Goal: Task Accomplishment & Management: Use online tool/utility

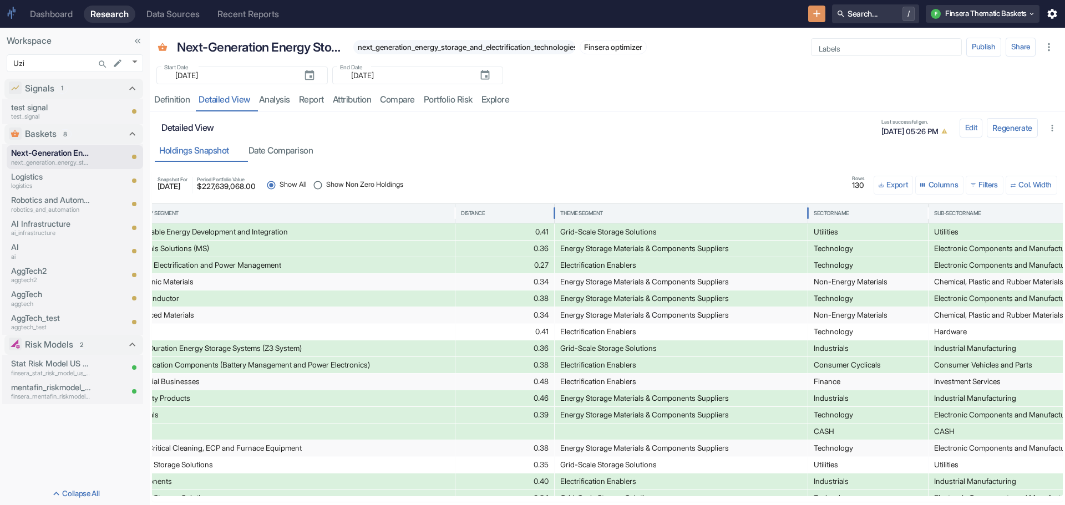
click at [578, 210] on div "Theme Segment" at bounding box center [581, 214] width 43 height 8
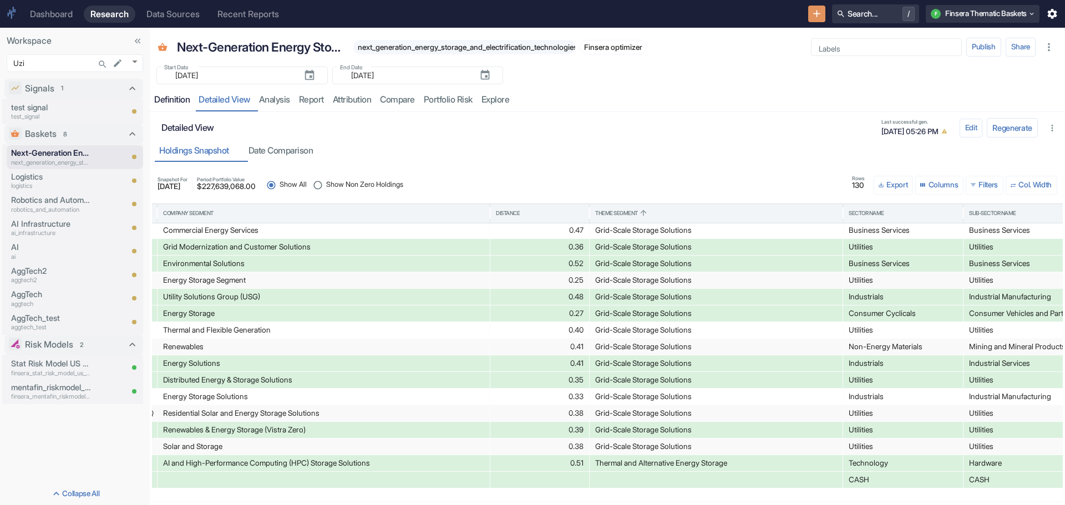
click at [175, 98] on div "Definition" at bounding box center [172, 99] width 36 height 11
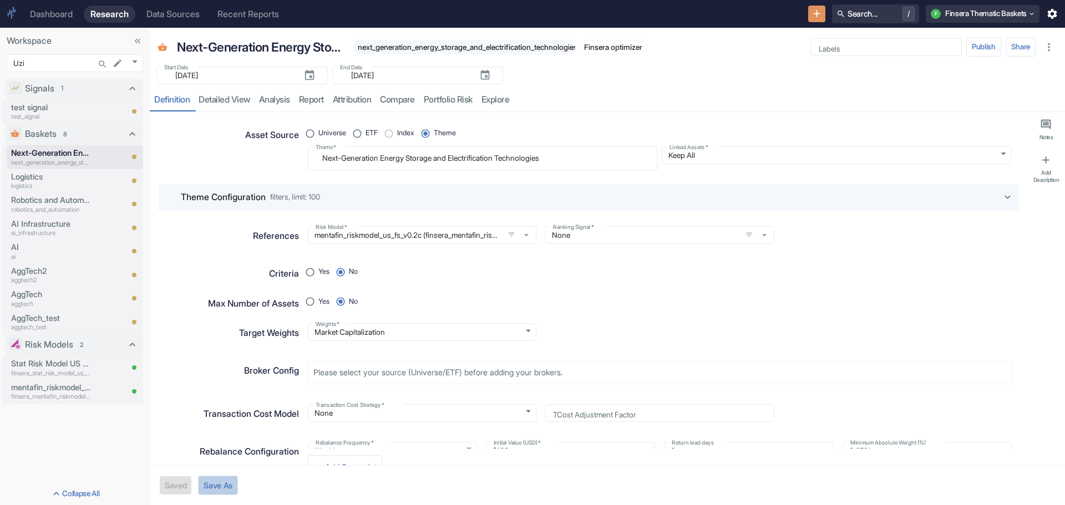
click at [225, 481] on button "Save As" at bounding box center [218, 485] width 40 height 19
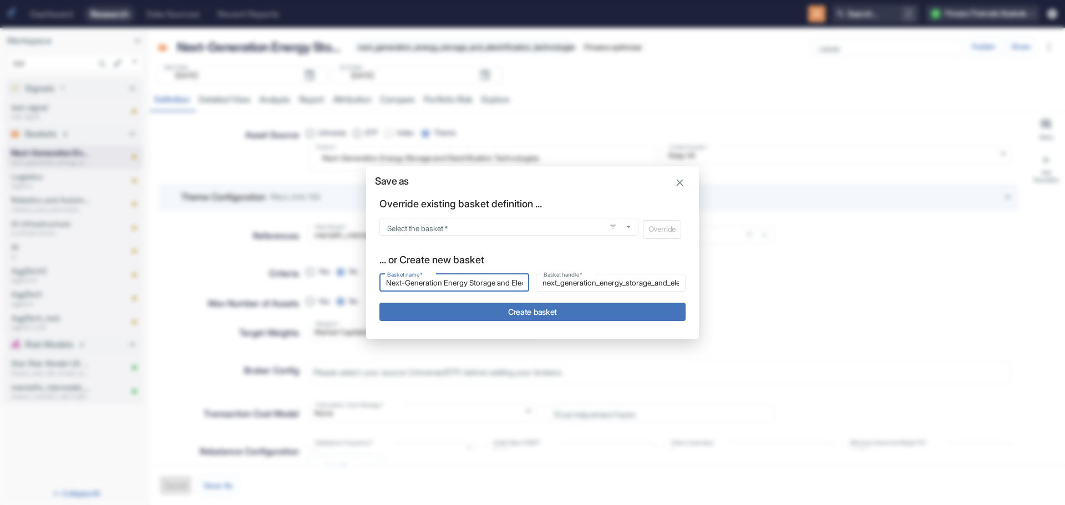
drag, startPoint x: 525, startPoint y: 287, endPoint x: 301, endPoint y: 293, distance: 223.7
click at [301, 293] on div "Save as Override existing basket definition ... Select the basket   * Select th…" at bounding box center [532, 252] width 1065 height 505
type input "Bitcoin Mining & Digital Asset Treasury Management"
type input "bitcoin_mining_digital_asset_treasury_management_"
drag, startPoint x: 442, startPoint y: 283, endPoint x: 542, endPoint y: 279, distance: 100.0
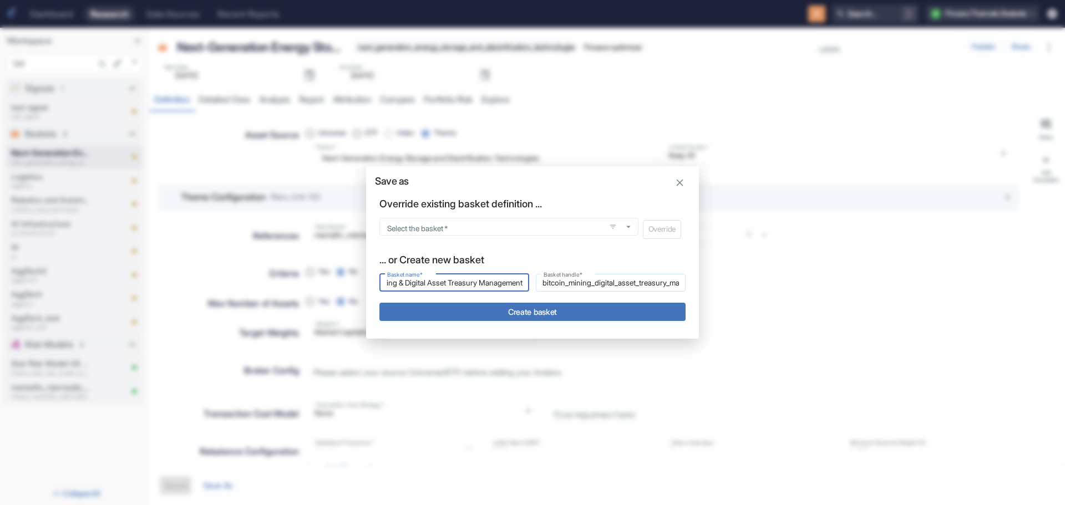
click at [542, 279] on div "Basket name   * Bitcoin Mining & Digital Asset Treasury Management Basket name …" at bounding box center [529, 279] width 313 height 24
type input "Bitcoin Mining & Digital Asset"
type input "bitcoin_mining_digital_asset_"
drag, startPoint x: 387, startPoint y: 281, endPoint x: 411, endPoint y: 282, distance: 24.4
click at [411, 282] on input "Bitcoin Mining & Digital Asset" at bounding box center [454, 282] width 150 height 13
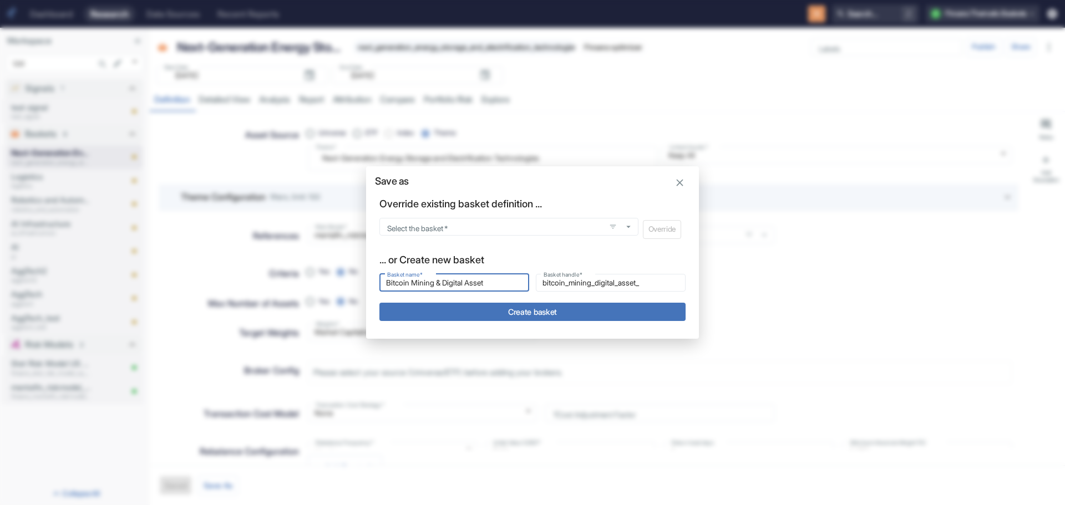
drag, startPoint x: 443, startPoint y: 282, endPoint x: 379, endPoint y: 273, distance: 64.5
click at [379, 273] on div "Basket name   * Bitcoin Mining & Digital Asset Basket name   *" at bounding box center [451, 279] width 156 height 24
type input "Digital Asset"
type input "_digital_asset_"
click at [389, 284] on input "Digital Asset" at bounding box center [454, 282] width 150 height 13
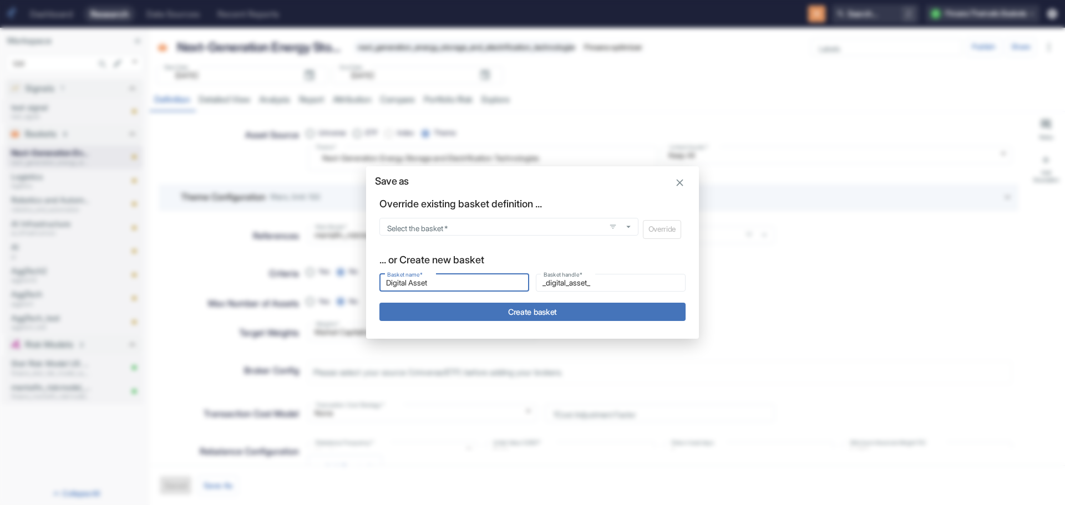
type input "Digital Asset"
type input "digital_asset_"
click at [463, 284] on input "Digital Asset" at bounding box center [454, 282] width 150 height 13
type input "Digital Asset a"
type input "digital_asset_a"
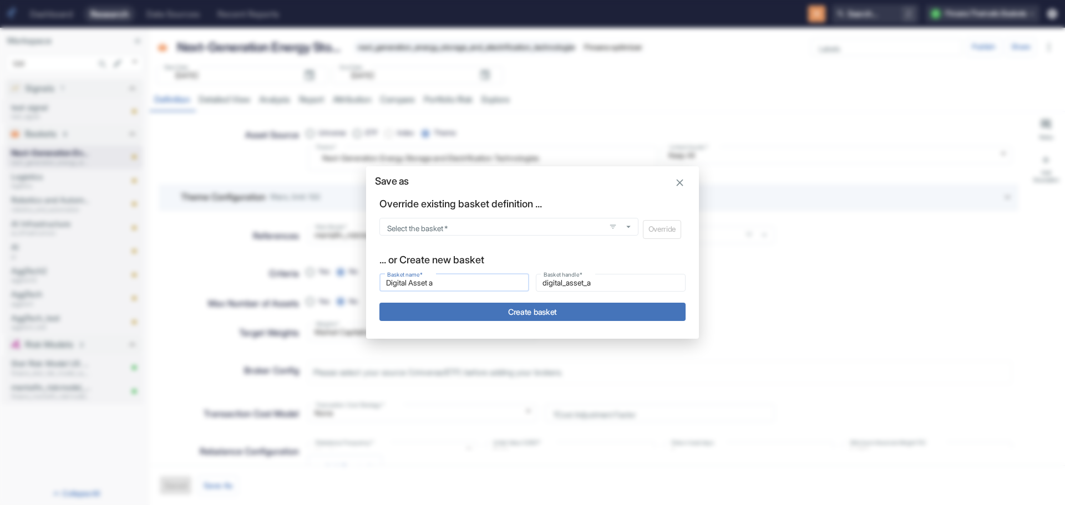
type input "Digital Asset an"
type input "digital_asset_an"
type input "Digital Asset and"
type input "digital_asset_and"
type input "Digital Asset and"
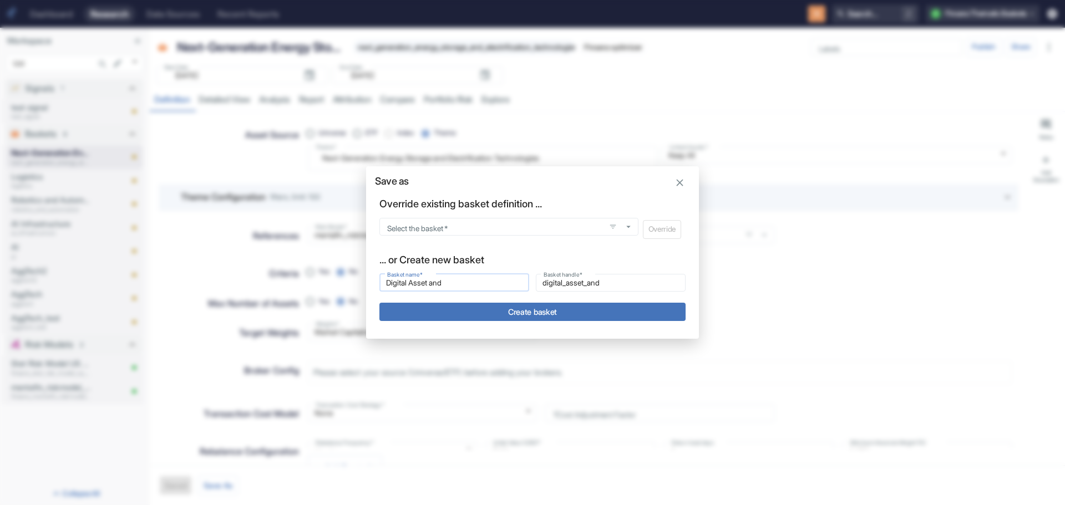
type input "digital_asset_and_"
type input "Digital Asset and c"
type input "digital_asset_and_c"
type input "Digital Asset and cr"
type input "digital_asset_and_cr"
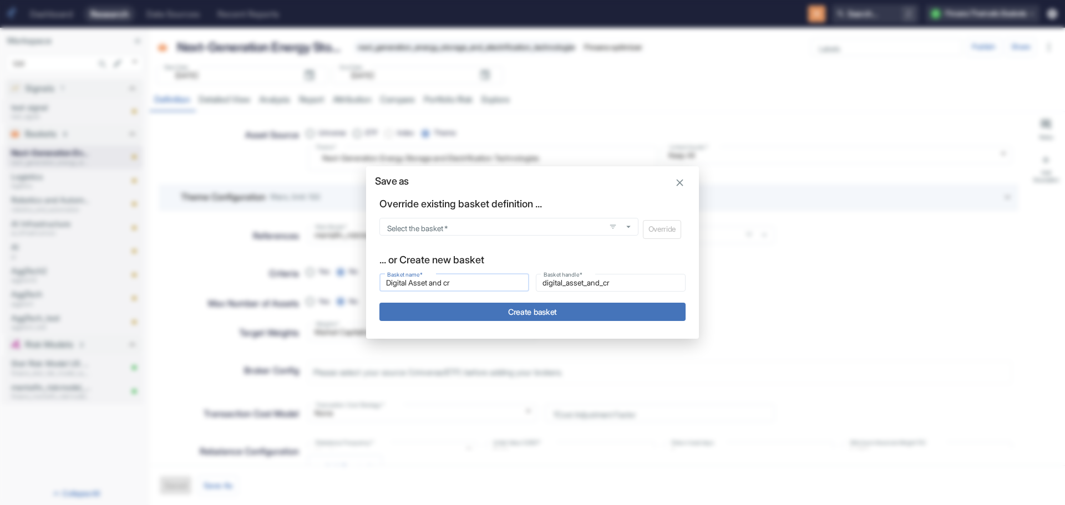
type input "Digital Asset and cry"
type input "digital_asset_and_cry"
type input "Digital Asset and cryp"
type input "digital_asset_and_cryp"
type input "Digital Asset and crypt"
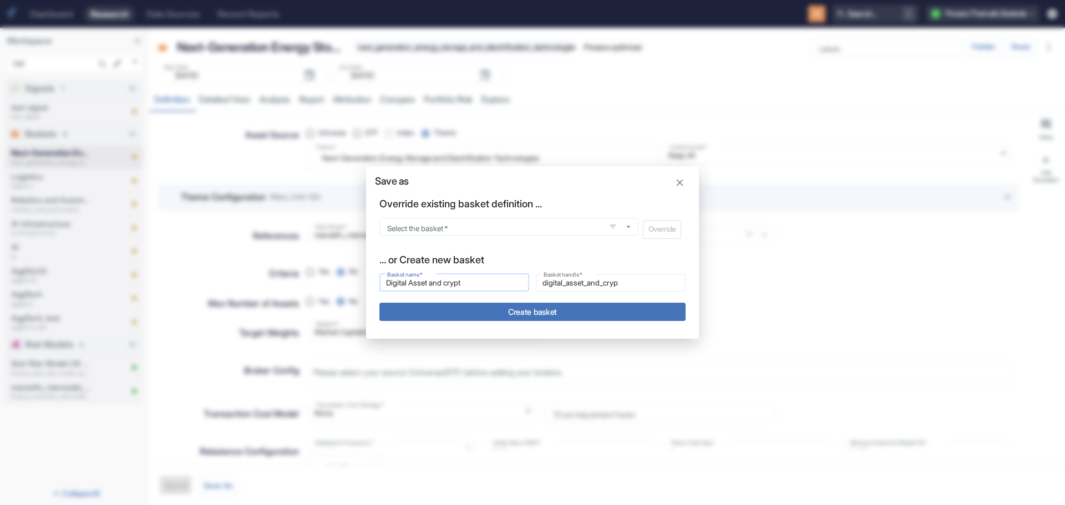
type input "digital_asset_and_crypt"
type input "Digital Asset and crypto"
type input "digital_asset_and_crypto"
type input "Digital Asset and crypto"
type input "digital_asset_and_crypto_"
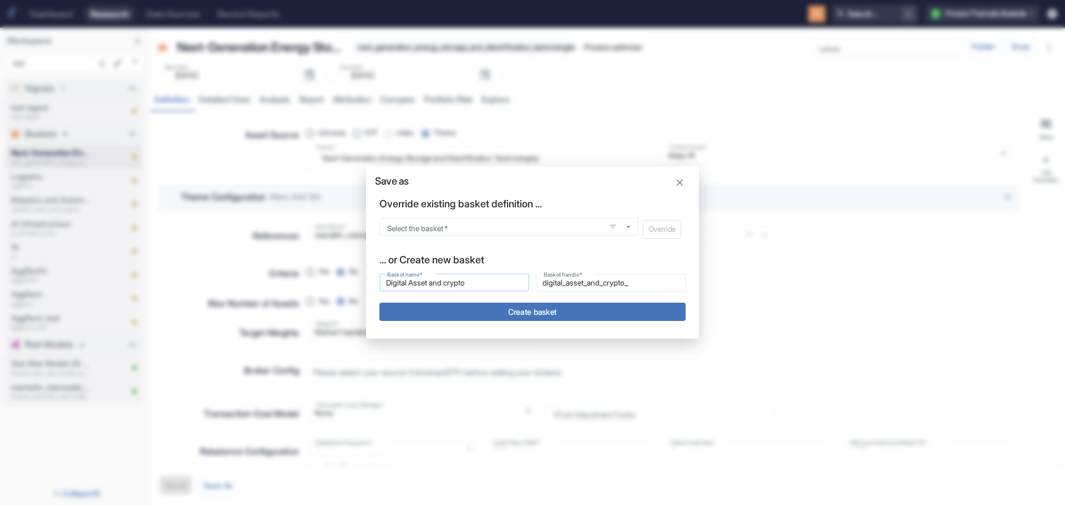
type input "Digital Asset and crypto c"
type input "digital_asset_and_crypto_c"
type input "Digital Asset and crypto cu"
type input "digital_asset_and_crypto_cu"
type input "Digital Asset and crypto cur"
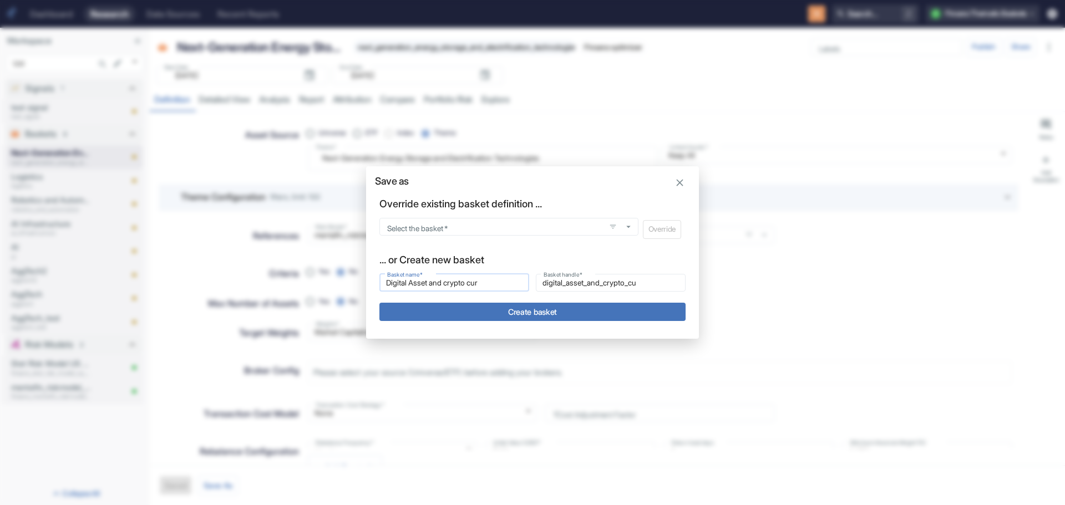
type input "digital_asset_and_crypto_cur"
type input "Digital Asset and crypto curr"
type input "digital_asset_and_crypto_curr"
type input "Digital Asset and crypto curre"
type input "digital_asset_and_crypto_curre"
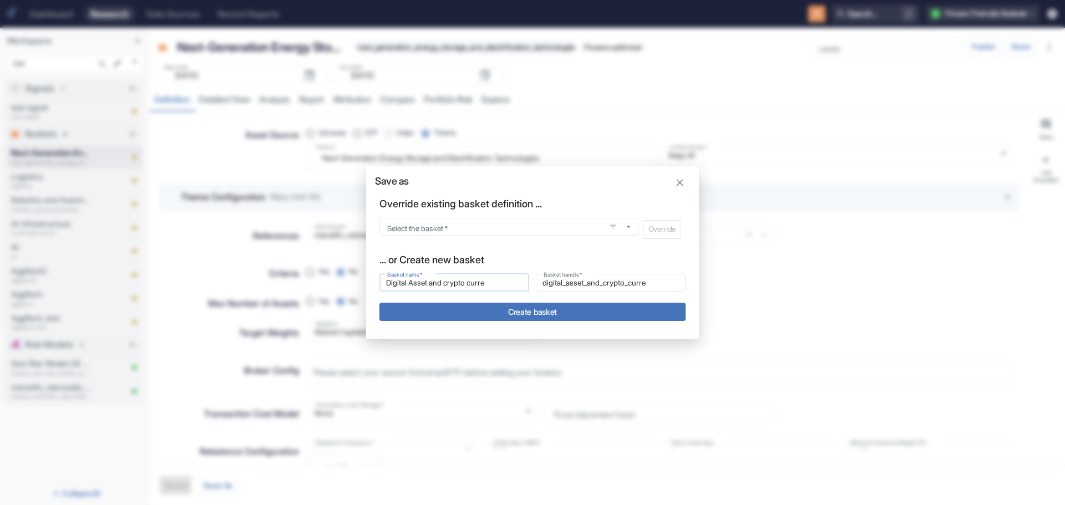
type input "Digital Asset and crypto curren"
type input "digital_asset_and_crypto_curren"
type input "Digital Asset and crypto currenc"
type input "digital_asset_and_crypto_currenc"
type input "Digital Asset and crypto currency"
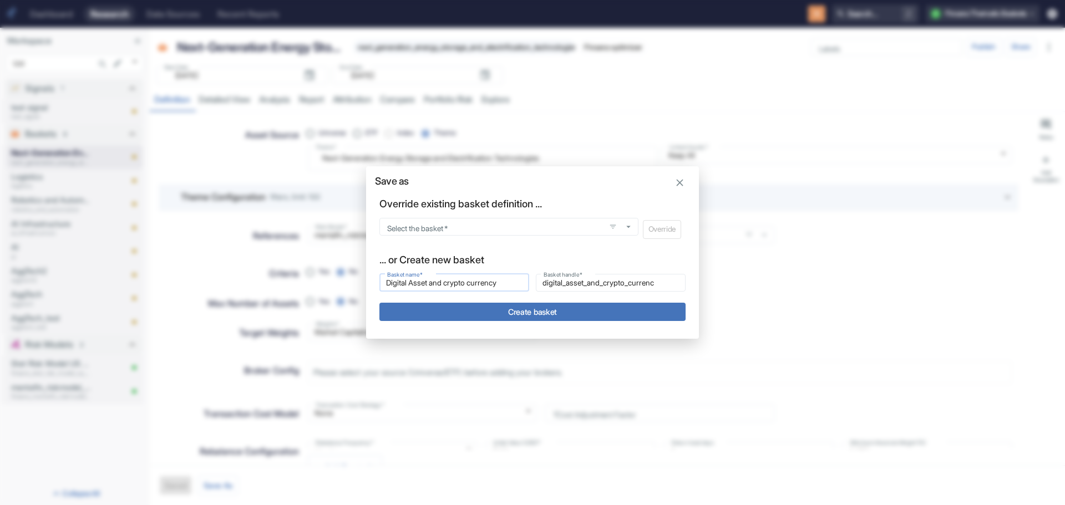
type input "digital_asset_and_crypto_currency"
type input "Digital Asset and crypto currency"
type input "digital_asset_and_crypto_currency_"
type input "Digital Asset and crypto currency m"
type input "digital_asset_and_crypto_currency_m"
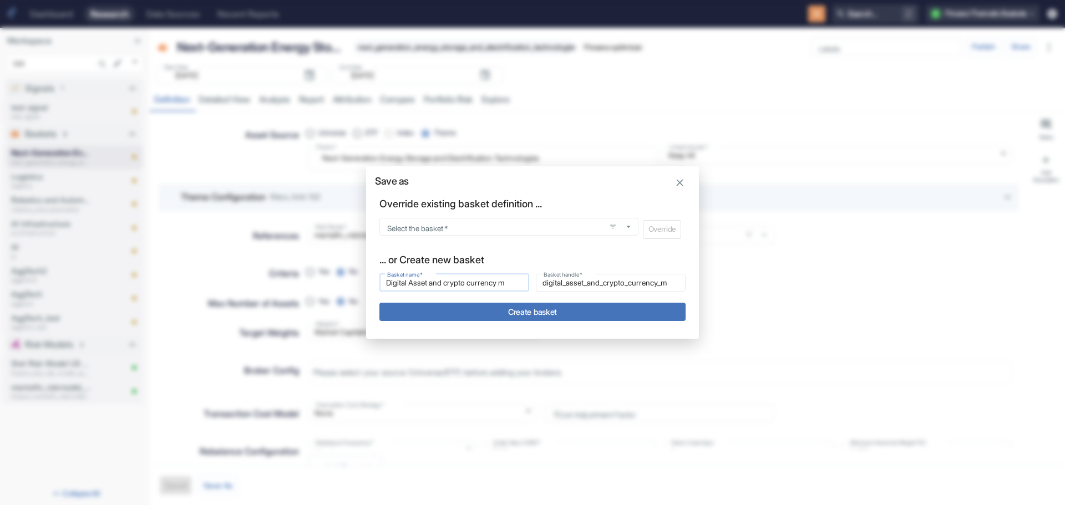
type input "Digital Asset and crypto currency mi"
type input "digital_asset_and_crypto_currency_mi"
type input "Digital Asset and crypto currency min"
type input "digital_asset_and_crypto_currency_min"
type input "Digital Asset and crypto currency mini"
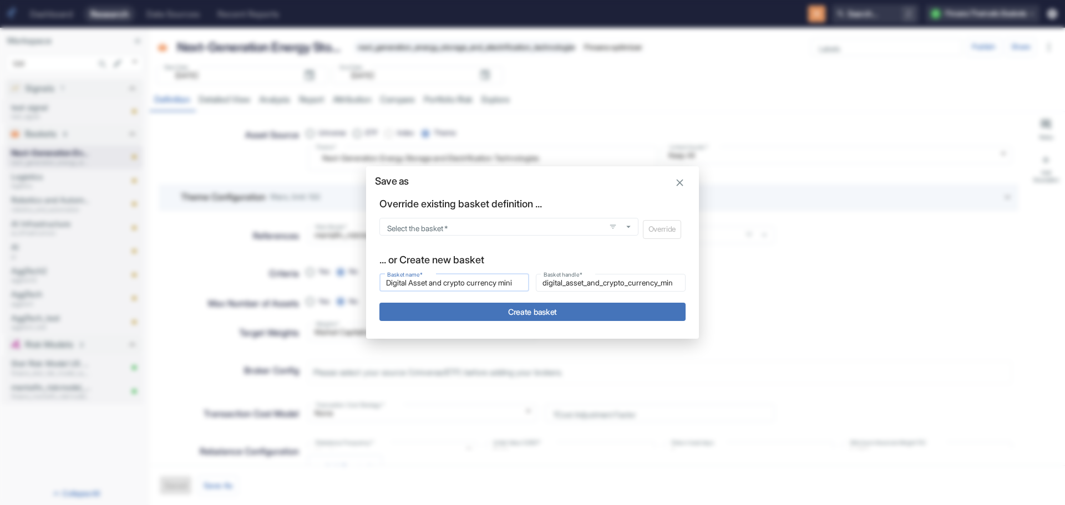
type input "digital_asset_and_crypto_currency_mini"
type input "Digital Asset and crypto currency minin"
type input "digital_asset_and_crypto_currency_minin"
type input "Digital Asset and crypto currency mining"
type input "digital_asset_and_crypto_currency_mining"
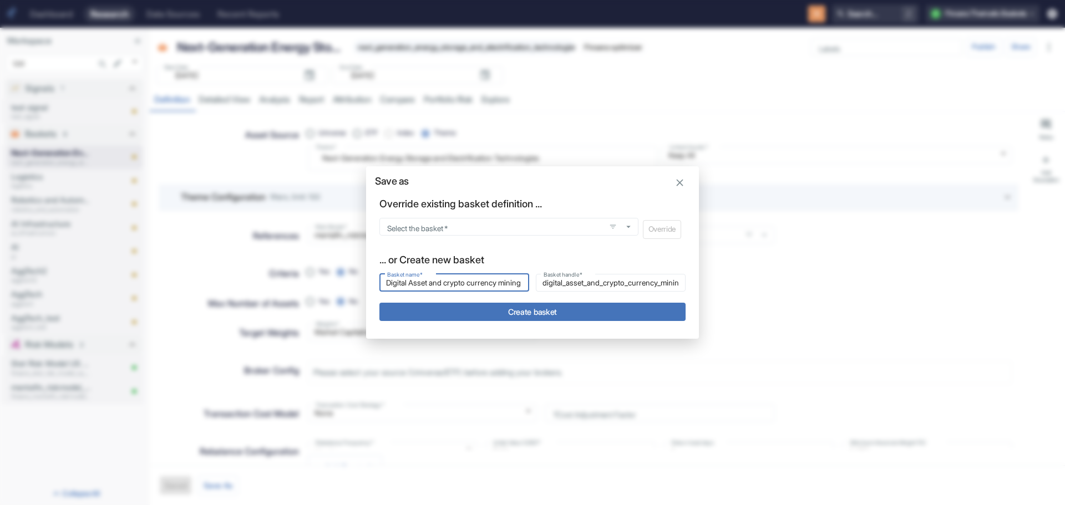
type input "Digital Asset and crypto currency mining"
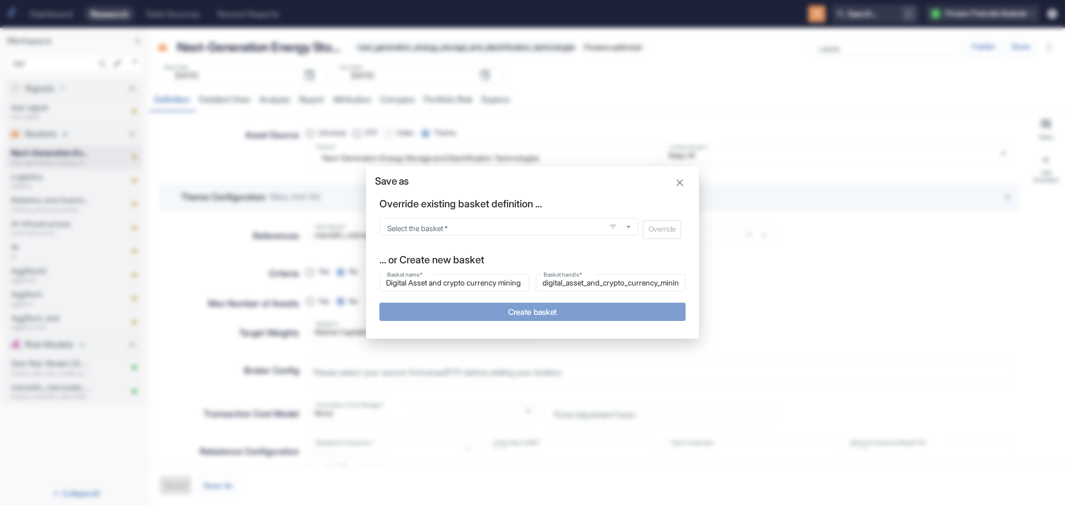
click at [518, 309] on button "Create basket" at bounding box center [532, 312] width 306 height 18
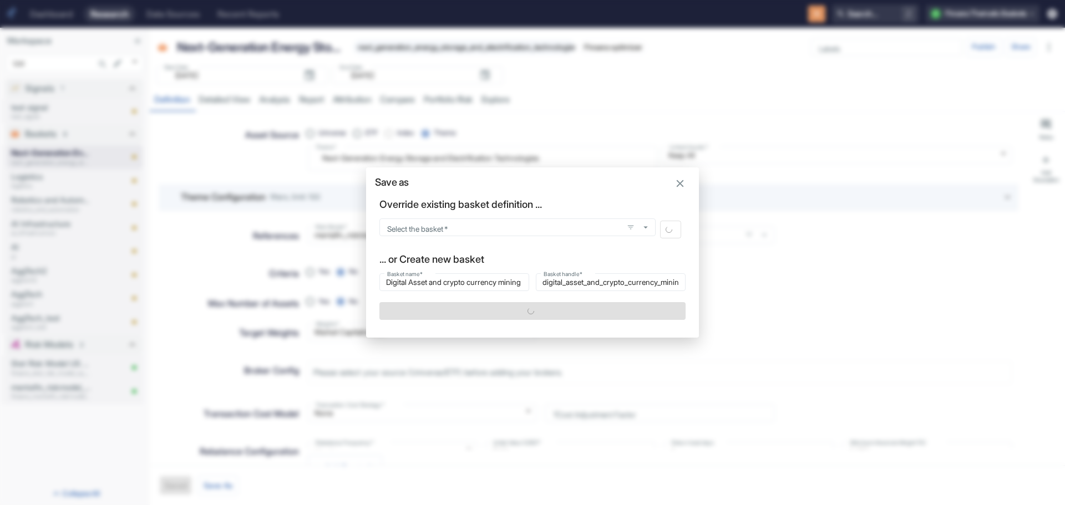
type textarea "x"
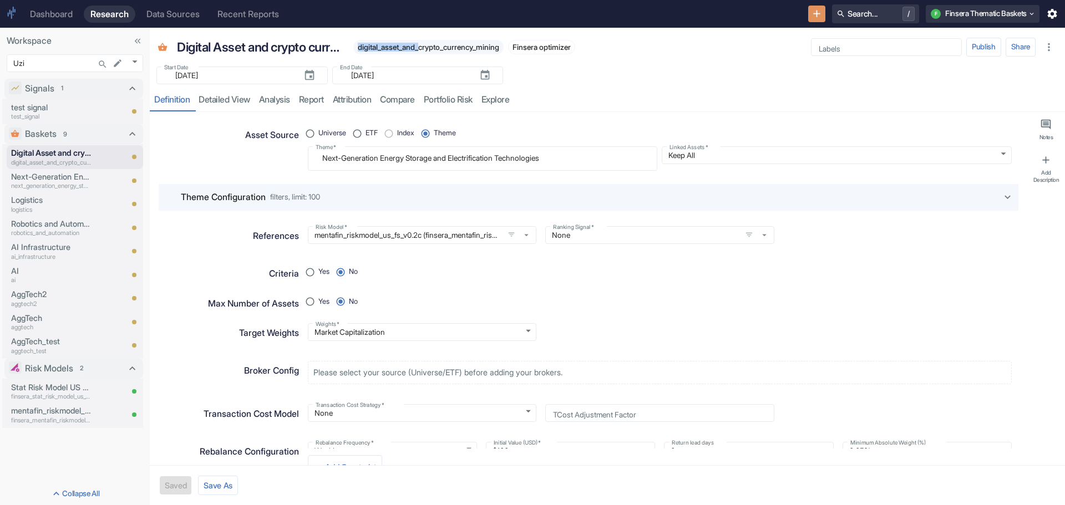
type textarea "x"
drag, startPoint x: 358, startPoint y: 49, endPoint x: 508, endPoint y: 53, distance: 149.9
click at [504, 53] on div "digital_asset_and_crypto_currency_mining" at bounding box center [428, 47] width 150 height 14
copy span "digital_asset_and_crypto_currency_mining"
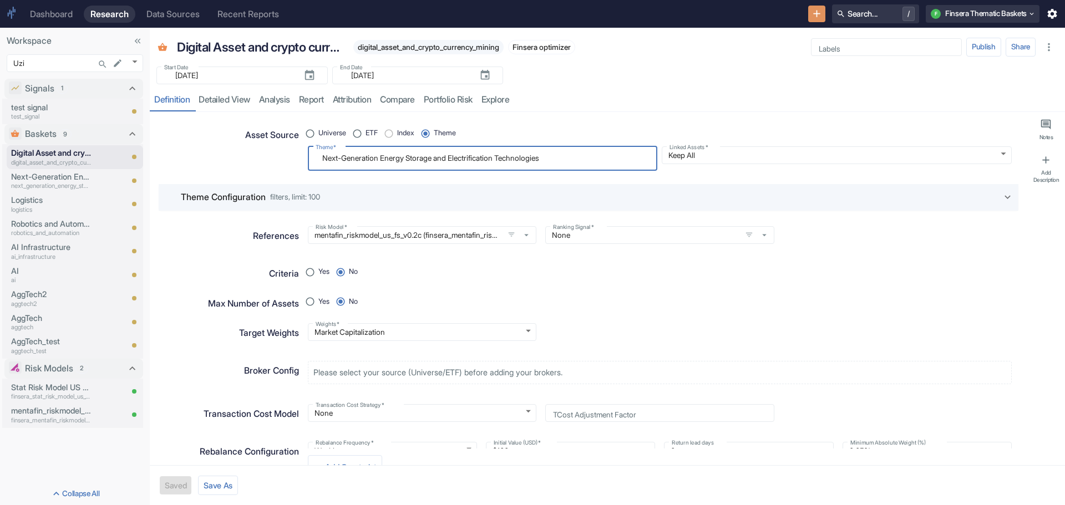
drag, startPoint x: 565, startPoint y: 160, endPoint x: 268, endPoint y: 155, distance: 297.4
click at [268, 155] on div "Asset Source Universe ETF Index Theme Theme   * Next-Generation Energy Storage …" at bounding box center [583, 144] width 855 height 54
paste textarea "digital_asset_and_crypto_currency_mining"
radio input "true"
type textarea "digital_asset_and_crypto_currency_mining"
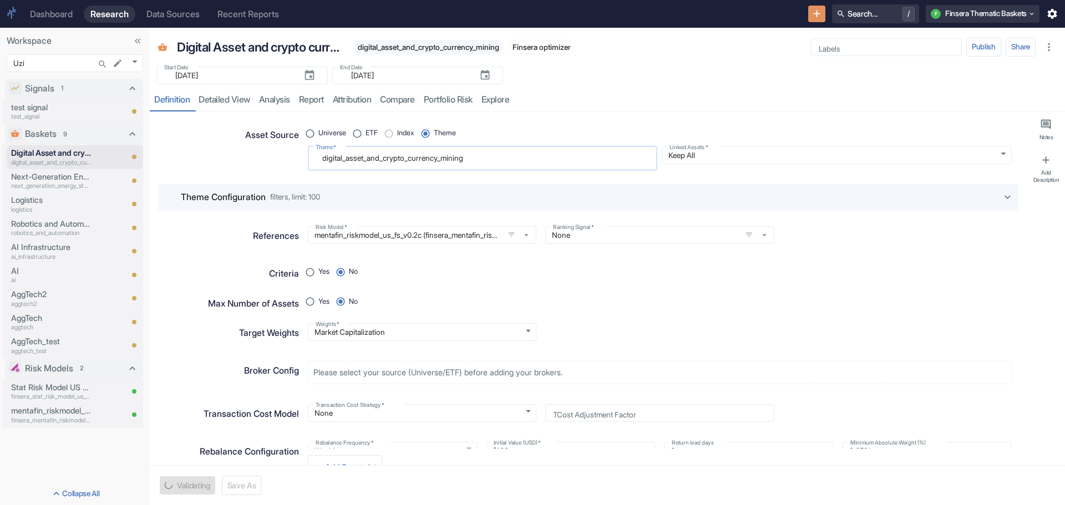
type textarea "x"
click at [345, 161] on textarea "digital_asset_and_crypto_currency_mining" at bounding box center [483, 158] width 334 height 15
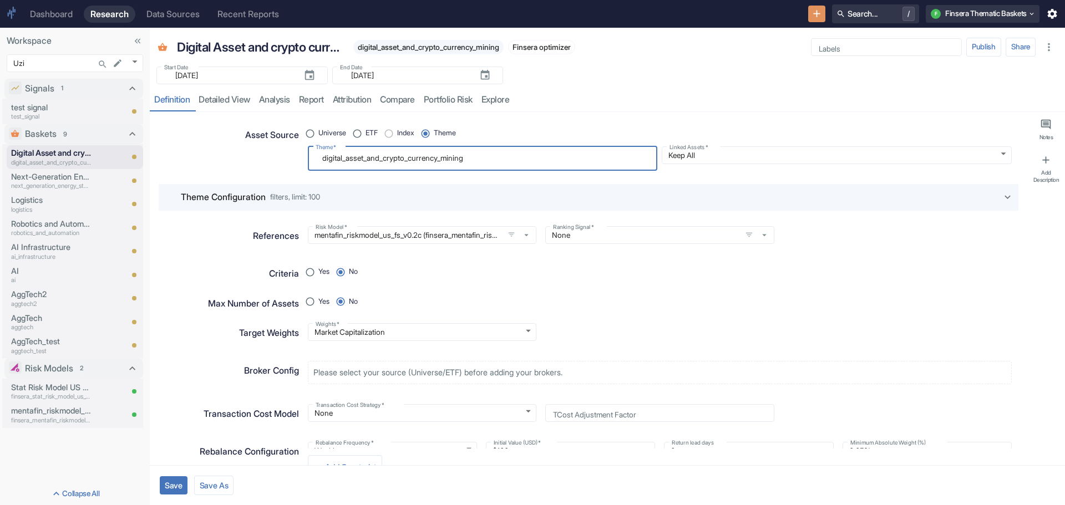
type textarea "digital asset_and_crypto_currency_mining"
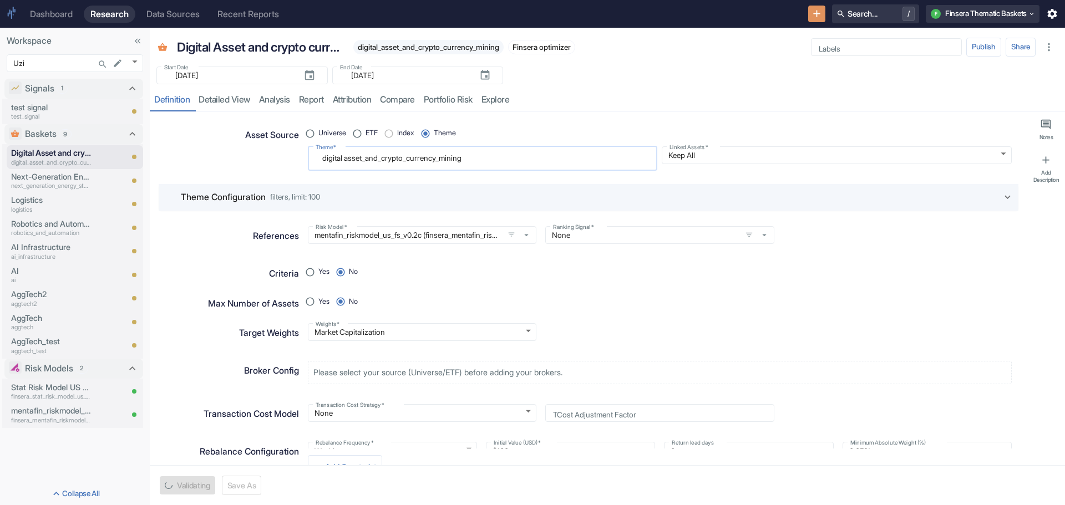
type textarea "x"
click at [365, 160] on textarea "digital asset_and_crypto_currency_mining" at bounding box center [483, 158] width 334 height 15
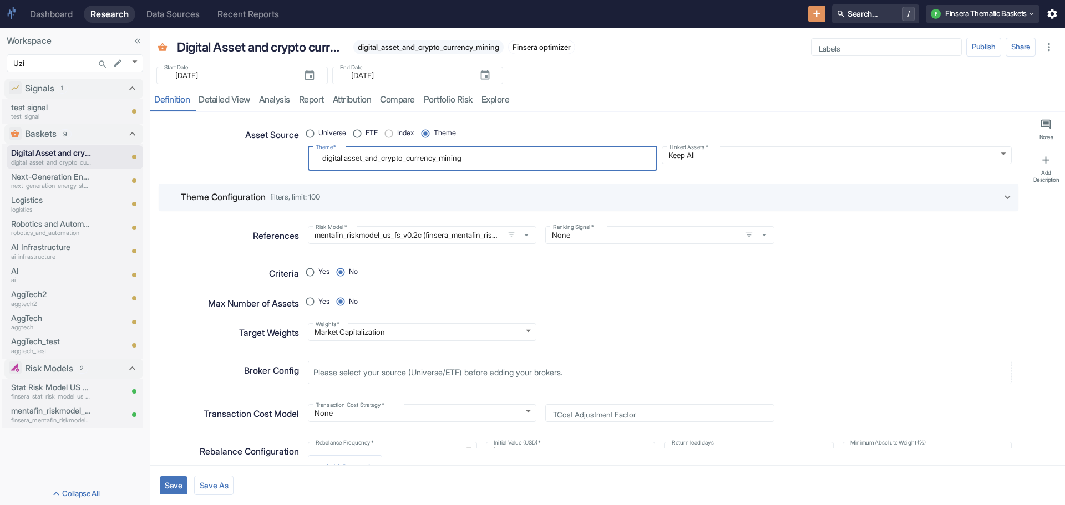
type textarea "digital asset and_crypto_currency_mining"
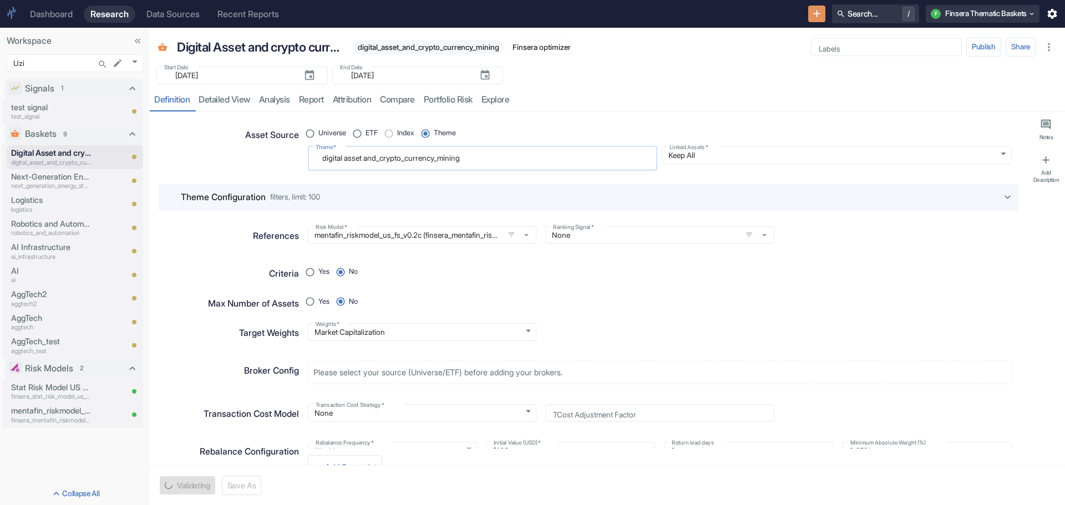
type textarea "x"
click at [382, 159] on textarea "digital asset and_crypto_currency_mining" at bounding box center [483, 158] width 334 height 15
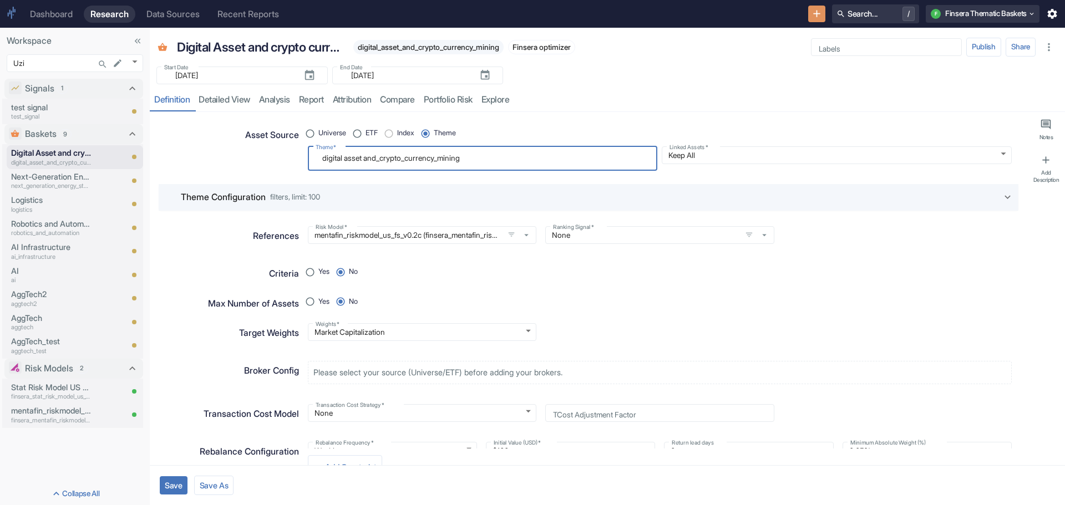
type textarea "digital asset and crypto_currency_mining"
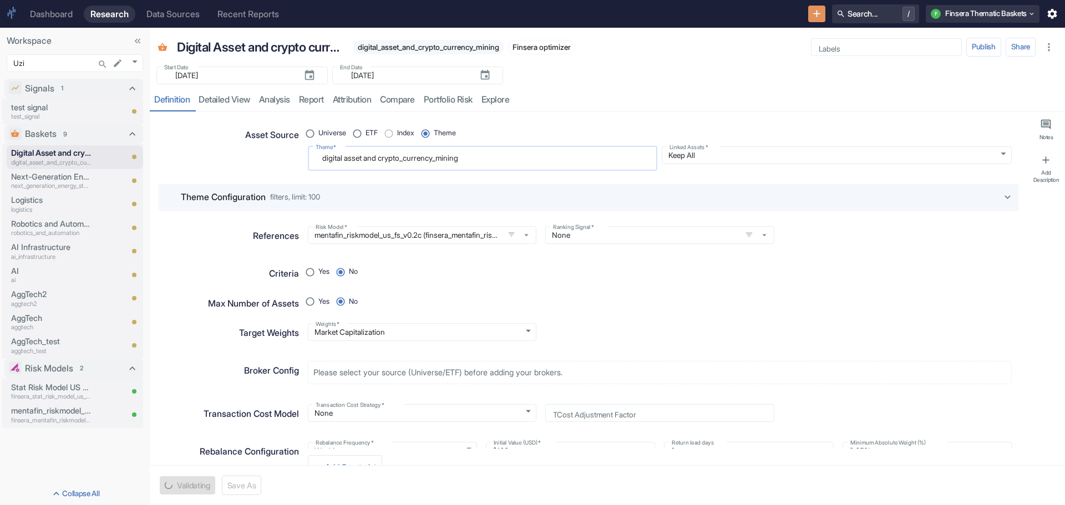
type textarea "x"
click at [408, 160] on textarea "digital asset and crypto_currency_mining" at bounding box center [483, 158] width 334 height 15
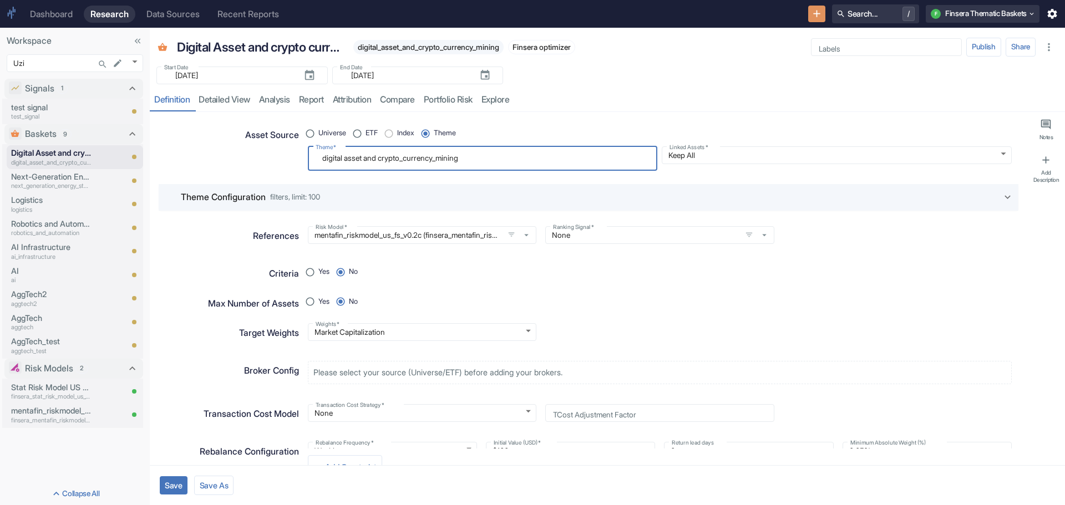
type textarea "digital asset and crypto currency_mining"
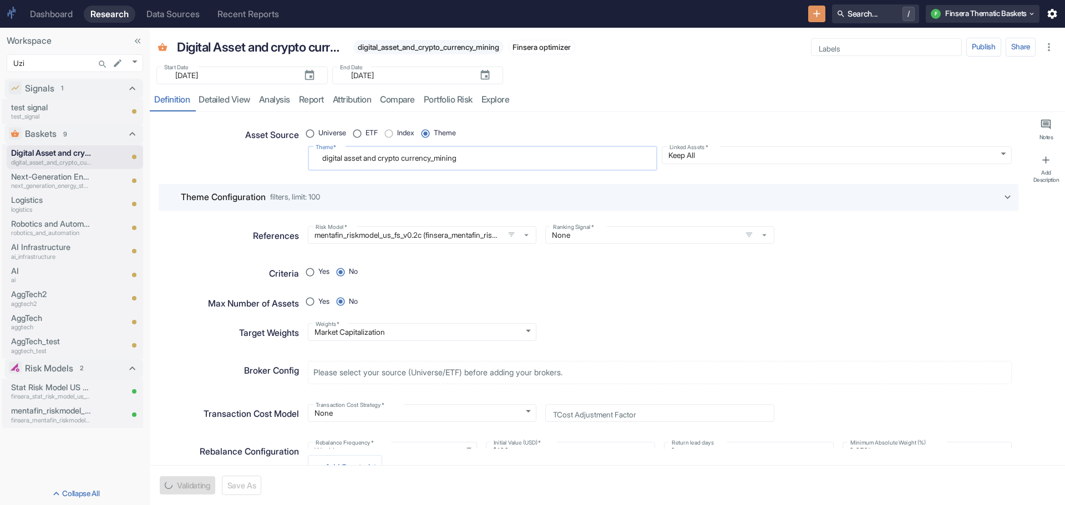
type textarea "x"
click at [439, 159] on textarea "digital asset and crypto currency_mining" at bounding box center [483, 158] width 334 height 15
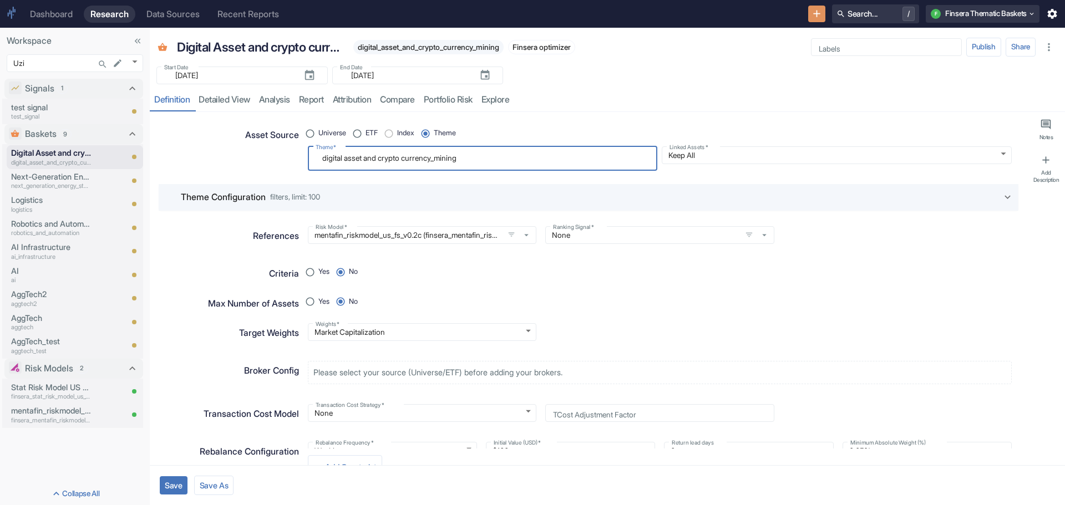
type textarea "digital asset and crypto currency mining"
type textarea "x"
type textarea "digital asset and crypto currency mining"
click at [178, 483] on button "Save" at bounding box center [174, 486] width 28 height 18
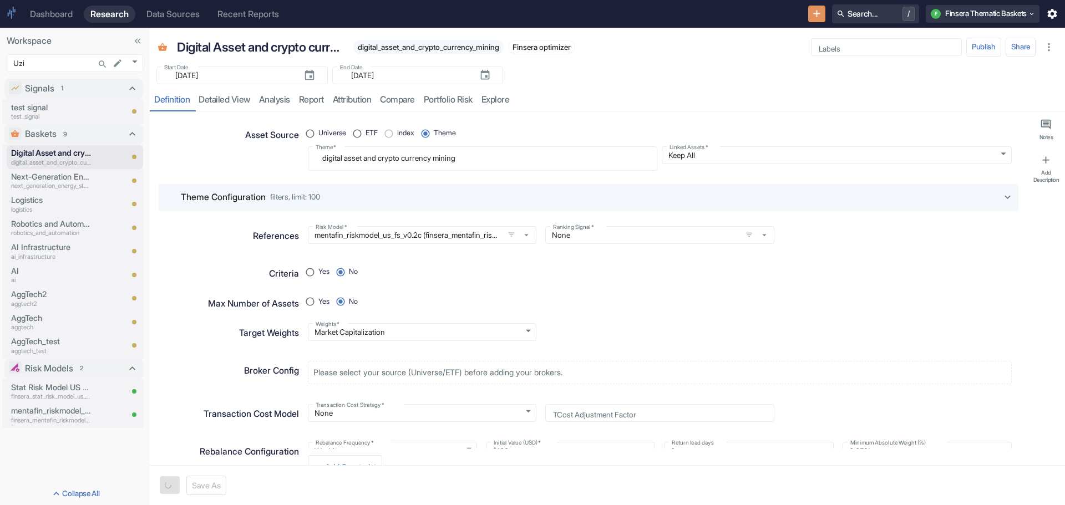
type textarea "x"
click at [241, 101] on link "detailed view" at bounding box center [224, 100] width 60 height 23
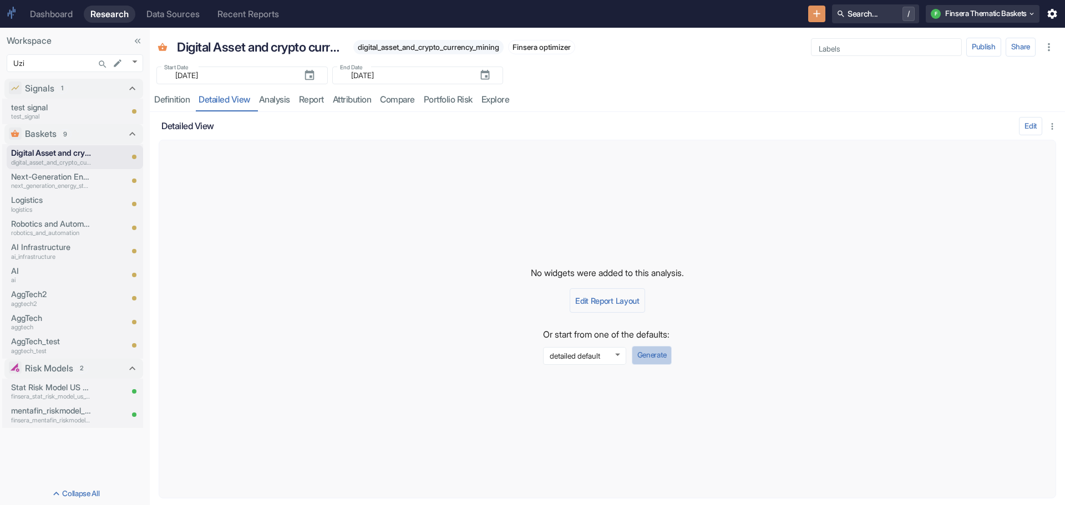
click at [655, 355] on button "Generate" at bounding box center [652, 355] width 40 height 19
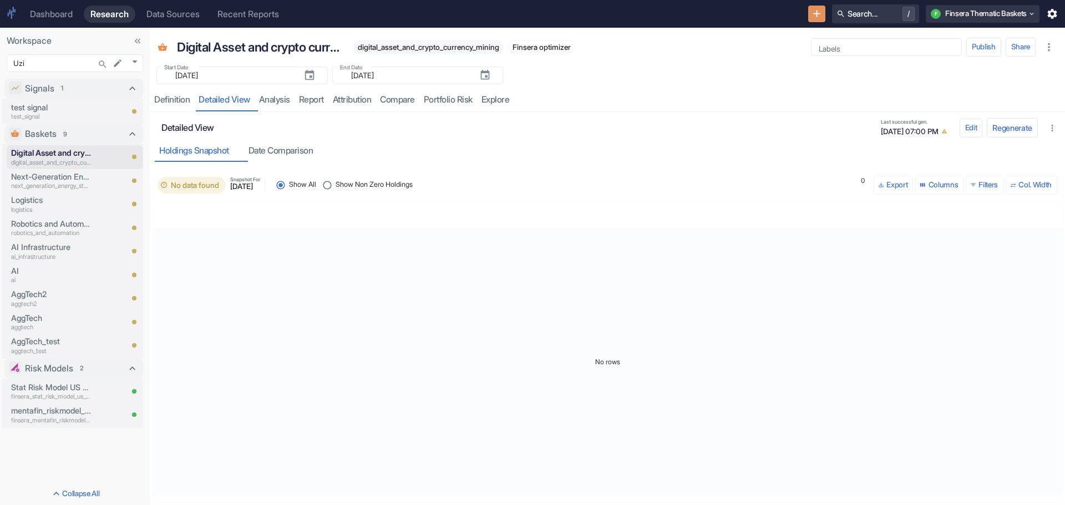
click at [525, 216] on div at bounding box center [607, 220] width 911 height 33
click at [169, 102] on div "Definition" at bounding box center [172, 99] width 36 height 11
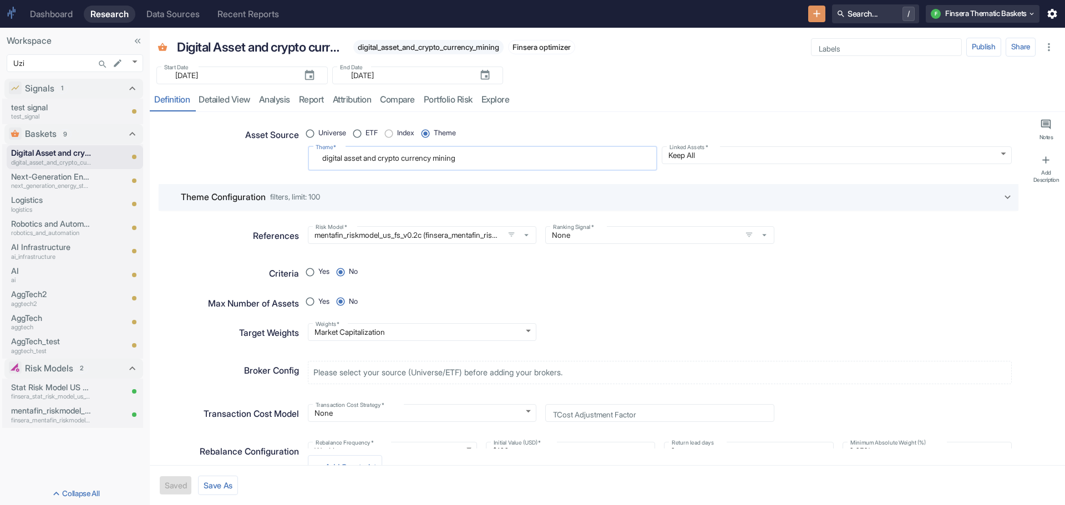
drag, startPoint x: 381, startPoint y: 159, endPoint x: 436, endPoint y: 161, distance: 55.0
click at [436, 161] on textarea "digital asset and crypto currency mining" at bounding box center [483, 158] width 334 height 15
radio input "true"
type textarea "digital asset and b mining"
type textarea "x"
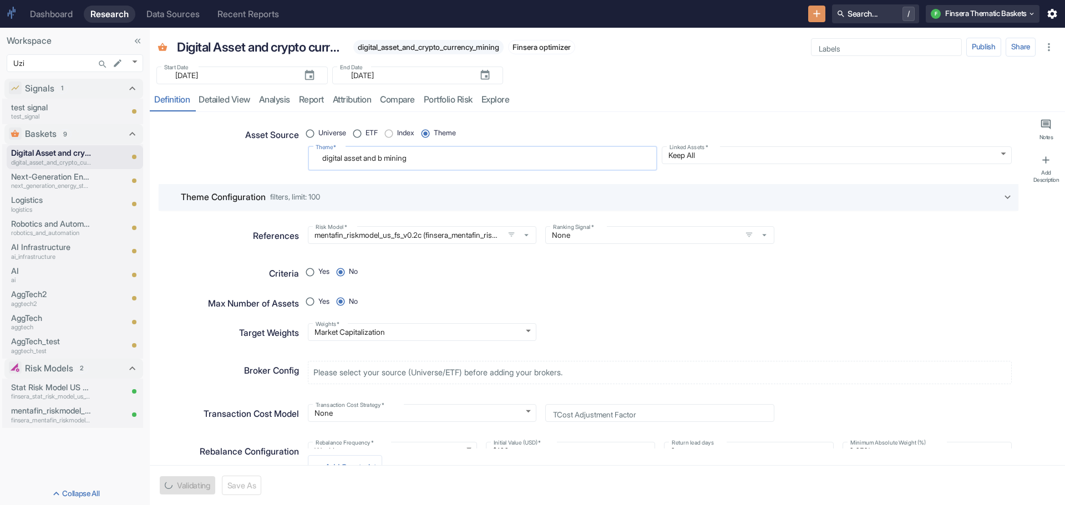
type textarea "digital asset and bi mining"
type textarea "x"
type textarea "digital asset and bit mining"
type textarea "x"
type textarea "digital asset and bitc mining"
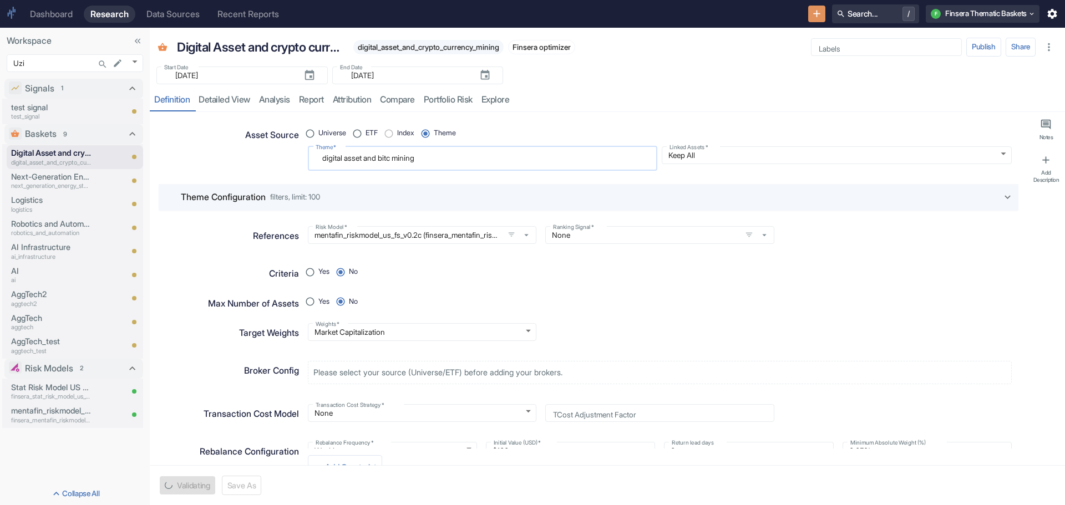
type textarea "x"
type textarea "digital asset and bitco mining"
type textarea "x"
type textarea "digital asset and bitcoi mining"
type textarea "x"
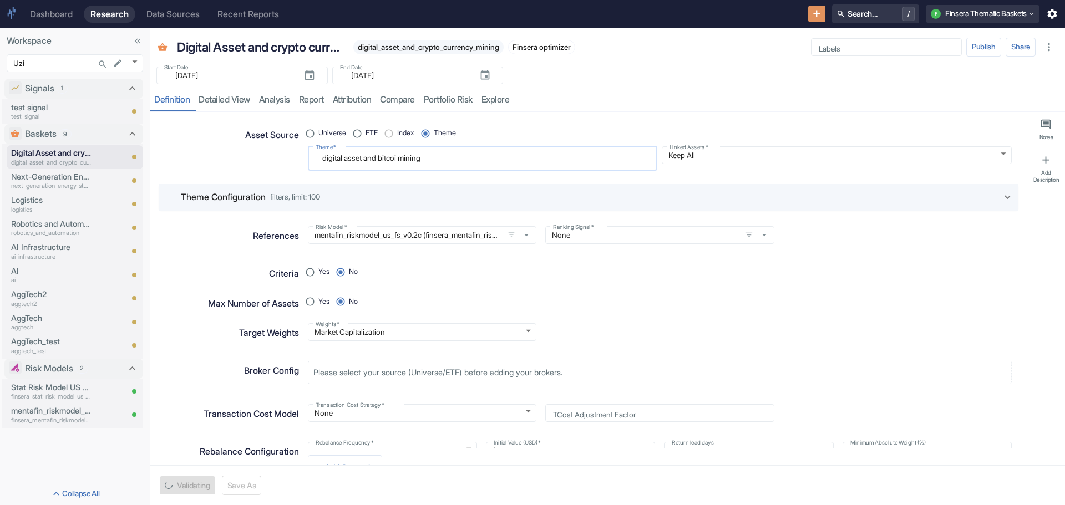
type textarea "digital asset and bitcoin mining"
type textarea "x"
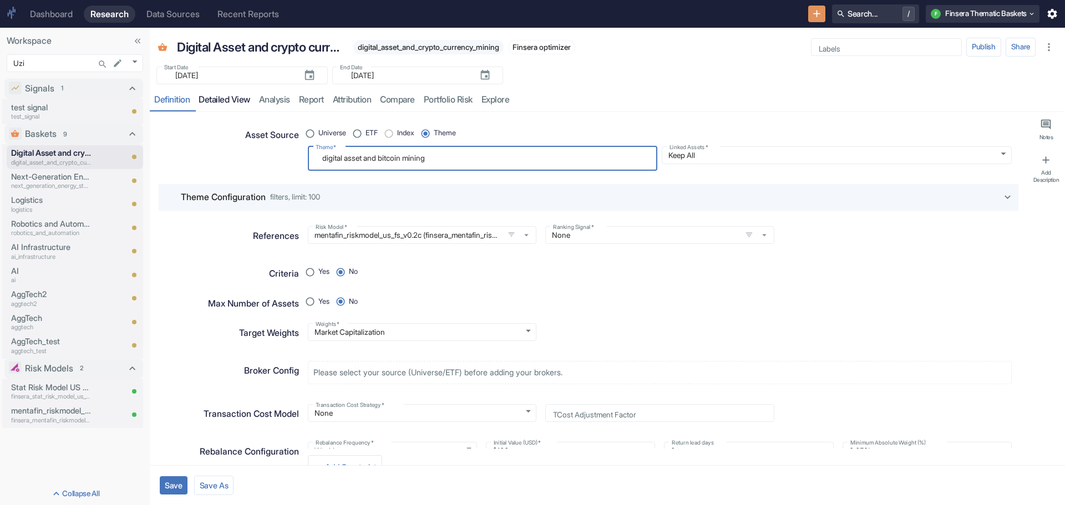
type textarea "digital asset and bitcoin mining"
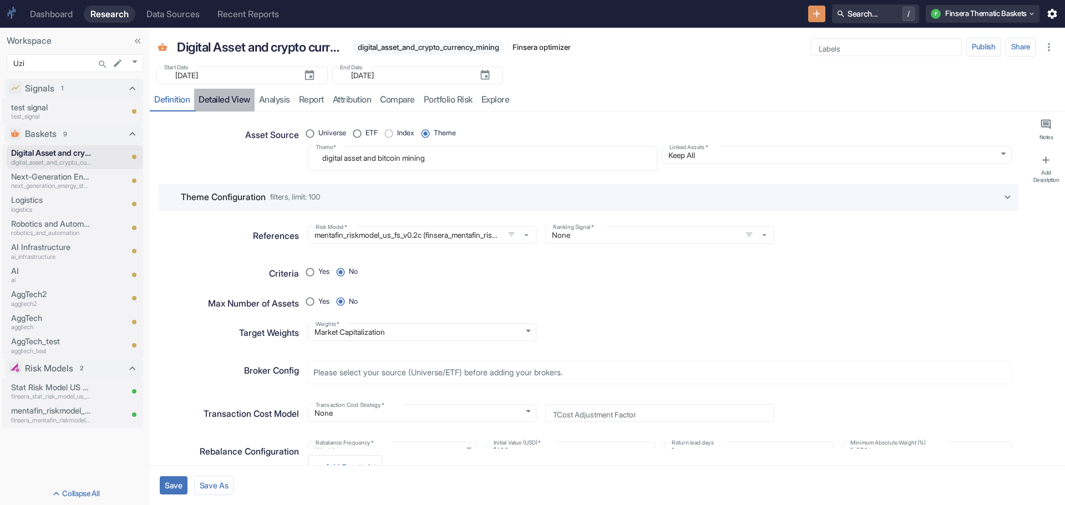
click at [224, 97] on link "detailed view" at bounding box center [224, 100] width 60 height 23
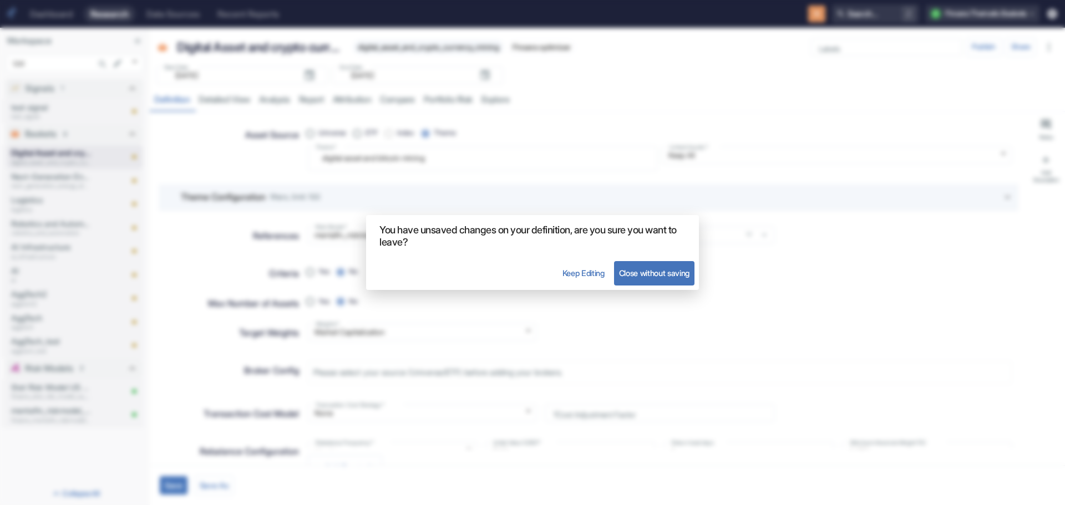
click at [571, 269] on button "Keep Editing" at bounding box center [584, 273] width 52 height 24
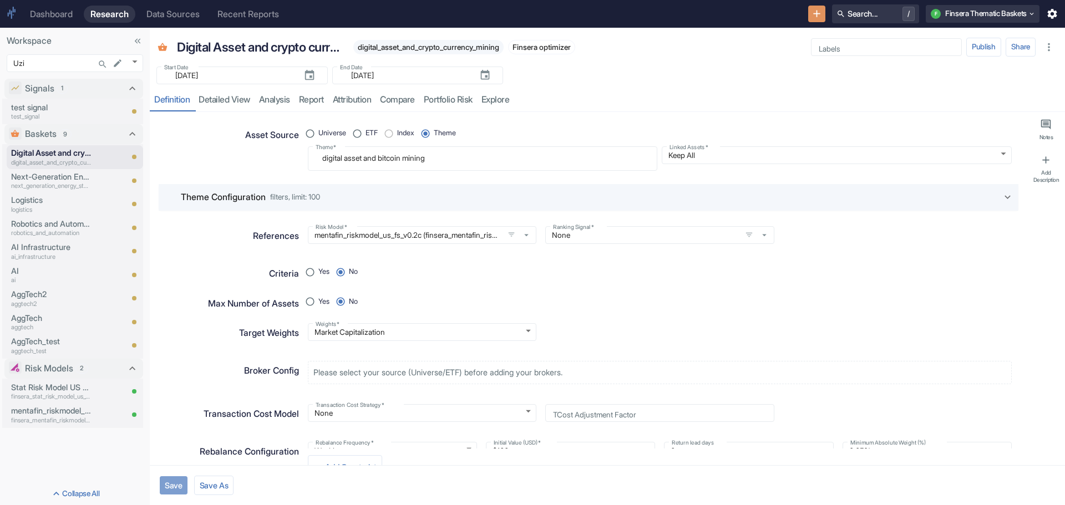
click at [179, 479] on button "Save" at bounding box center [174, 486] width 28 height 18
type textarea "x"
click at [230, 103] on link "detailed view" at bounding box center [224, 100] width 60 height 23
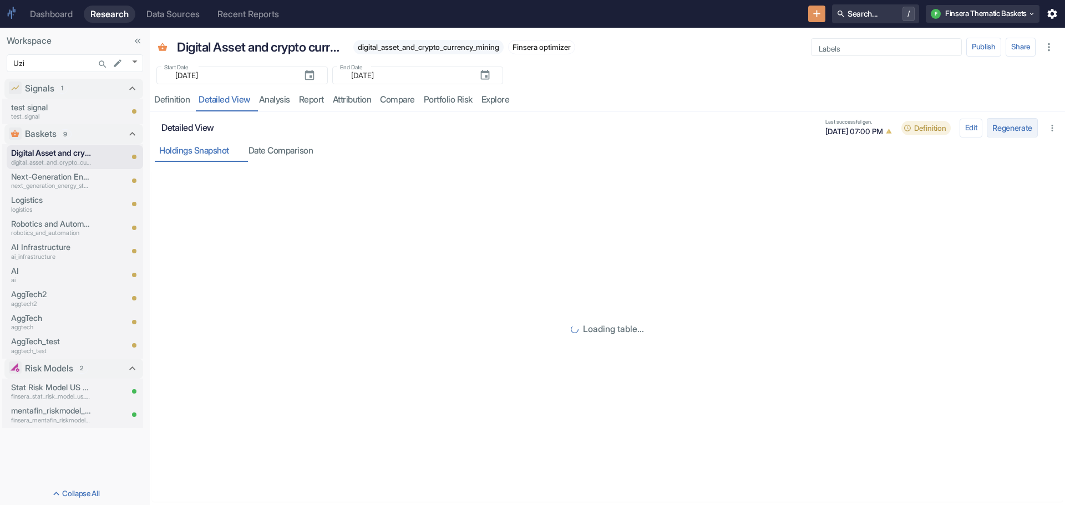
click at [995, 129] on button "Regenerate" at bounding box center [1012, 127] width 51 height 19
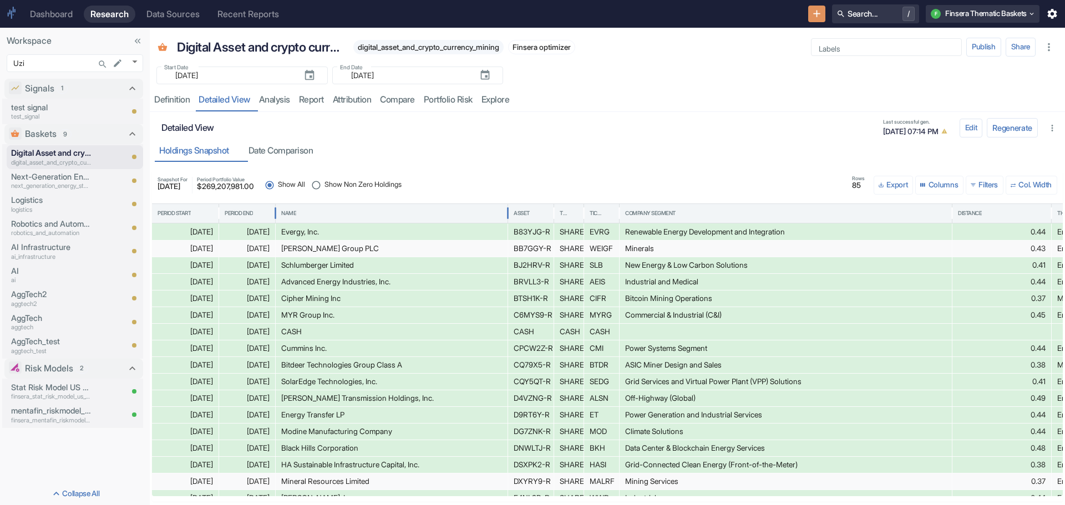
click at [287, 211] on div "Name" at bounding box center [288, 214] width 15 height 8
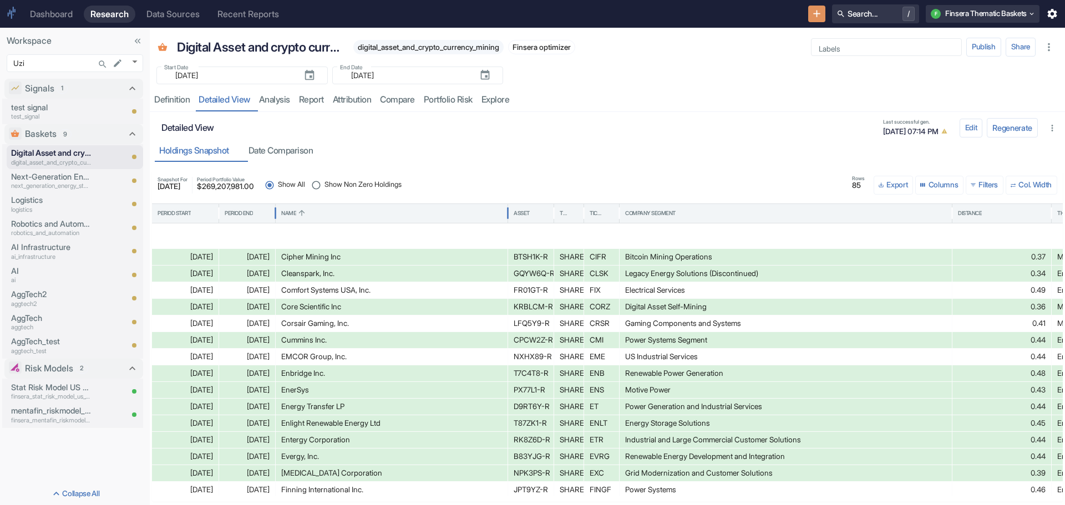
scroll to position [271, 0]
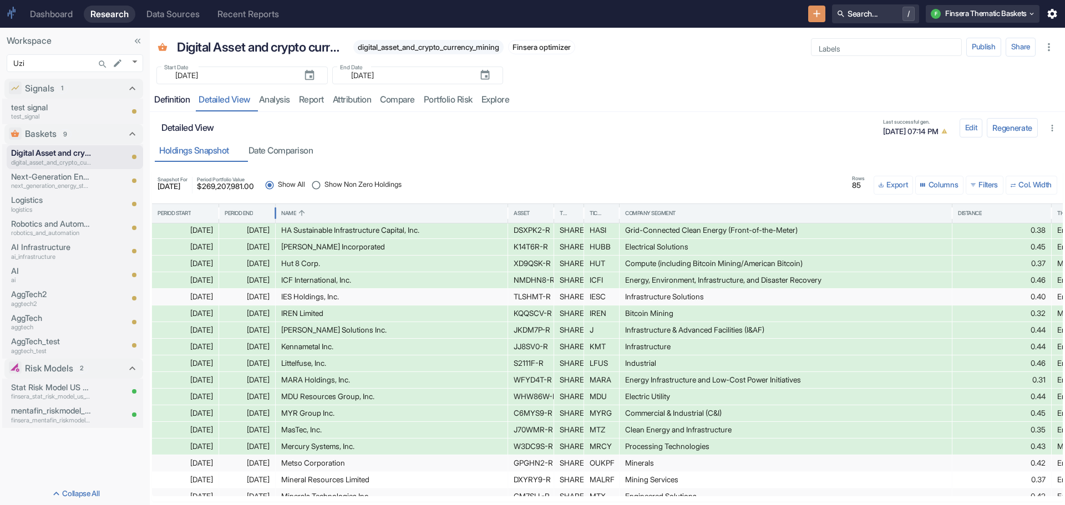
click at [174, 104] on div "Definition" at bounding box center [172, 99] width 36 height 11
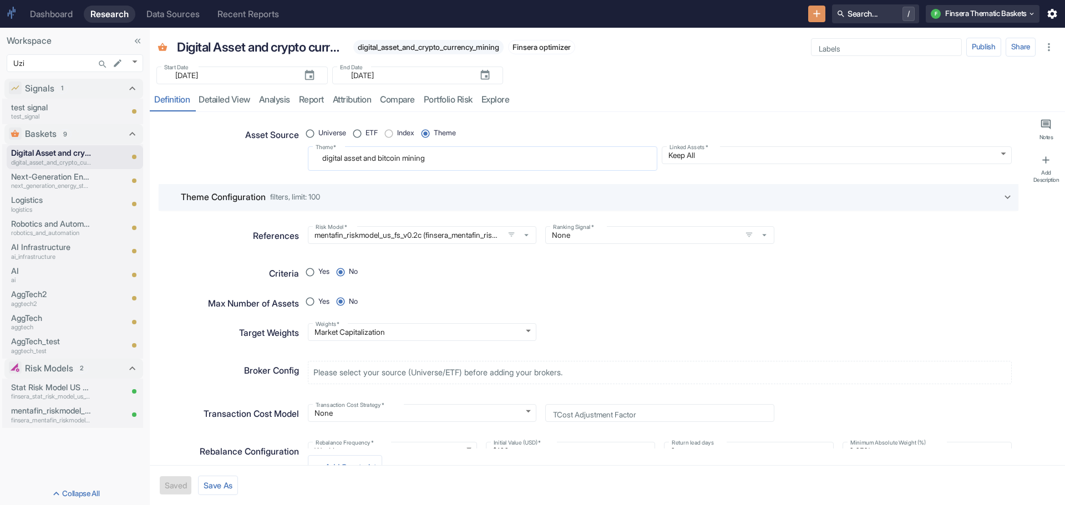
click at [448, 160] on textarea "digital asset and bitcoin mining" at bounding box center [483, 158] width 334 height 15
drag, startPoint x: 367, startPoint y: 158, endPoint x: 378, endPoint y: 157, distance: 11.2
click at [378, 157] on textarea "digital asset and bitcoin mining" at bounding box center [483, 158] width 334 height 15
radio input "true"
type textarea "digital asset o bitcoin mining"
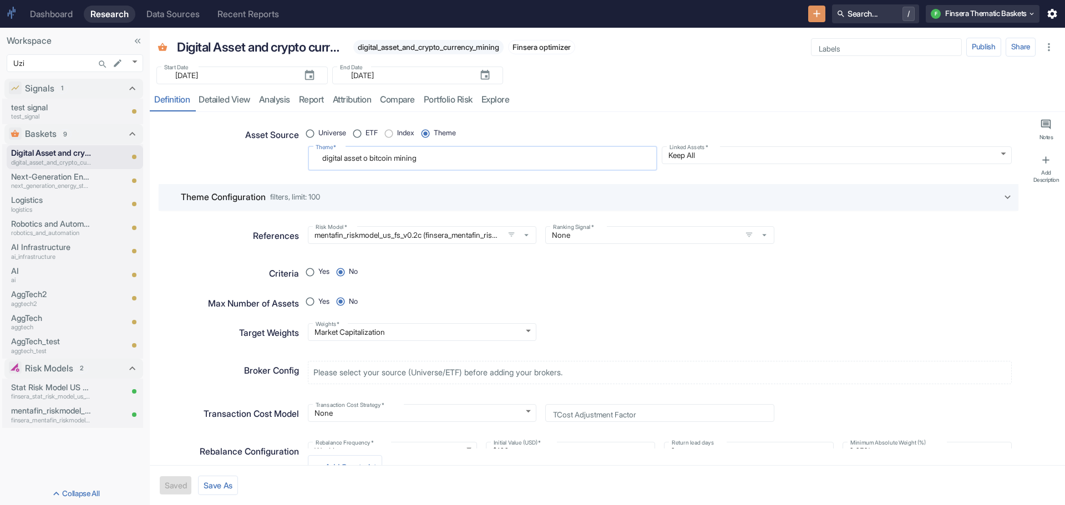
type textarea "x"
type textarea "digital asset or bitcoin mining"
type textarea "x"
type textarea "digital asset or bitcoin mining"
type textarea "x"
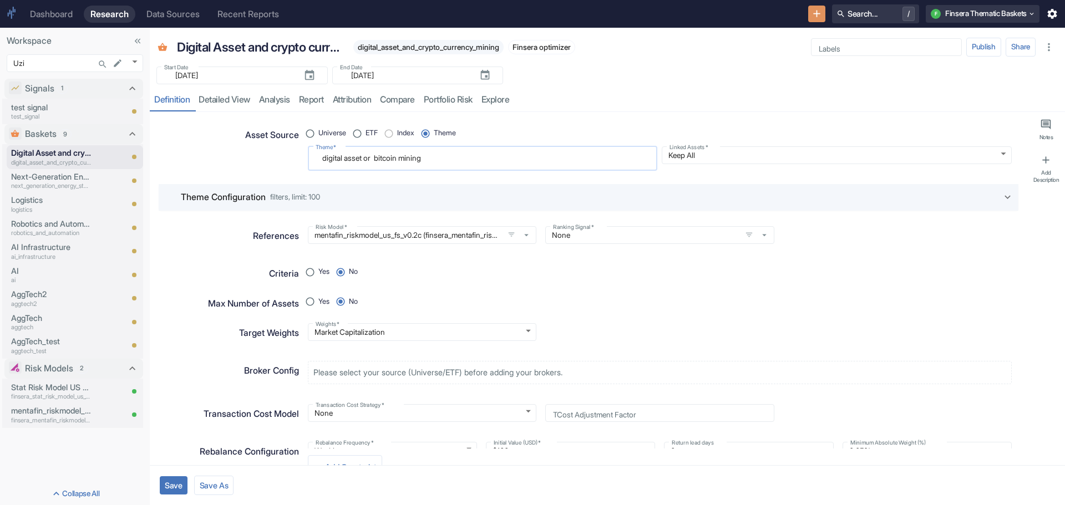
drag, startPoint x: 365, startPoint y: 159, endPoint x: 377, endPoint y: 159, distance: 11.7
click at [377, 159] on textarea "digital asset or bitcoin mining" at bounding box center [483, 158] width 334 height 15
type textarea "digital asset bitcoin mining"
type textarea "x"
type textarea "digital assetbitcoin mining"
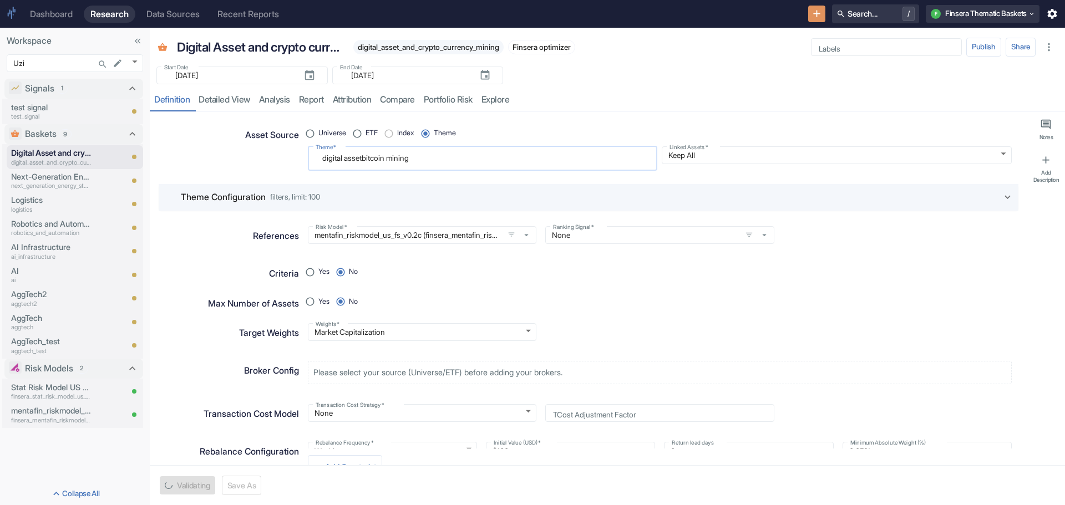
type textarea "x"
type textarea "digital asset,bitcoin mining"
type textarea "x"
type textarea "digital asset, bitcoin mining"
click at [431, 158] on textarea "digital asset, bitcoin mining" at bounding box center [483, 158] width 334 height 15
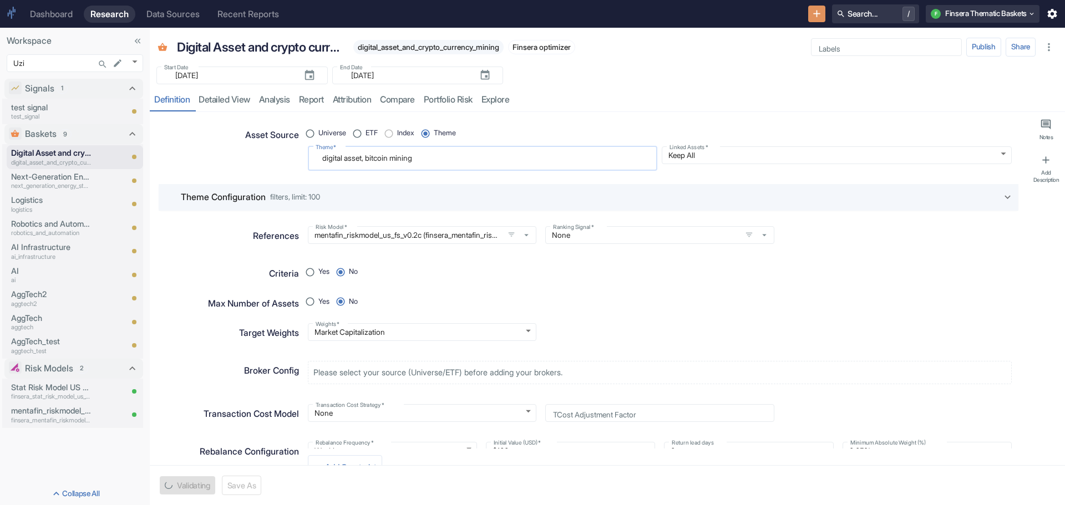
type textarea "x"
type textarea "digital asset, bitcoin mining,"
type textarea "x"
type textarea "digital asset, bitcoin mining,"
type textarea "x"
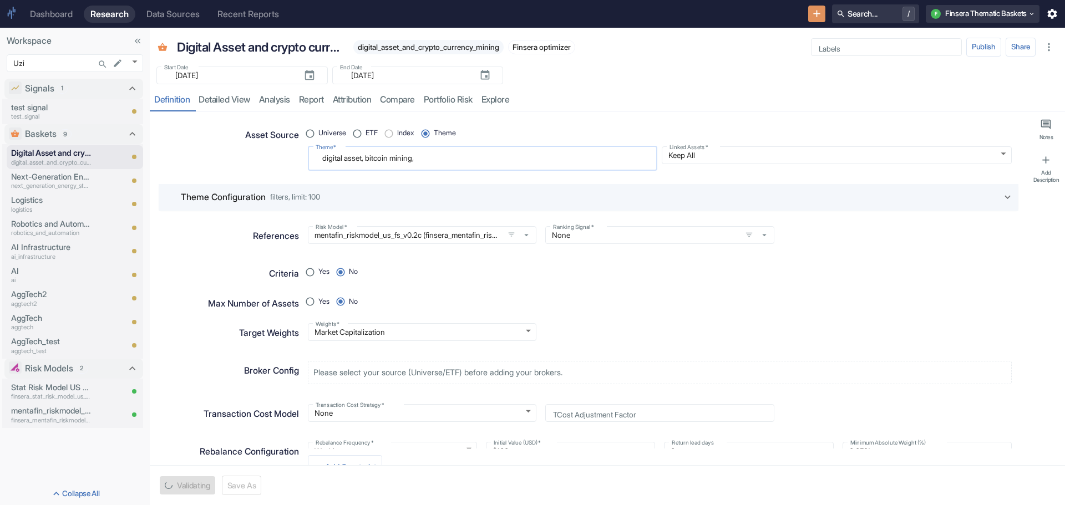
type textarea "digital asset, bitcoin mining, c"
type textarea "x"
type textarea "digital asset, bitcoin mining, cr"
type textarea "x"
type textarea "digital asset, bitcoin mining, cry"
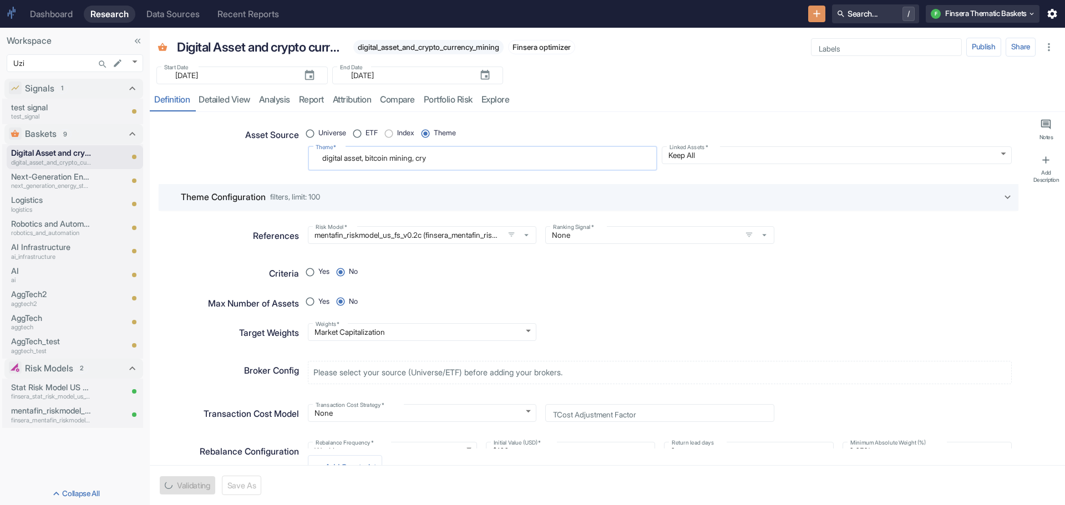
type textarea "x"
type textarea "digital asset, bitcoin mining, cryp"
type textarea "x"
type textarea "digital asset, bitcoin mining, crypt"
type textarea "x"
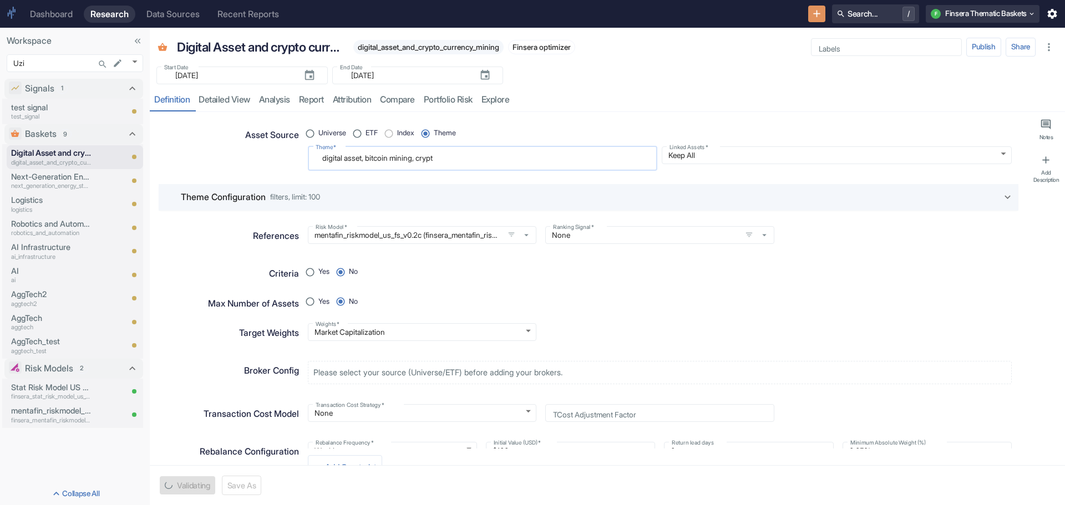
type textarea "digital asset, bitcoin mining, crypto"
type textarea "x"
type textarea "digital asset, bitcoin mining, crypto"
type textarea "x"
type textarea "digital asset, bitcoin mining, crypto p"
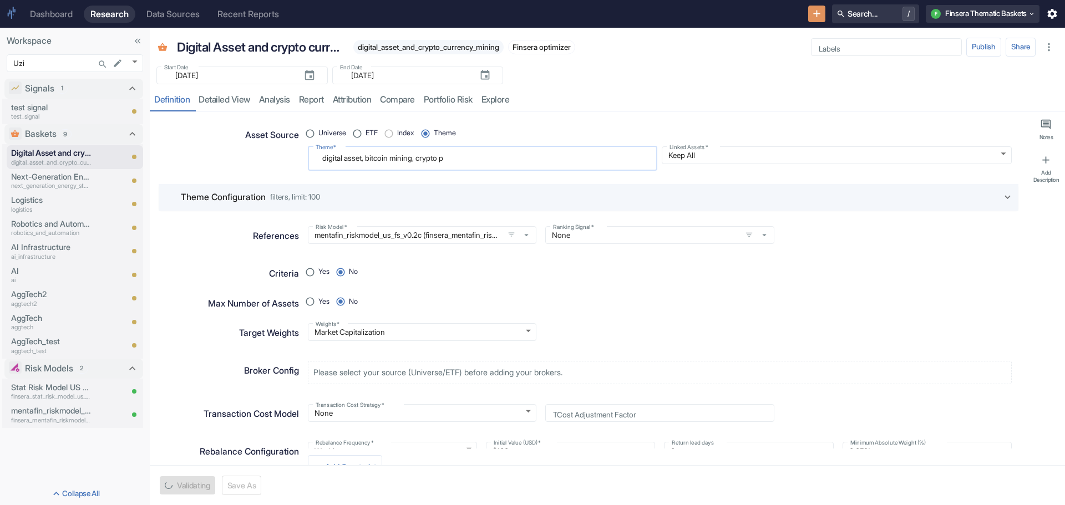
type textarea "x"
type textarea "digital asset, bitcoin mining, crypto pl"
type textarea "x"
type textarea "digital asset, bitcoin mining, crypto pla"
type textarea "x"
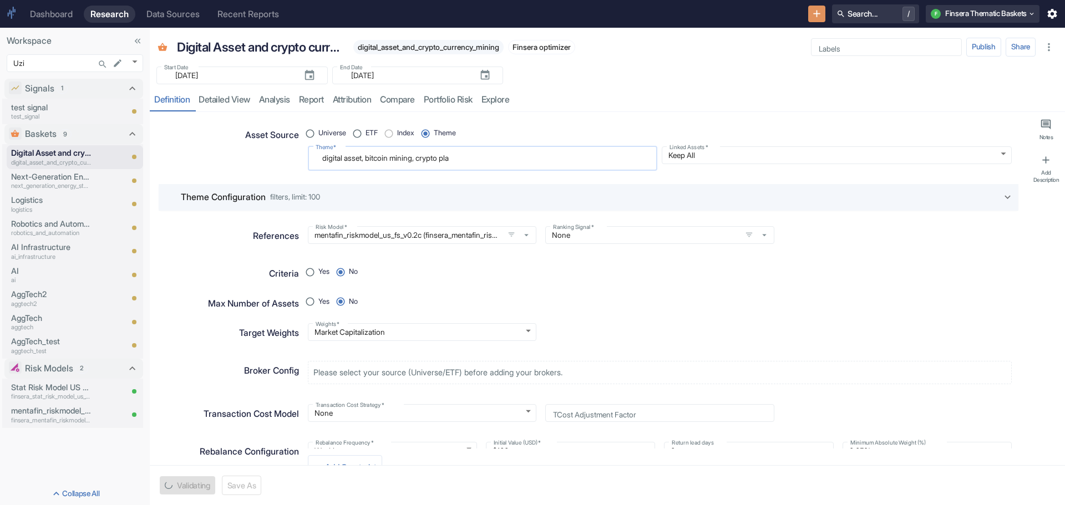
type textarea "digital asset, bitcoin mining, crypto plat"
type textarea "x"
type textarea "digital asset, bitcoin mining, crypto plato"
type textarea "x"
type textarea "digital asset, bitcoin mining, crypto plat"
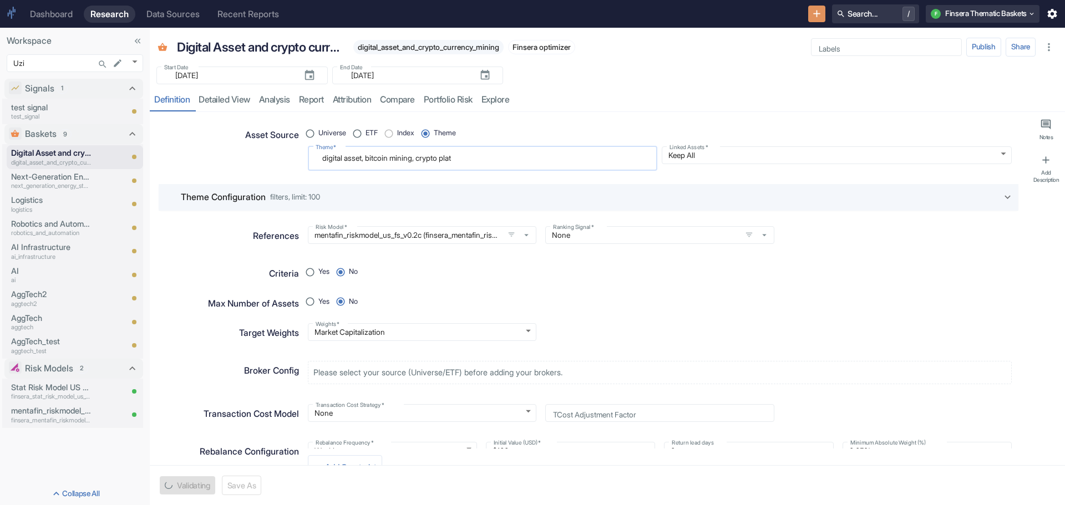
type textarea "x"
type textarea "digital asset, bitcoin mining, crypto platf"
type textarea "x"
type textarea "digital asset, bitcoin mining, crypto platfo"
type textarea "x"
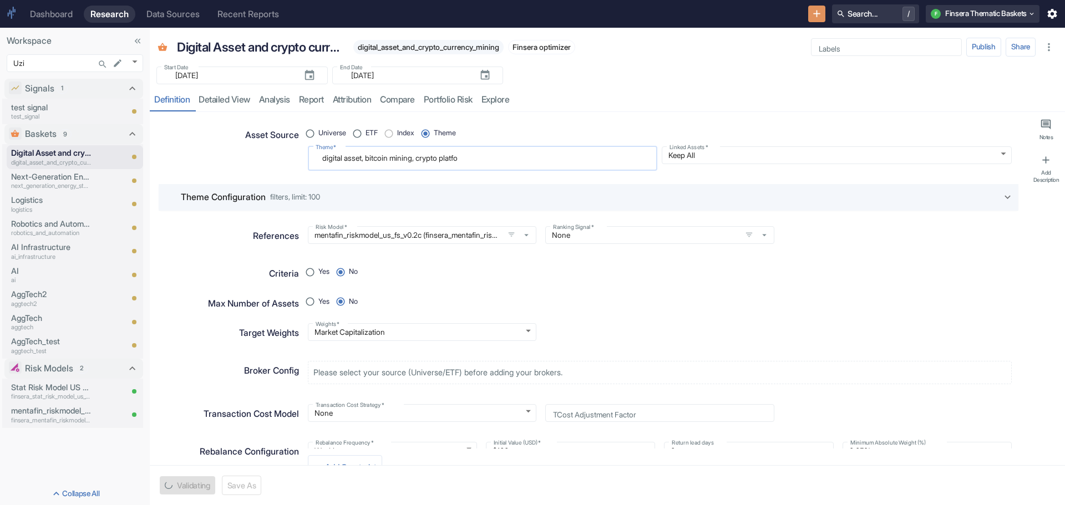
type textarea "digital asset, bitcoin mining, crypto platfor"
type textarea "x"
type textarea "digital asset, bitcoin mining, crypto platform"
type textarea "x"
type textarea "digital asset, bitcoin mining, crypto platform"
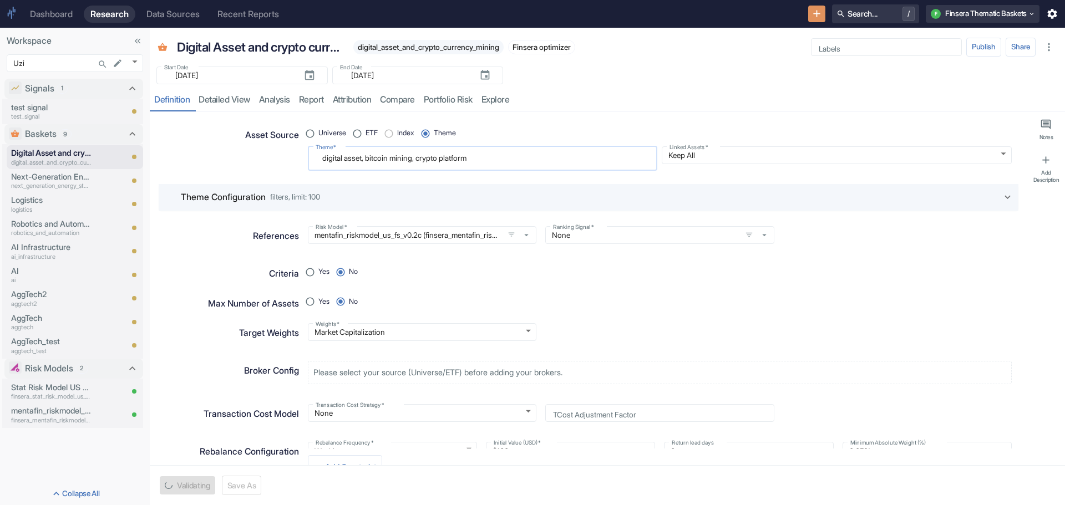
type textarea "x"
type textarea "digital asset, bitcoin mining, crypto platform a"
type textarea "x"
type textarea "digital asset, bitcoin mining, crypto platform an"
type textarea "x"
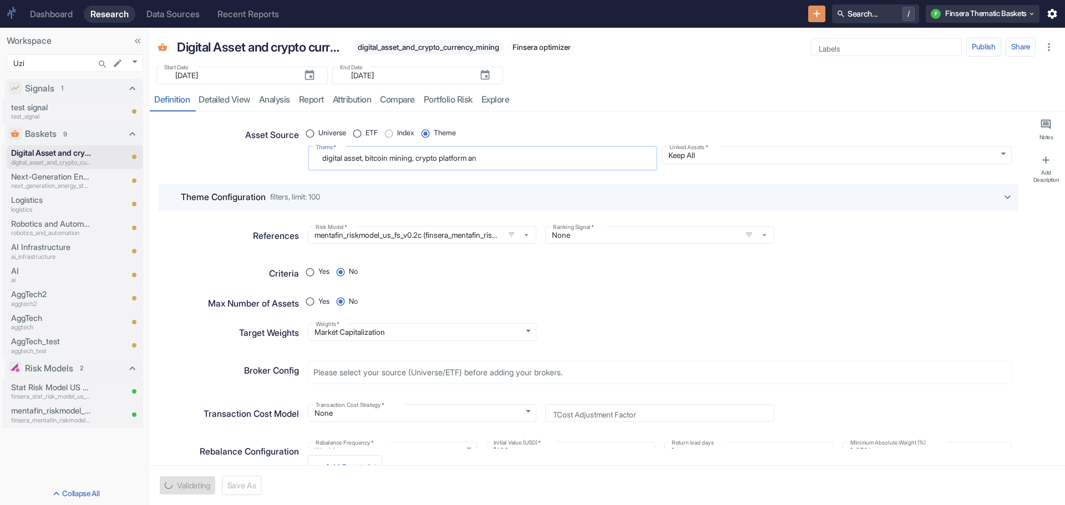
type textarea "digital asset, bitcoin mining, crypto platform and"
type textarea "x"
type textarea "digital asset, bitcoin mining, crypto platform and"
type textarea "x"
type textarea "digital asset, bitcoin mining, crypto platform and t"
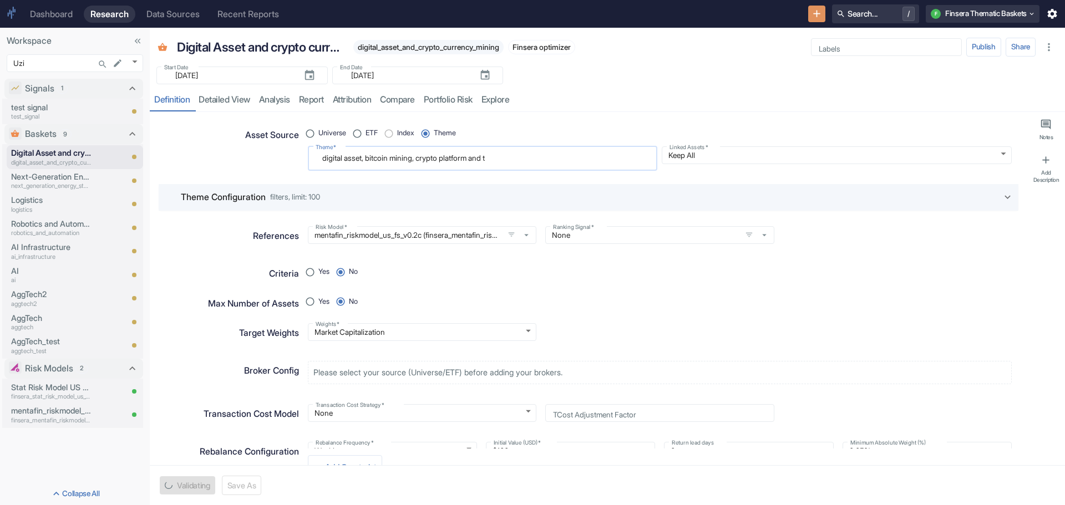
type textarea "x"
type textarea "digital asset, bitcoin mining, crypto platform and tr"
type textarea "x"
type textarea "digital asset, bitcoin mining, crypto platform and tra"
type textarea "x"
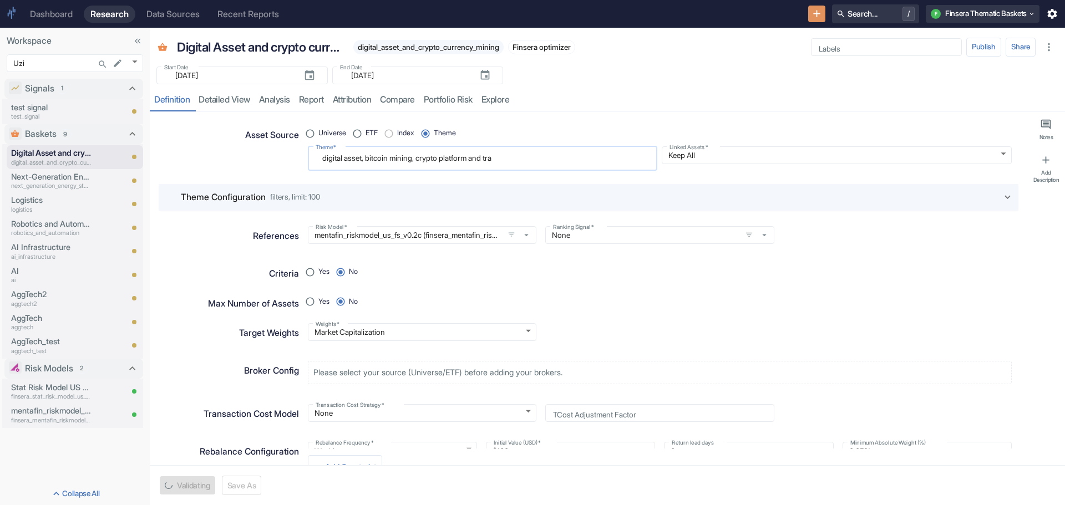
type textarea "digital asset, bitcoin mining, crypto platform and trad"
type textarea "x"
type textarea "digital asset, bitcoin mining, crypto platform and tradi"
type textarea "x"
type textarea "digital asset, bitcoin mining, crypto platform and tradin"
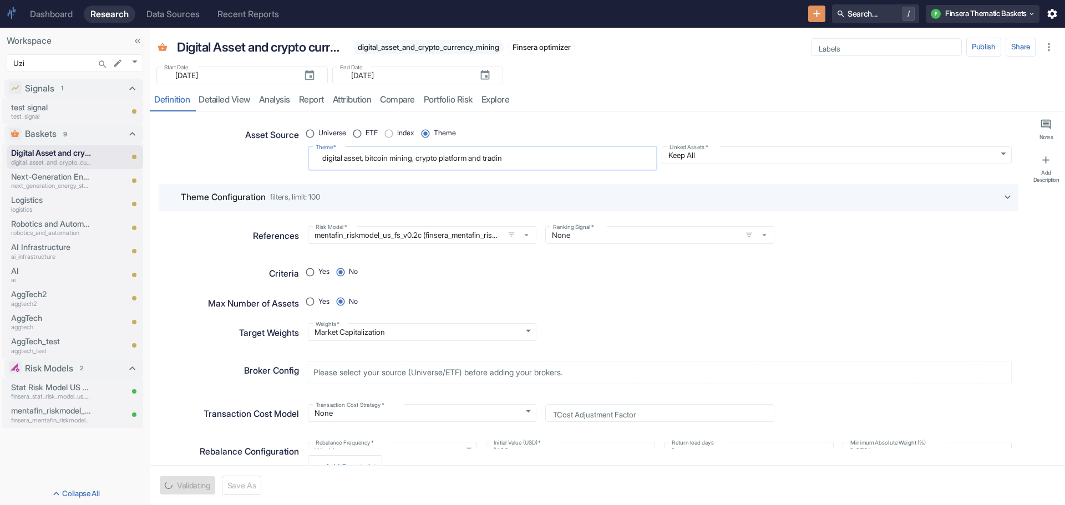
type textarea "x"
type textarea "digital asset, bitcoin mining, crypto platform and trading"
type textarea "x"
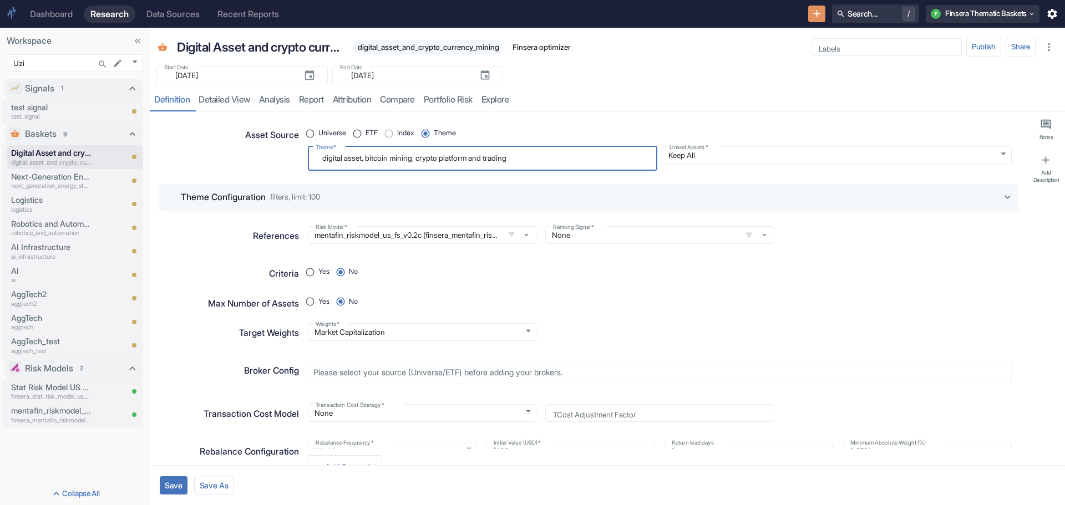
type textarea "digital asset, bitcoin mining, crypto platform and trading"
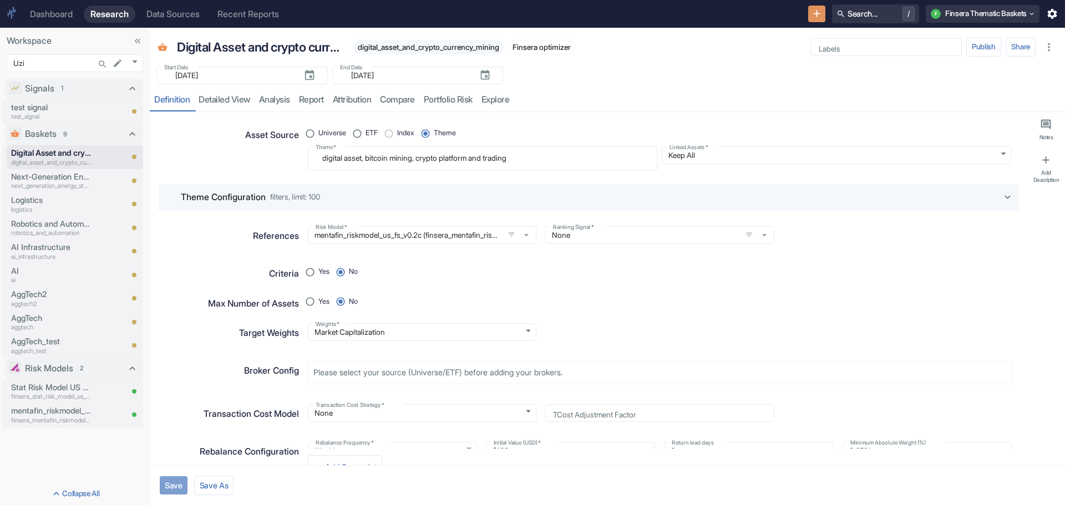
click at [171, 482] on button "Save" at bounding box center [174, 486] width 28 height 18
type textarea "x"
click at [236, 102] on link "detailed view" at bounding box center [224, 100] width 60 height 23
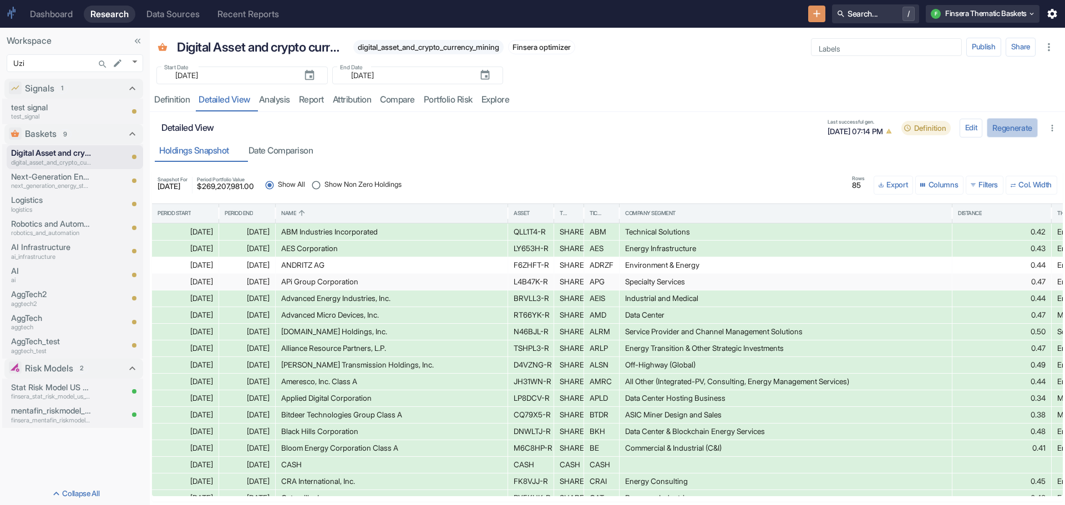
click at [1009, 124] on button "Regenerate" at bounding box center [1012, 127] width 51 height 19
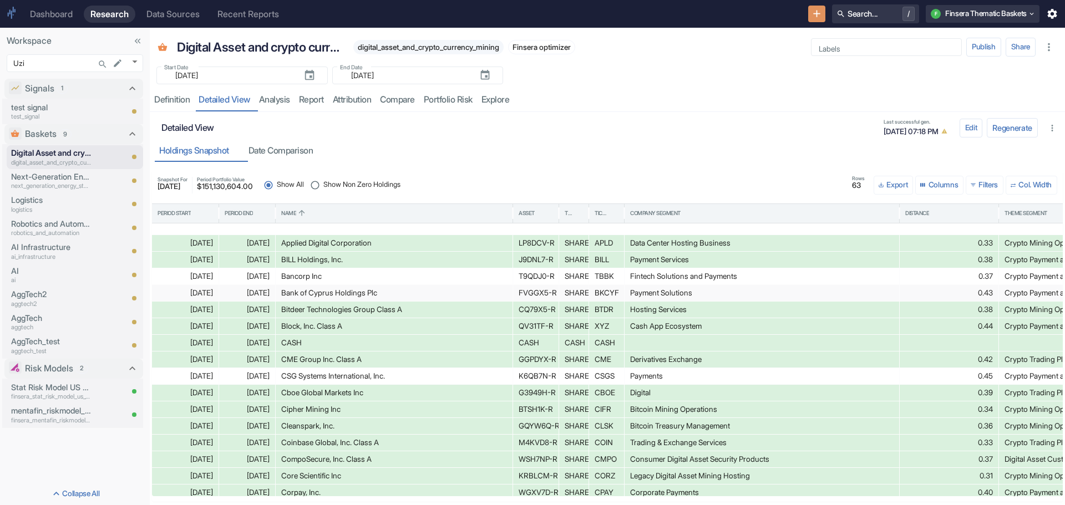
scroll to position [49, 0]
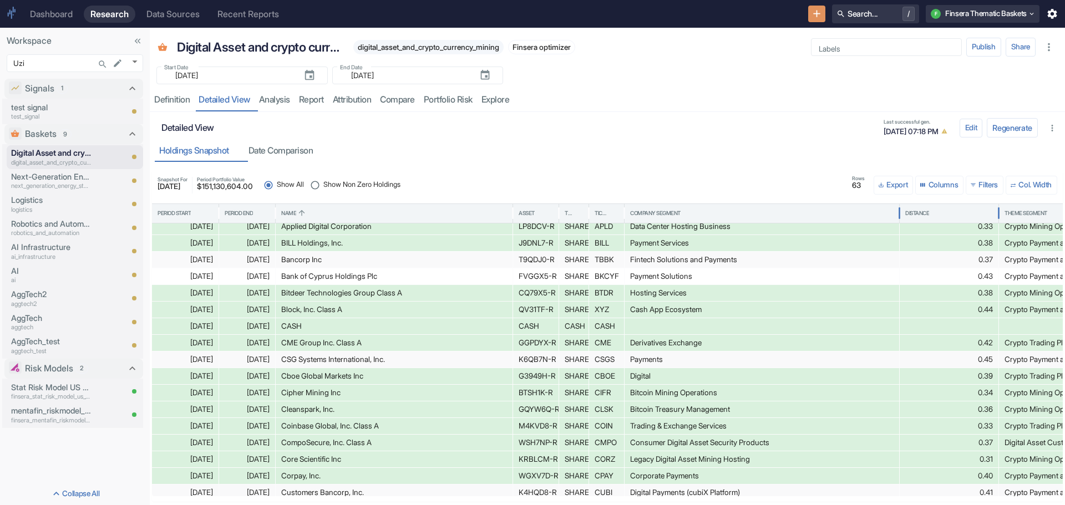
click at [923, 214] on div "Distance" at bounding box center [917, 214] width 24 height 8
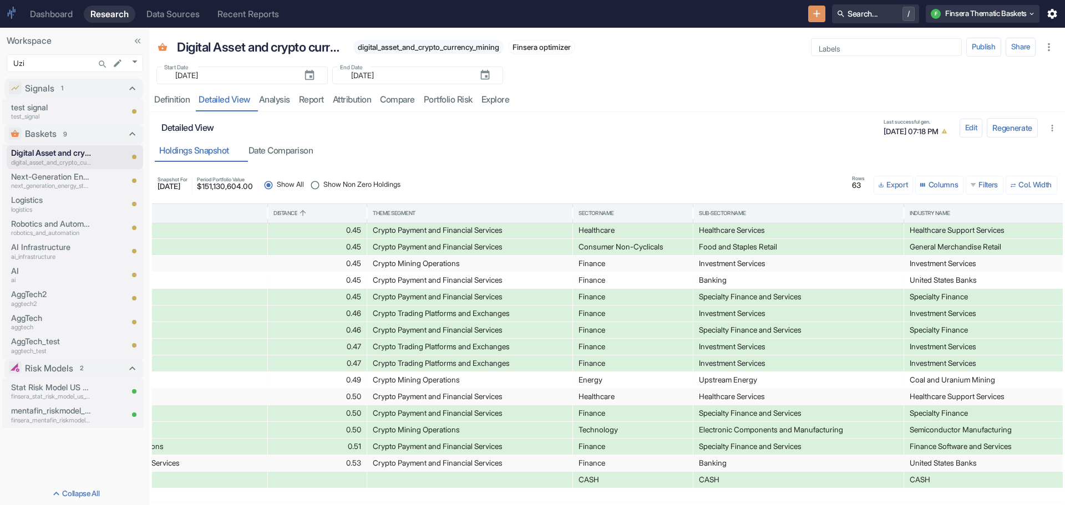
scroll to position [789, 647]
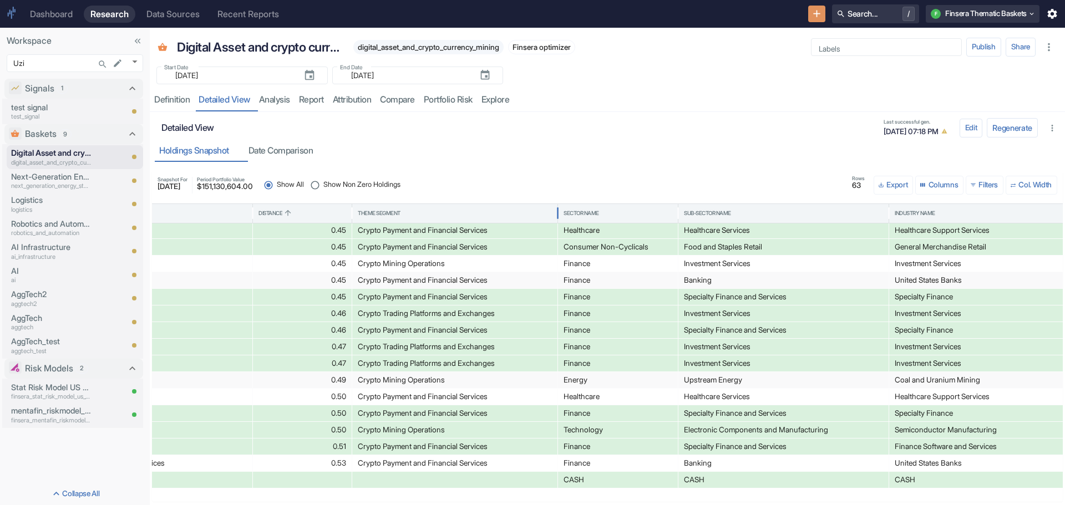
click at [393, 210] on div "Theme Segment" at bounding box center [379, 214] width 43 height 8
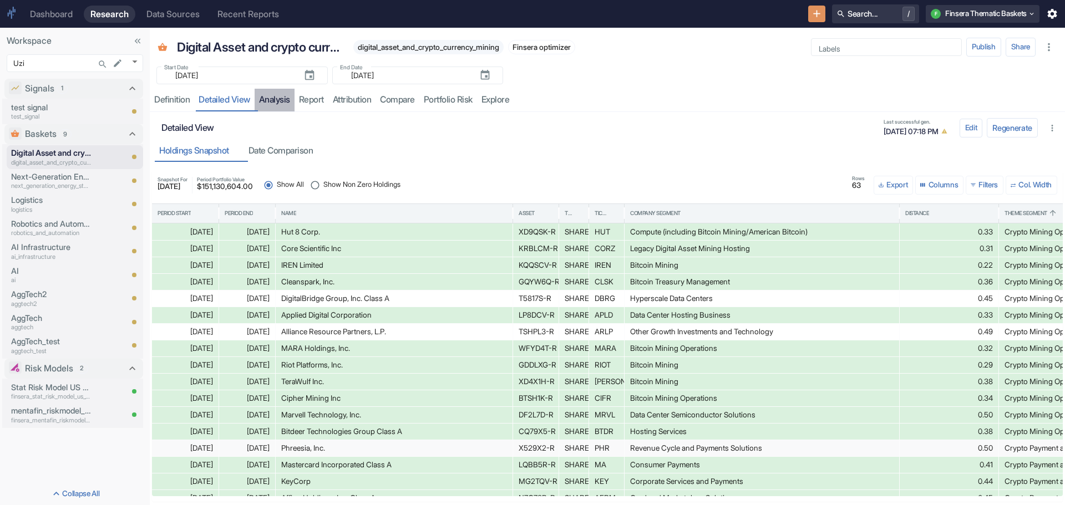
click at [279, 98] on link "analysis" at bounding box center [275, 100] width 40 height 23
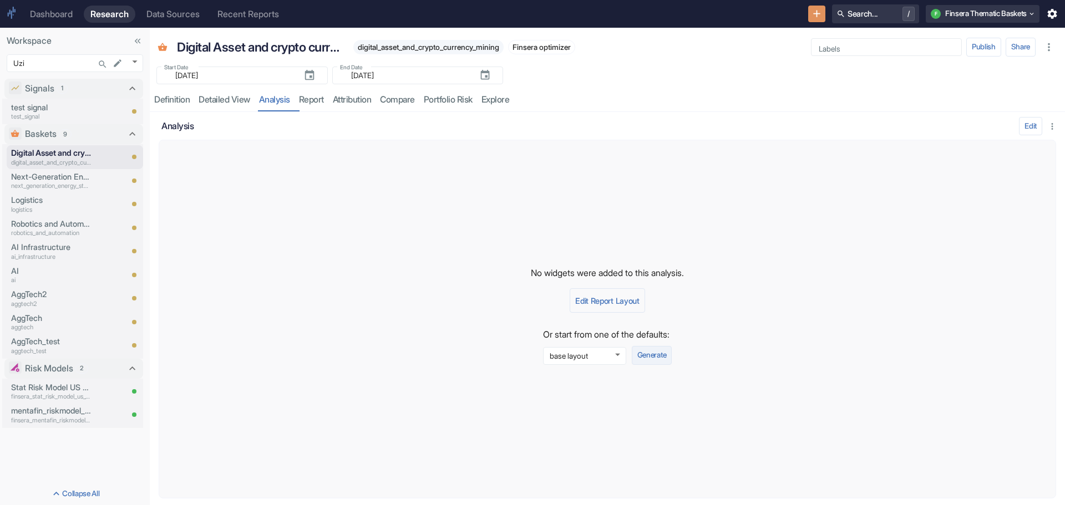
click at [655, 348] on button "Generate" at bounding box center [652, 355] width 40 height 19
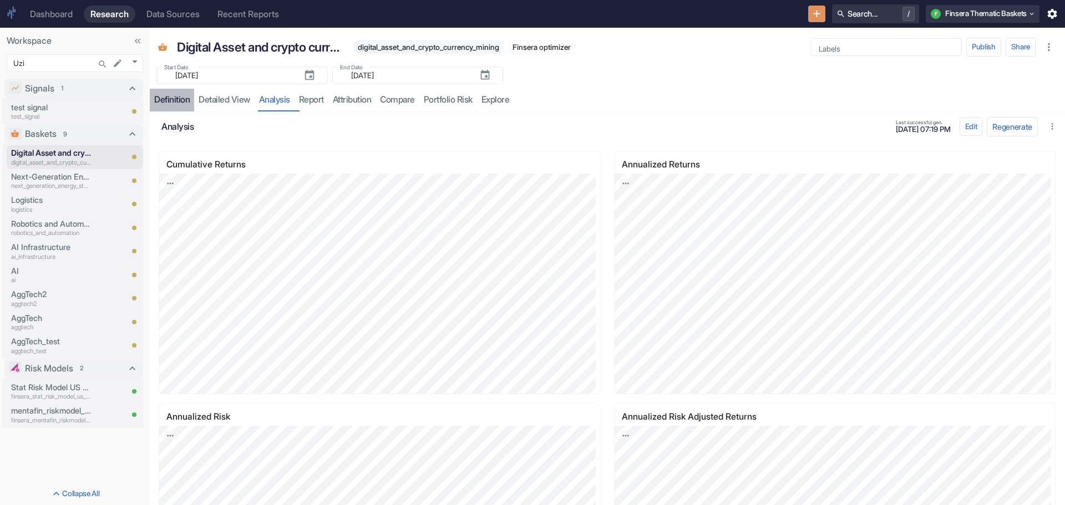
click at [183, 100] on div "Definition" at bounding box center [172, 99] width 36 height 11
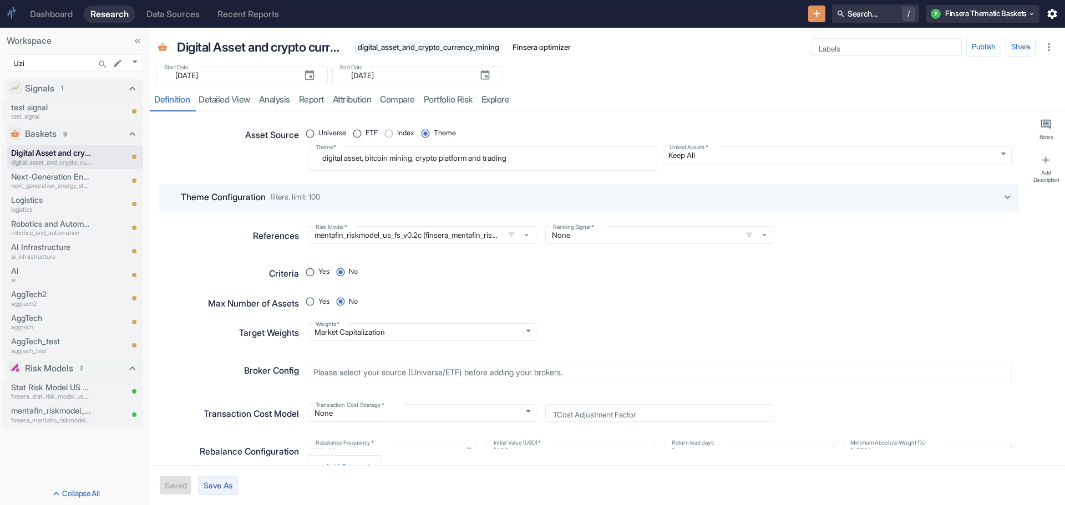
click at [220, 483] on button "Save As" at bounding box center [218, 485] width 40 height 19
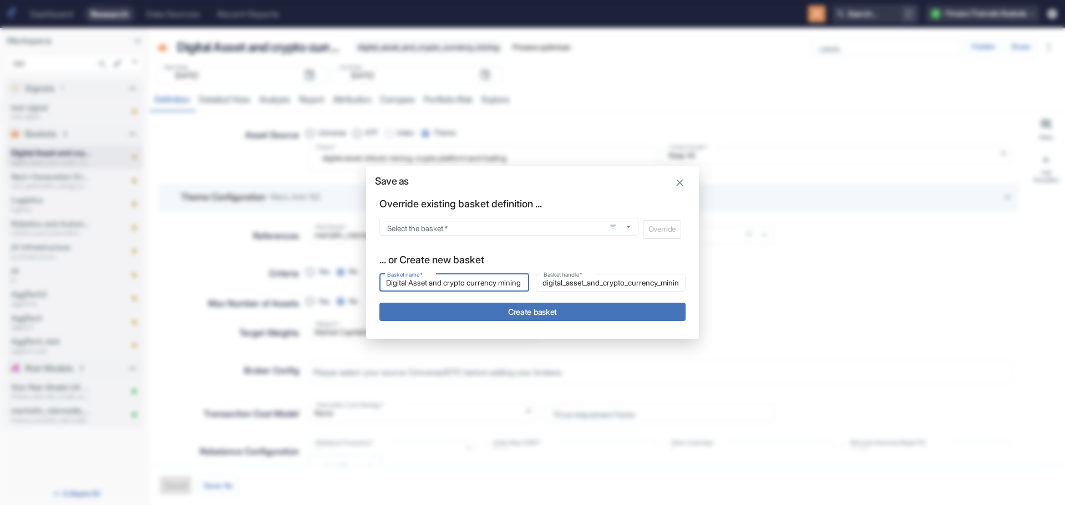
drag, startPoint x: 524, startPoint y: 283, endPoint x: 329, endPoint y: 269, distance: 195.8
click at [329, 269] on div "Save as Override existing basket definition ... Select the basket   * Select th…" at bounding box center [532, 252] width 1065 height 505
type input "Enterprise SaaS & Workflow Enablement Platforms"
type input "enterprise_saas_workflow_enablement_platforms"
drag, startPoint x: 409, startPoint y: 281, endPoint x: 426, endPoint y: 286, distance: 17.8
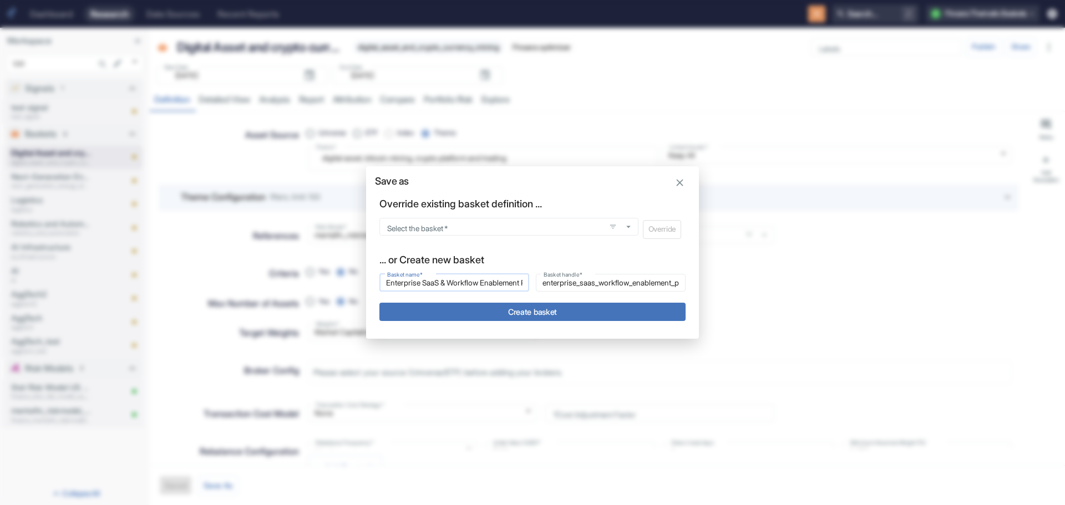
click at [426, 286] on input "Enterprise SaaS & Workflow Enablement Platforms" at bounding box center [454, 282] width 150 height 13
type input "Enterprise Workflow Enablement Platforms"
type input "enterprise_workflow_enablement_platforms"
type input "Enterprise Workflow Enablement Platforms"
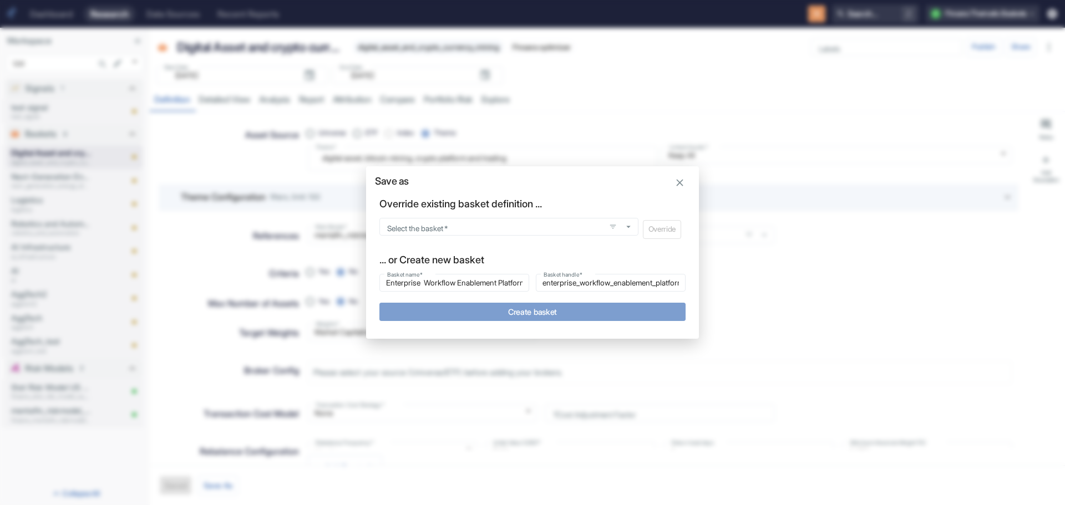
click at [511, 310] on button "Create basket" at bounding box center [532, 312] width 306 height 18
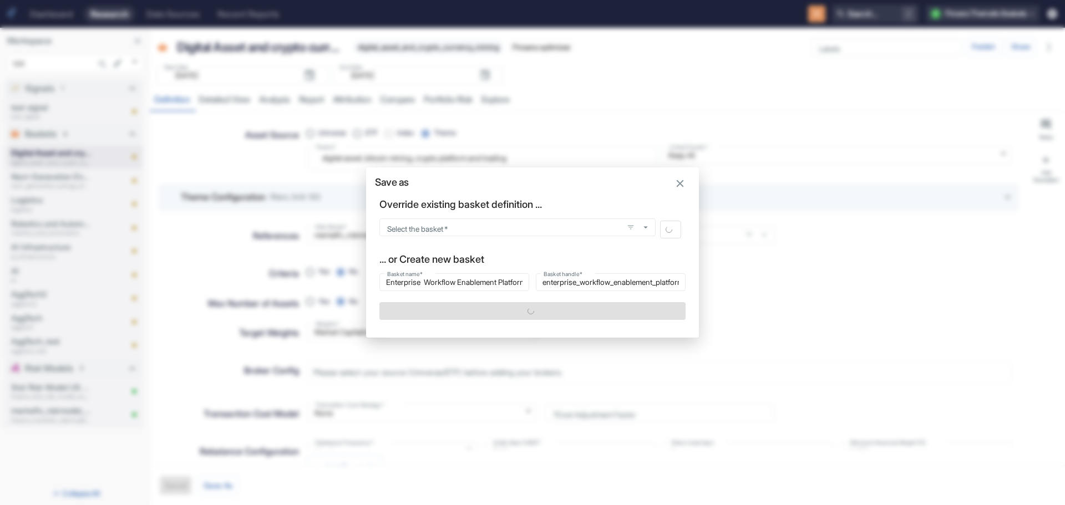
type textarea "x"
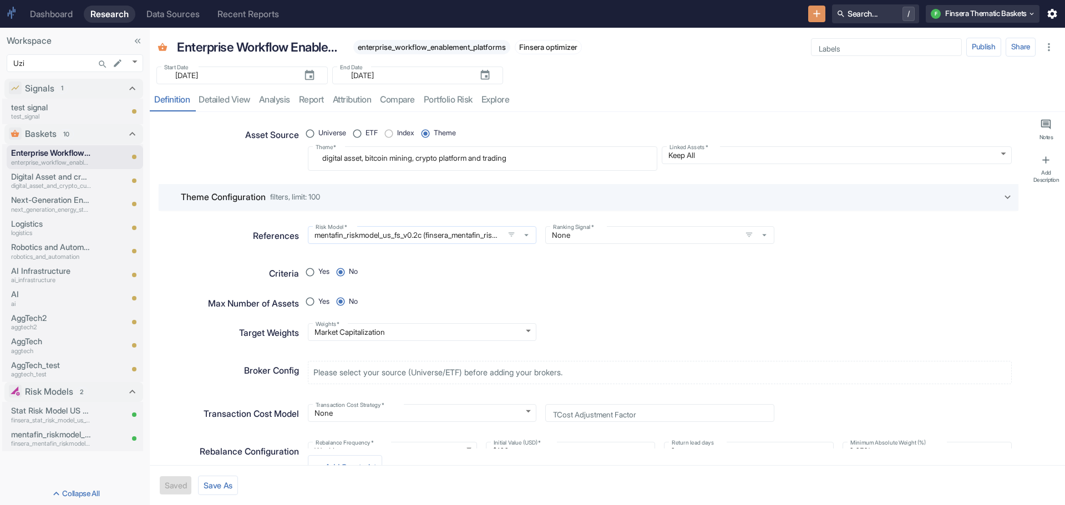
type textarea "x"
drag, startPoint x: 536, startPoint y: 154, endPoint x: 272, endPoint y: 144, distance: 264.3
click at [272, 144] on div "Asset Source Universe ETF Index Theme Theme   * digital asset, bitcoin mining, …" at bounding box center [583, 144] width 855 height 54
paste textarea "Enterprise SaaS & Workflow Enablement Platforms"
radio input "true"
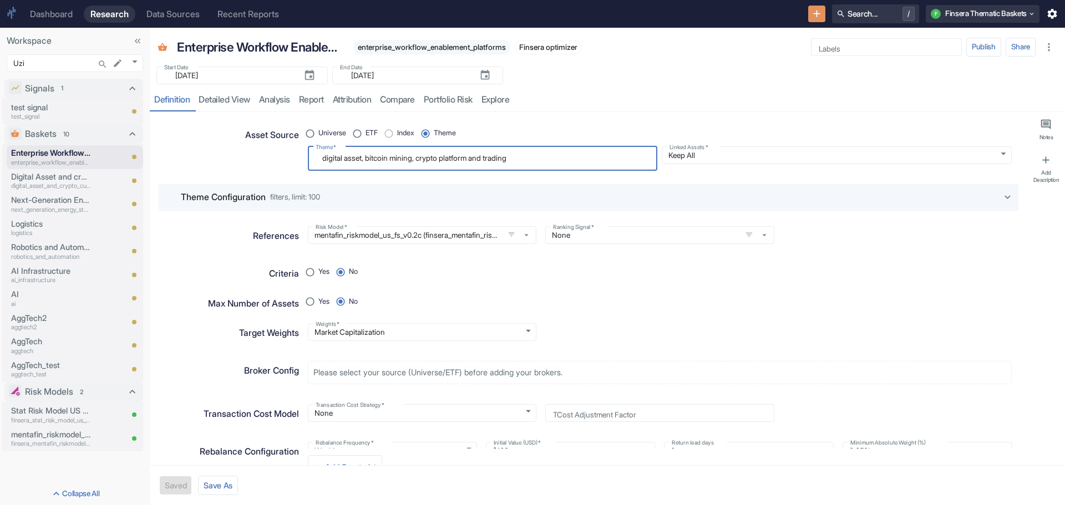
type textarea "Enterprise SaaS & Workflow Enablement Platforms"
type textarea "x"
type textarea "Enterprise SaaS & Workflow Enablement Platforms"
click at [169, 482] on button "Save" at bounding box center [174, 486] width 28 height 18
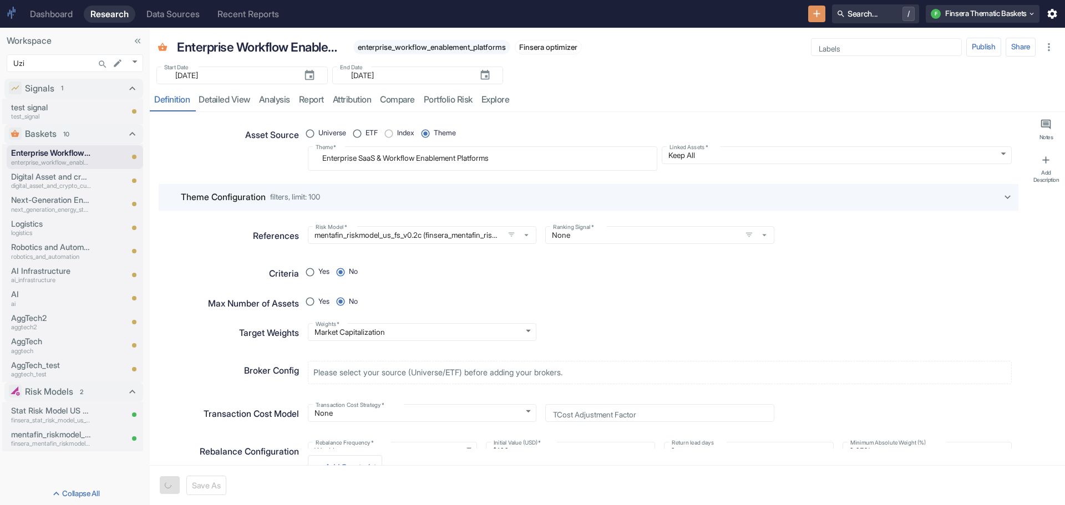
type textarea "x"
click at [235, 102] on link "detailed view" at bounding box center [224, 100] width 60 height 23
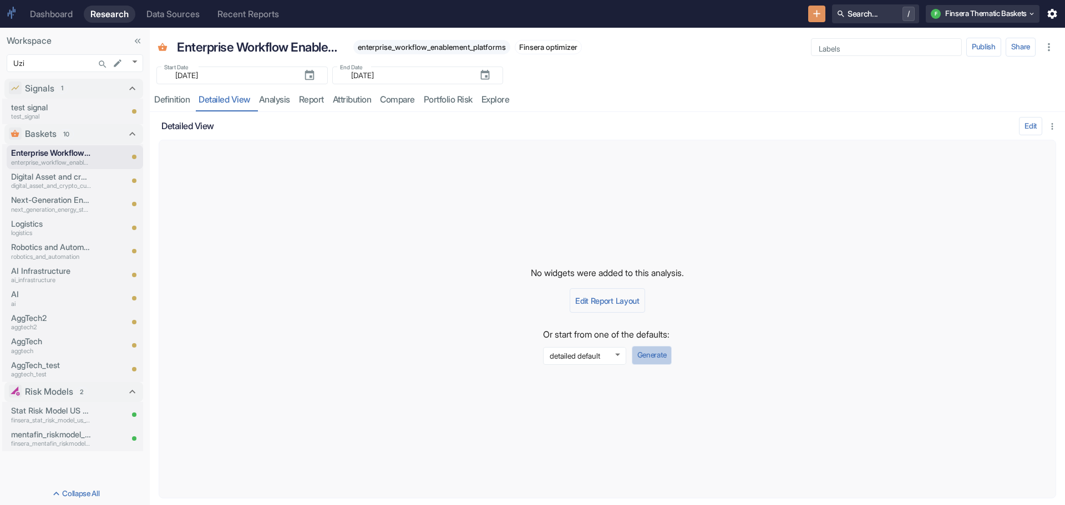
click at [652, 349] on button "Generate" at bounding box center [652, 355] width 40 height 19
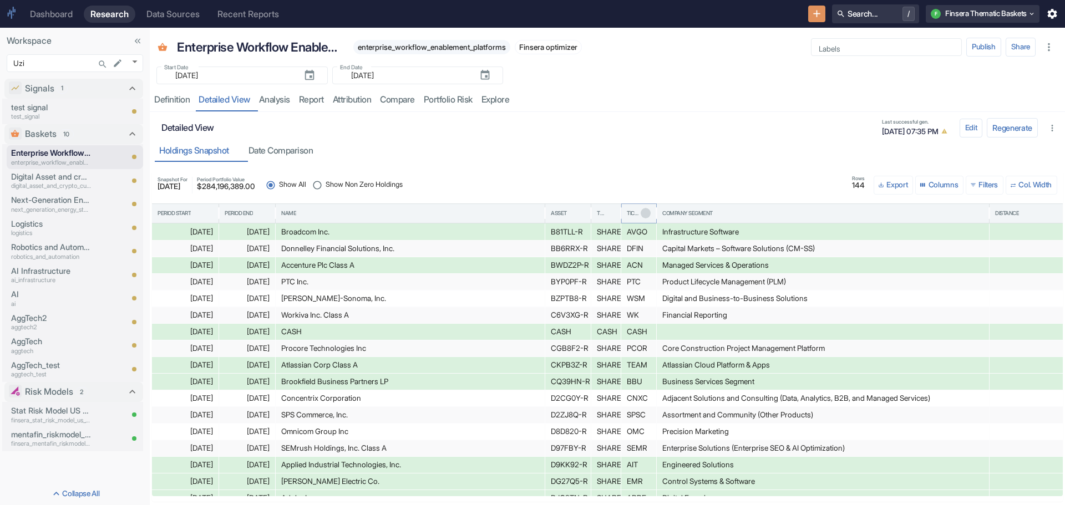
click at [641, 211] on icon "Sort" at bounding box center [645, 213] width 9 height 9
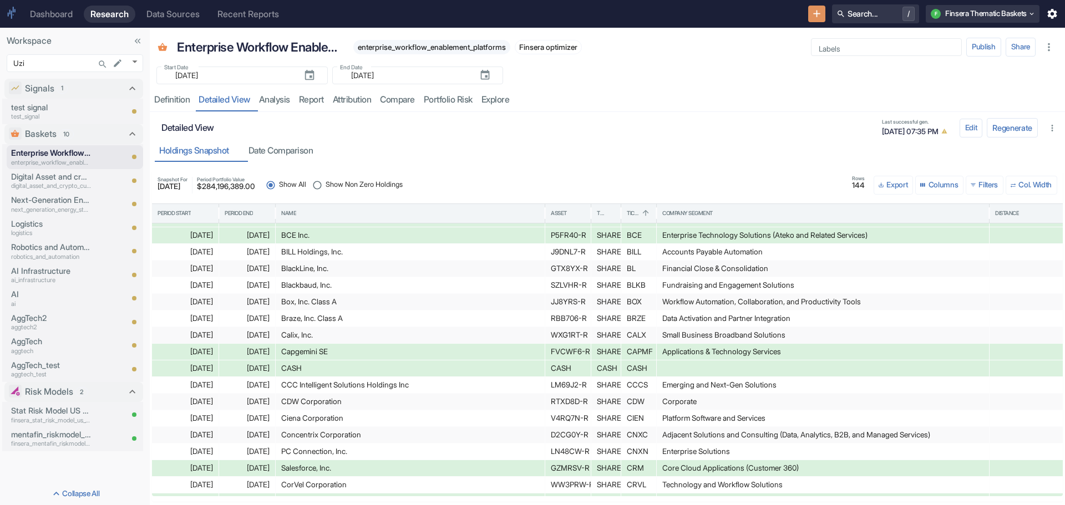
scroll to position [246, 0]
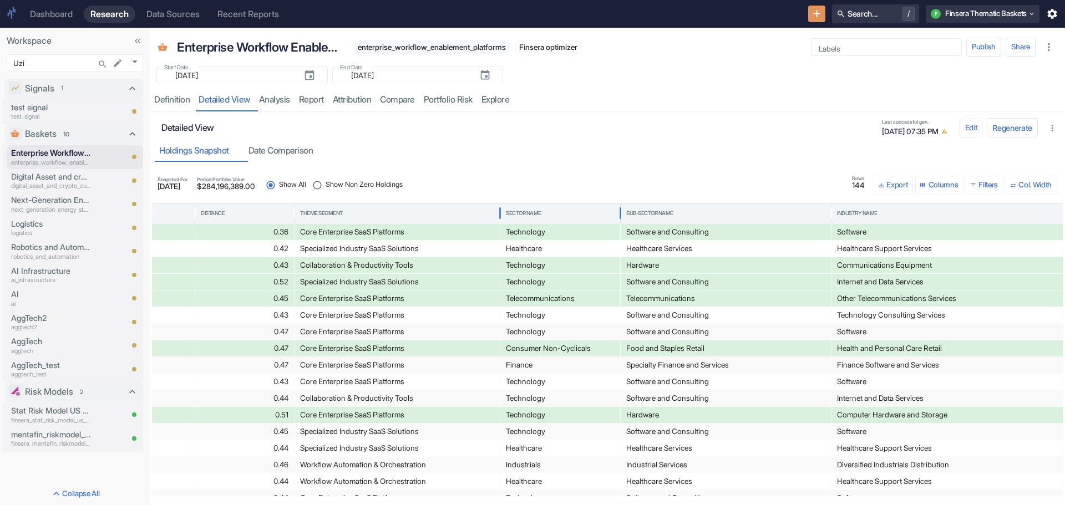
click at [524, 211] on div "Sector Name" at bounding box center [524, 214] width 36 height 8
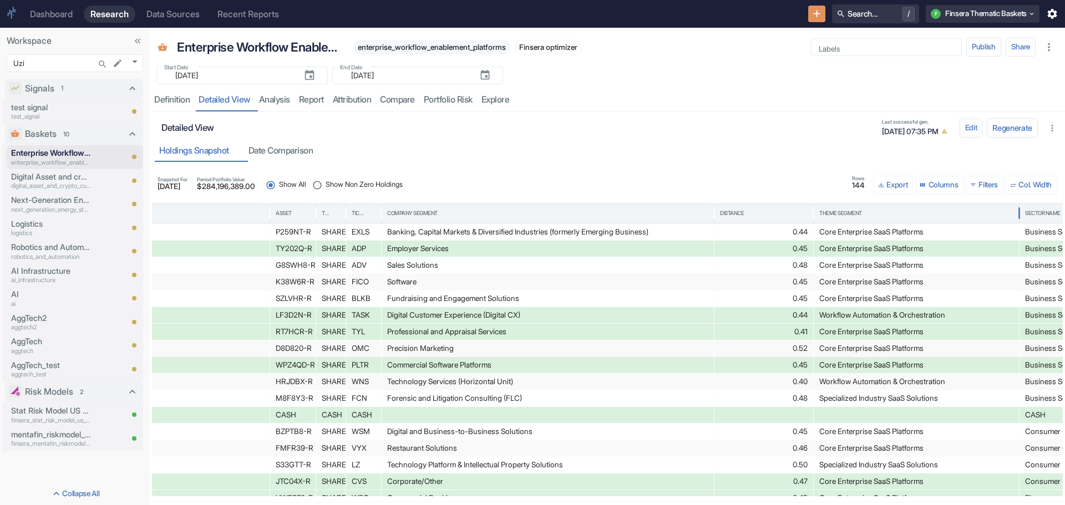
click at [838, 207] on div "Theme Segment" at bounding box center [916, 213] width 194 height 19
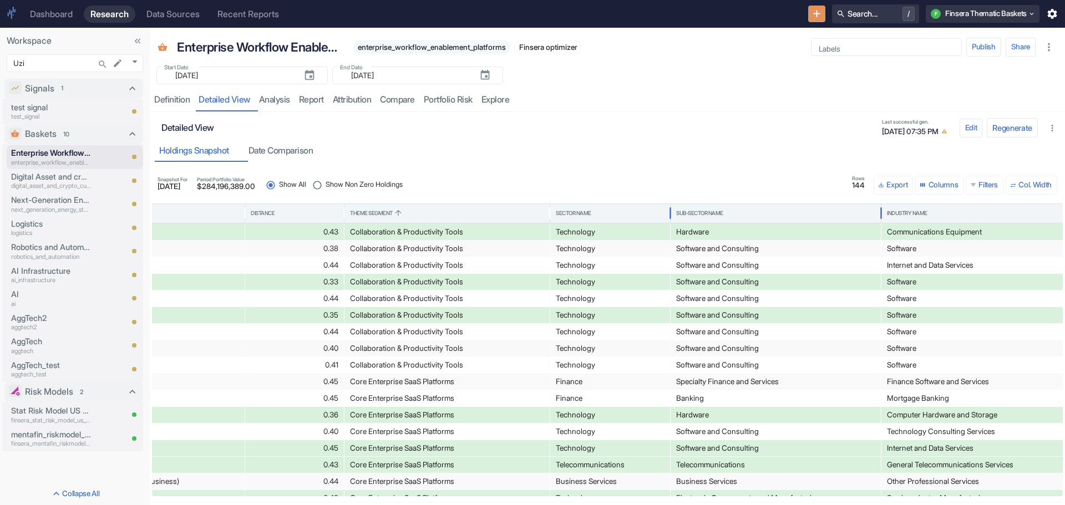
click at [705, 206] on div "Sub-Sector Name" at bounding box center [775, 213] width 199 height 19
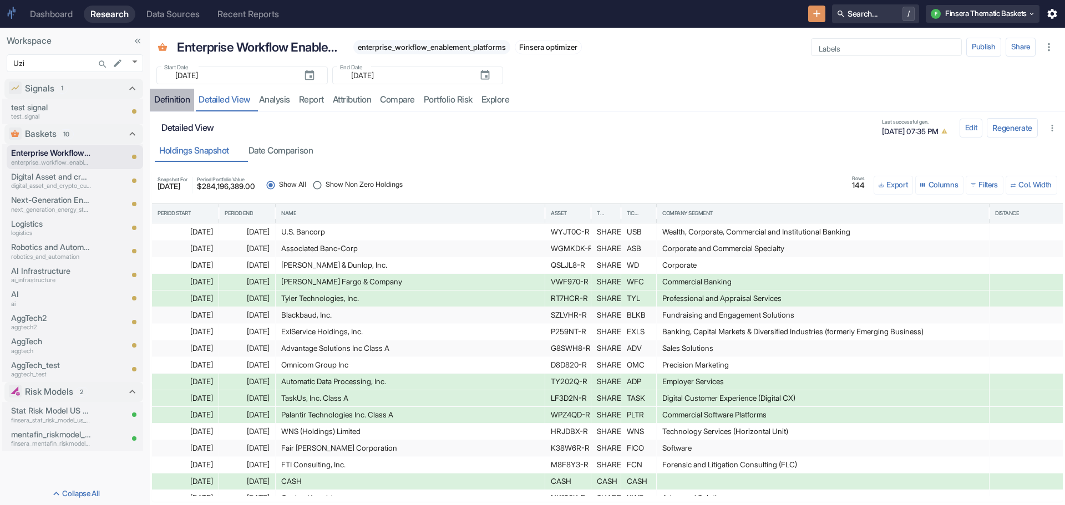
click at [173, 98] on div "Definition" at bounding box center [172, 99] width 36 height 11
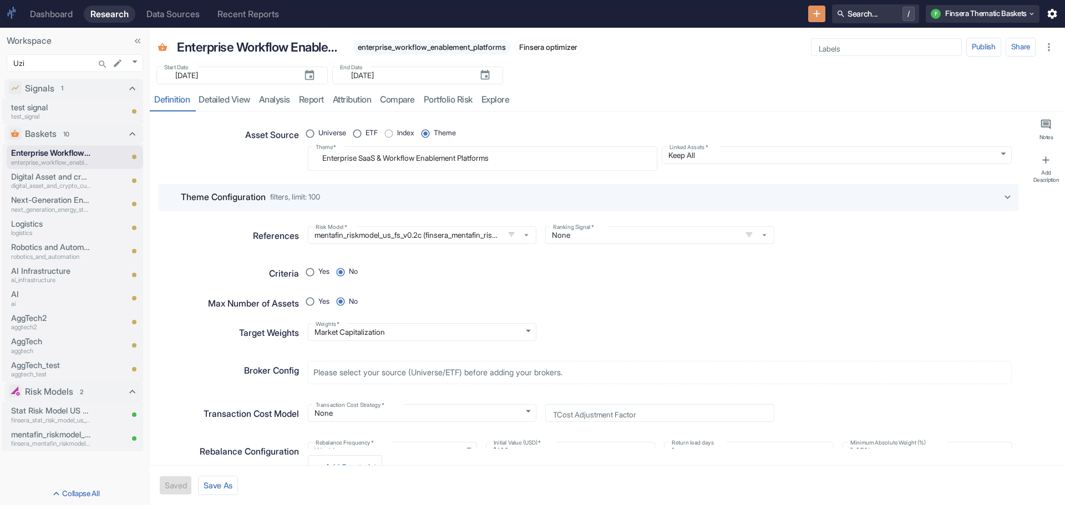
click at [1002, 195] on icon at bounding box center [1008, 197] width 12 height 12
radio input "true"
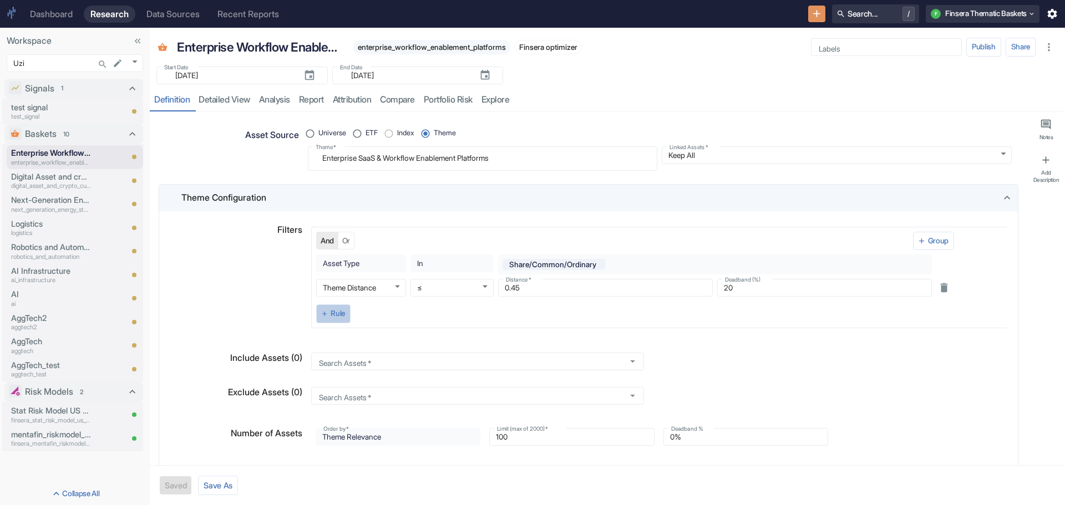
click at [333, 310] on button "Rule" at bounding box center [333, 314] width 34 height 19
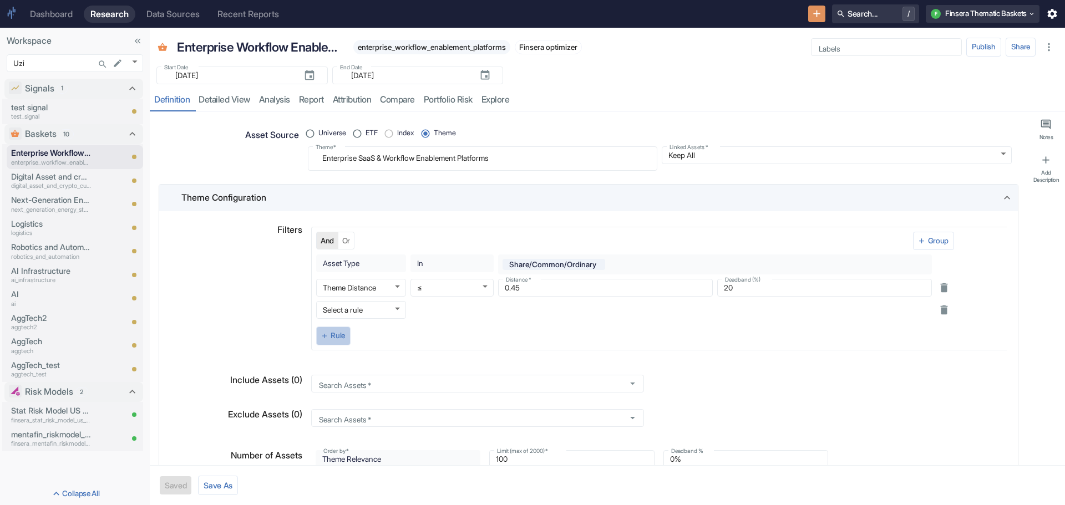
click at [331, 327] on button "Rule" at bounding box center [333, 336] width 34 height 19
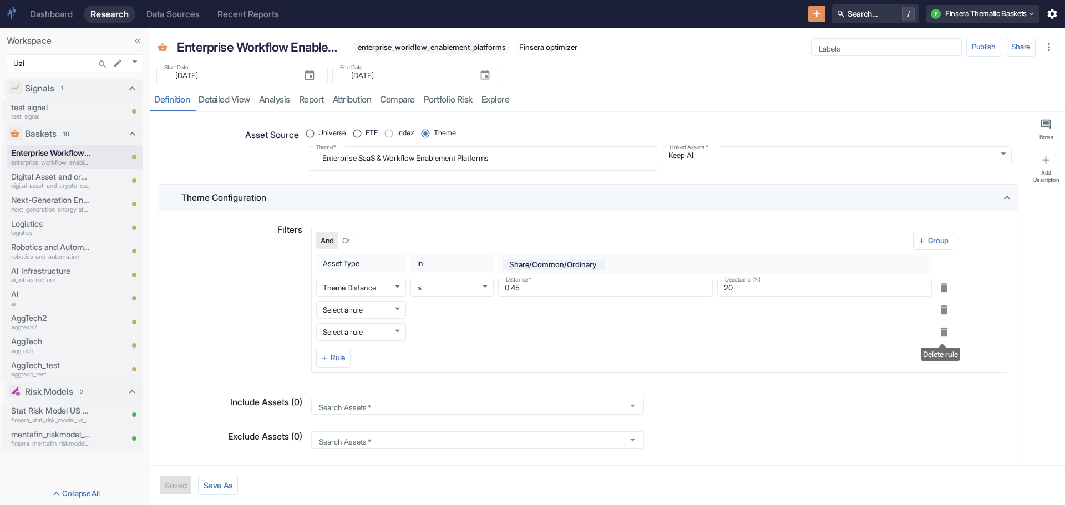
click at [941, 333] on icon "Delete rule" at bounding box center [943, 332] width 7 height 9
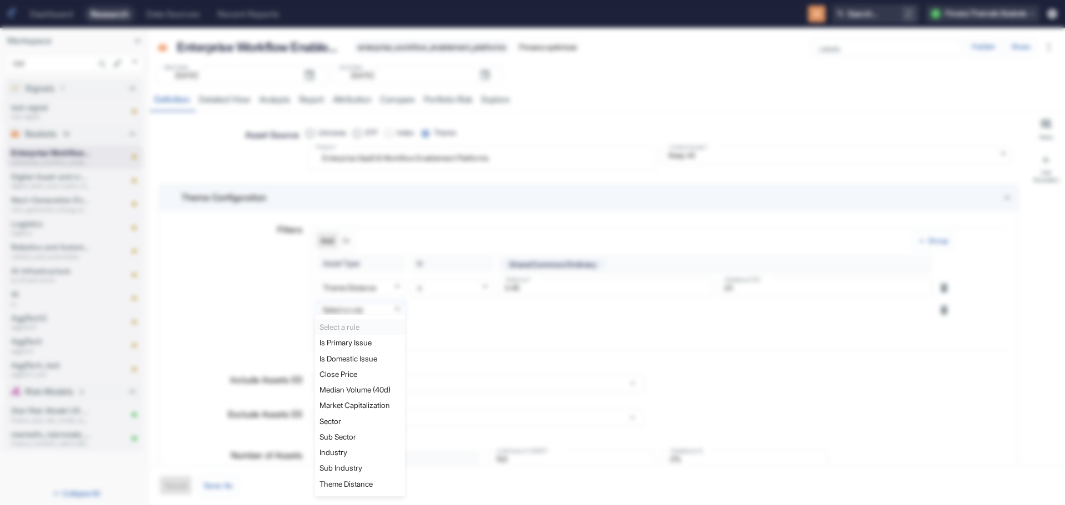
click at [397, 310] on body "Dashboard Research Data Sources Recent Reports Search... / F Finsera Thematic B…" at bounding box center [532, 252] width 1065 height 505
click at [356, 414] on li "Sector" at bounding box center [360, 422] width 90 height 16
type textarea "x"
type input "rbics_l1_id"
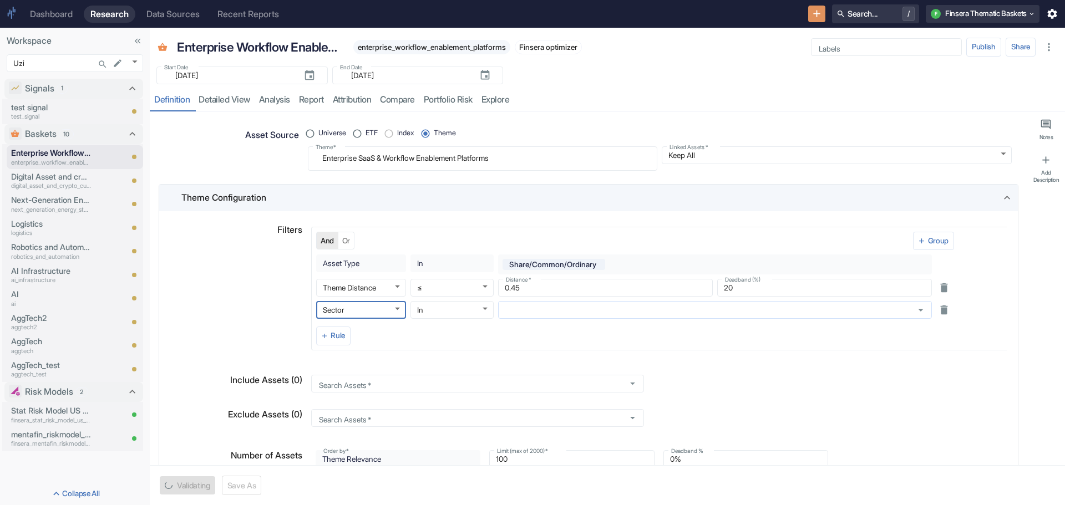
type textarea "x"
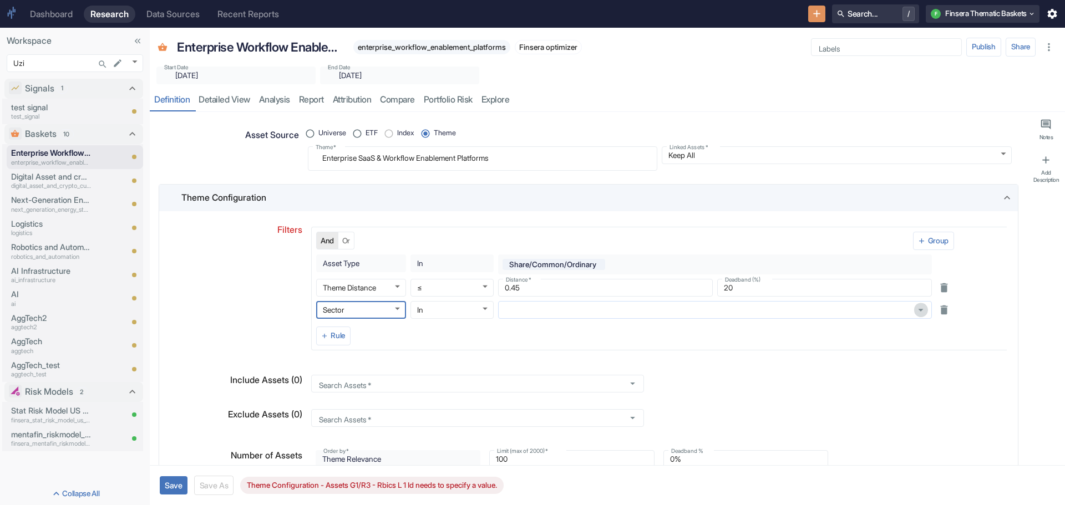
click at [919, 310] on icon "Open" at bounding box center [921, 310] width 5 height 2
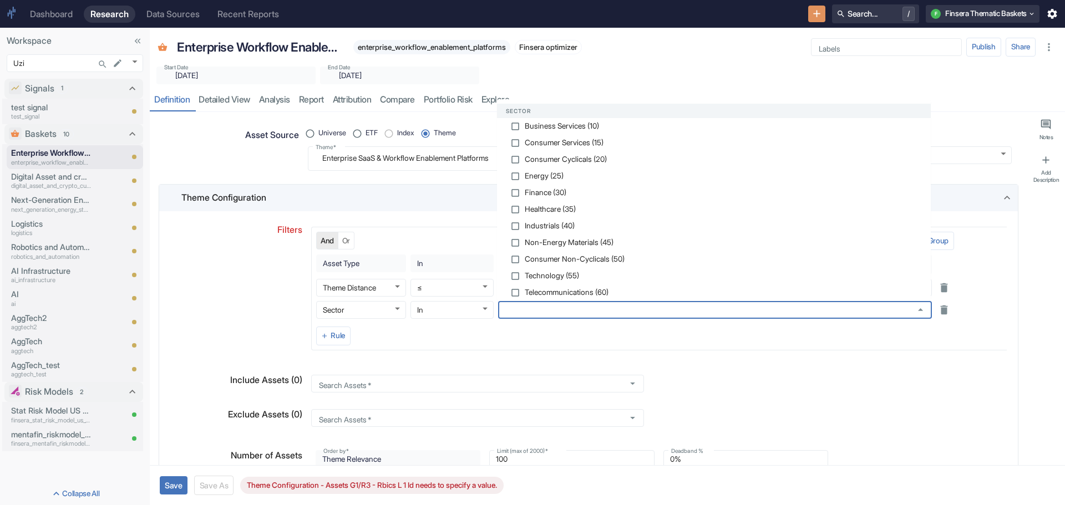
click at [516, 125] on input "checkbox" at bounding box center [515, 126] width 10 height 10
checkbox input "false"
type textarea "x"
checkbox input "true"
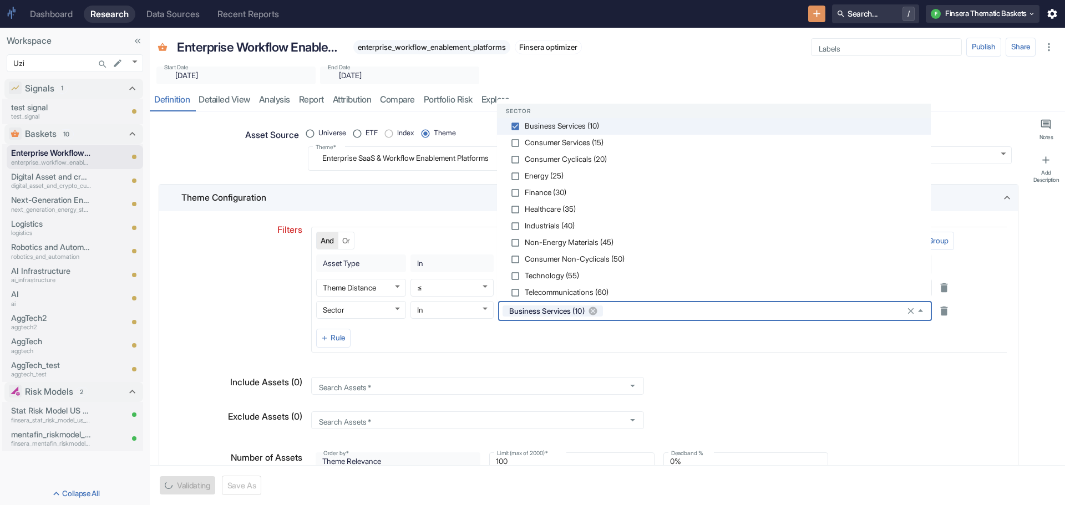
type textarea "x"
click at [518, 275] on input "checkbox" at bounding box center [515, 276] width 10 height 10
checkbox input "false"
type textarea "x"
checkbox input "true"
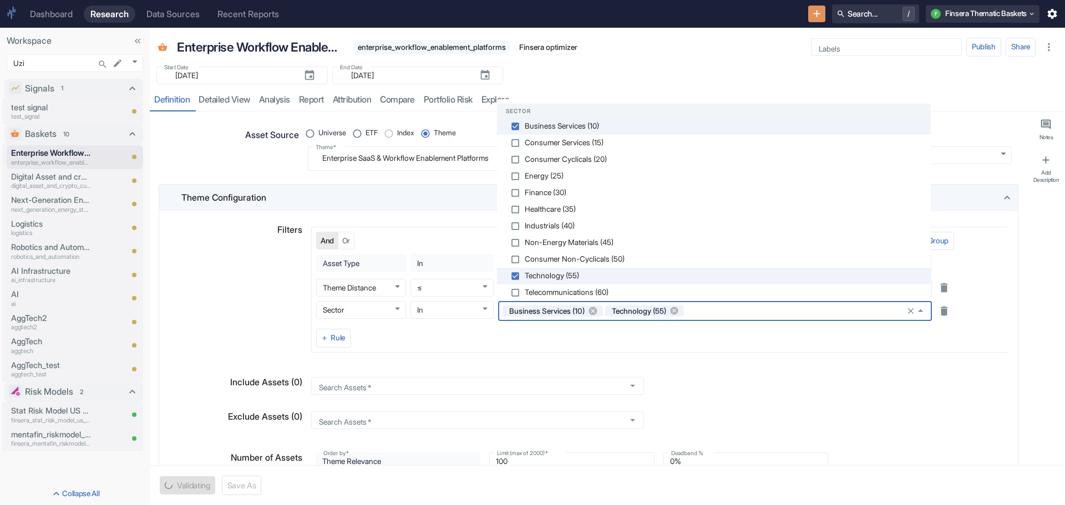
click at [514, 209] on input "checkbox" at bounding box center [515, 210] width 10 height 10
checkbox input "false"
type textarea "x"
checkbox input "true"
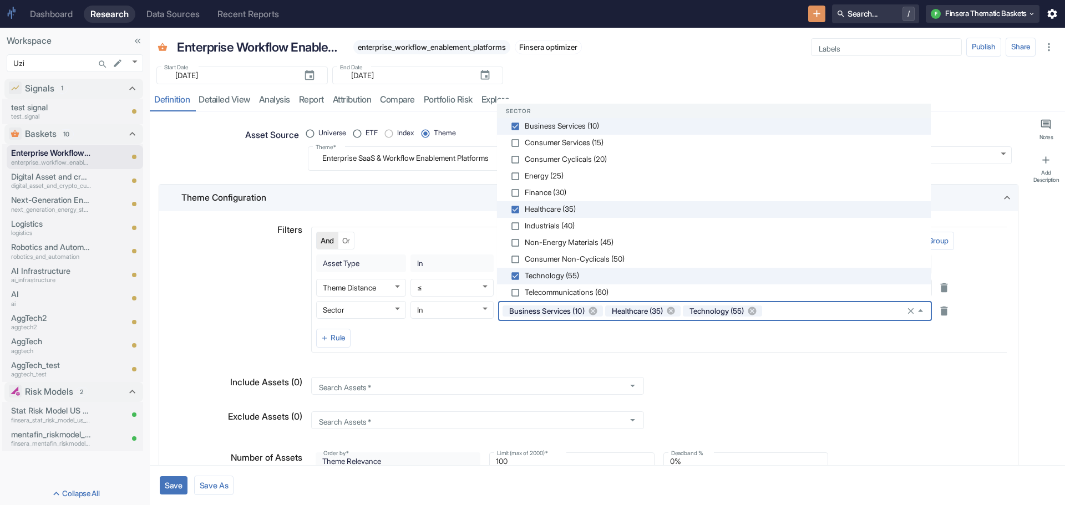
click at [172, 483] on button "Save" at bounding box center [174, 486] width 28 height 18
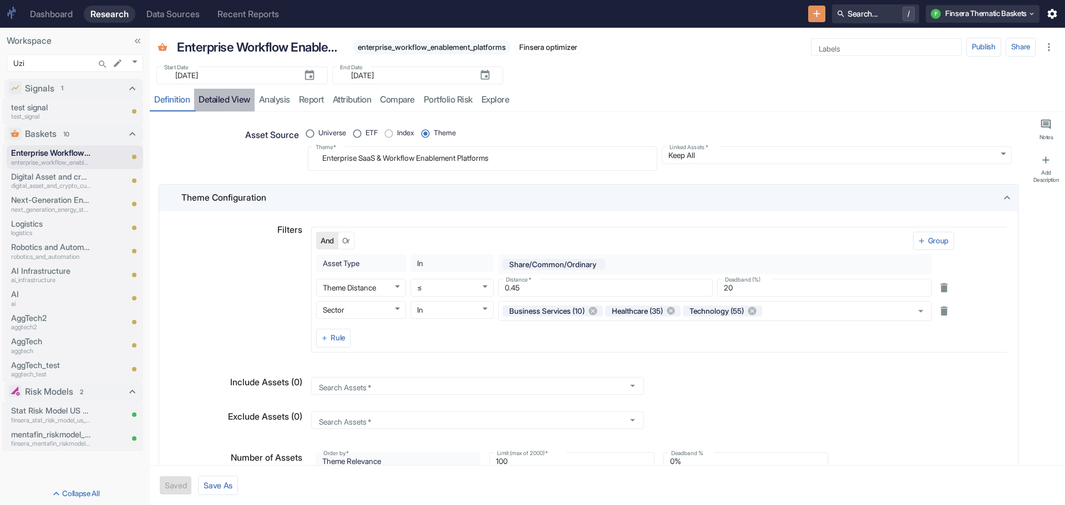
click at [229, 98] on link "detailed view" at bounding box center [224, 100] width 60 height 23
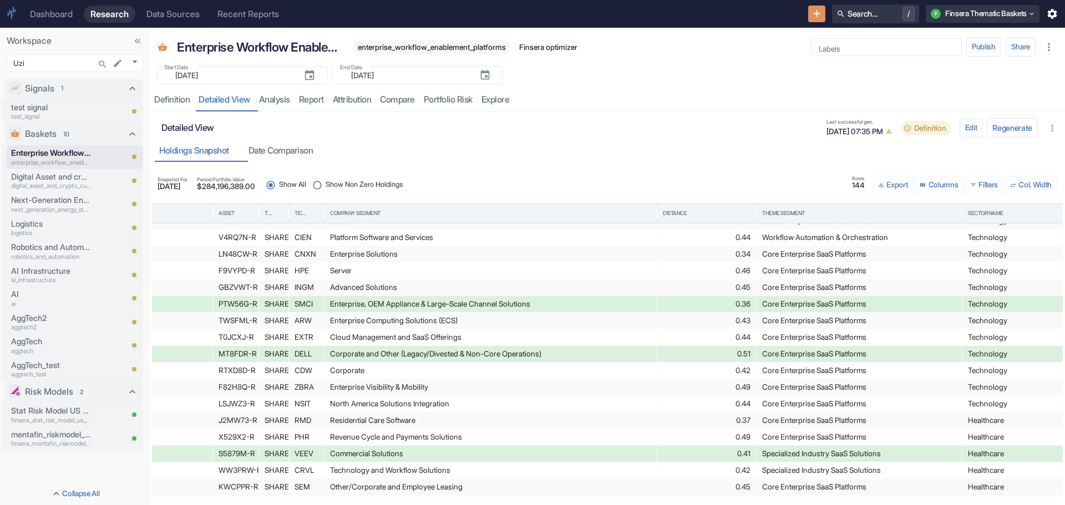
scroll to position [419, 0]
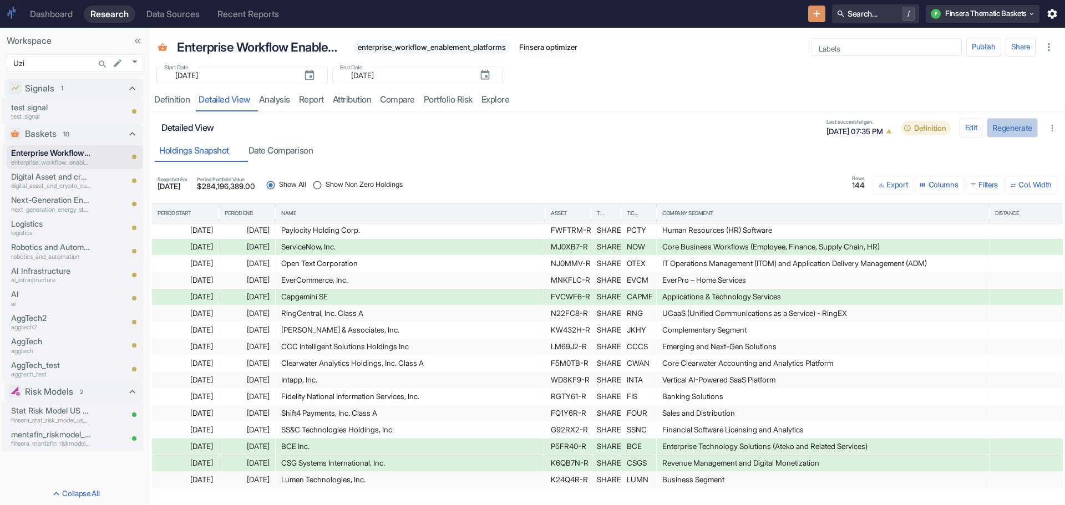
click at [1019, 128] on button "Regenerate" at bounding box center [1012, 127] width 51 height 19
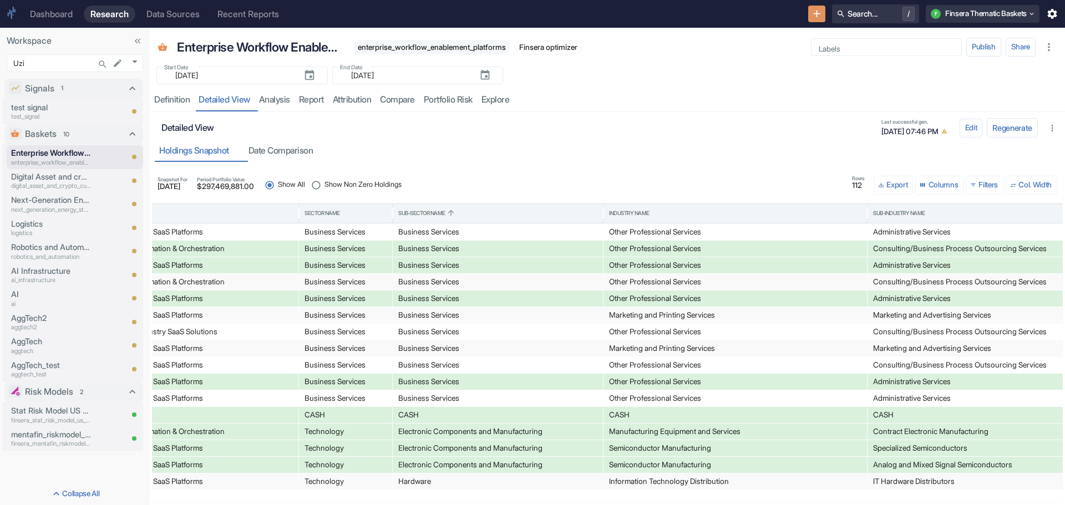
scroll to position [0, 974]
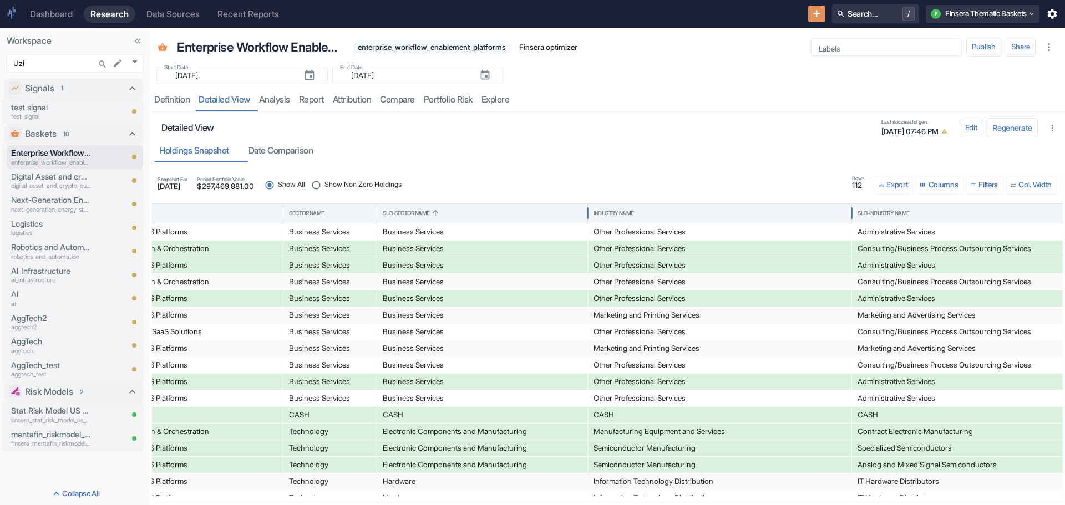
click at [613, 214] on div "Industry Name" at bounding box center [614, 214] width 40 height 8
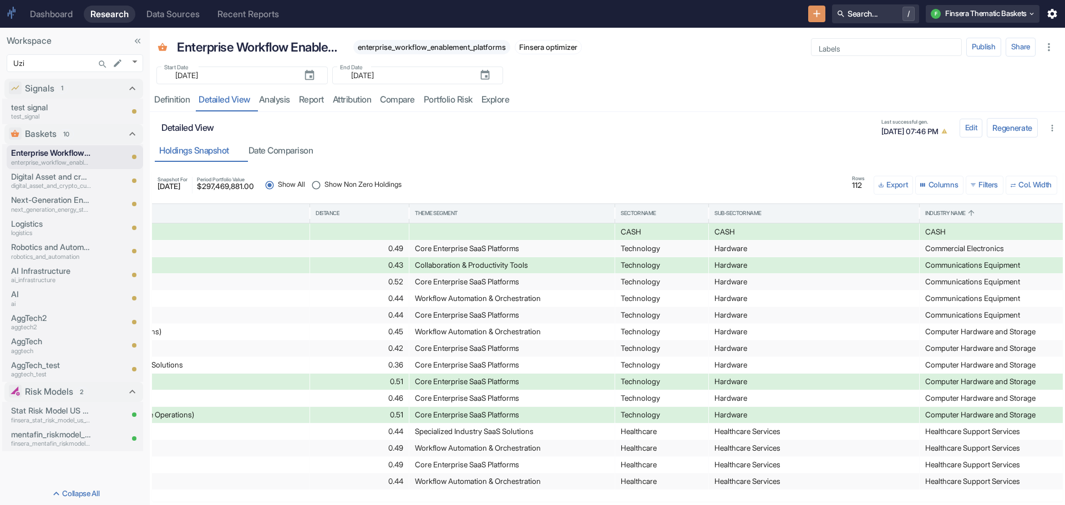
scroll to position [0, 202]
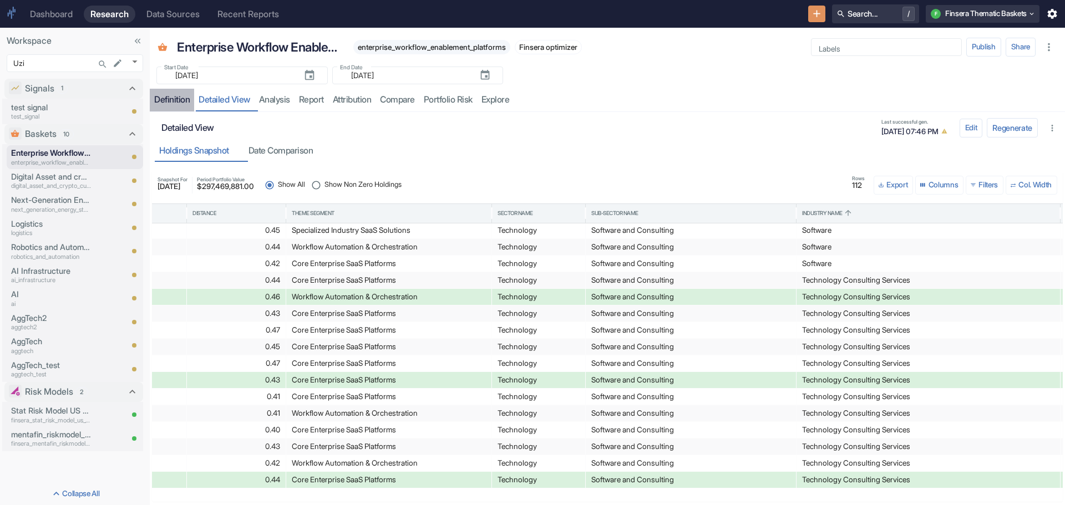
click at [176, 99] on div "Definition" at bounding box center [172, 99] width 36 height 11
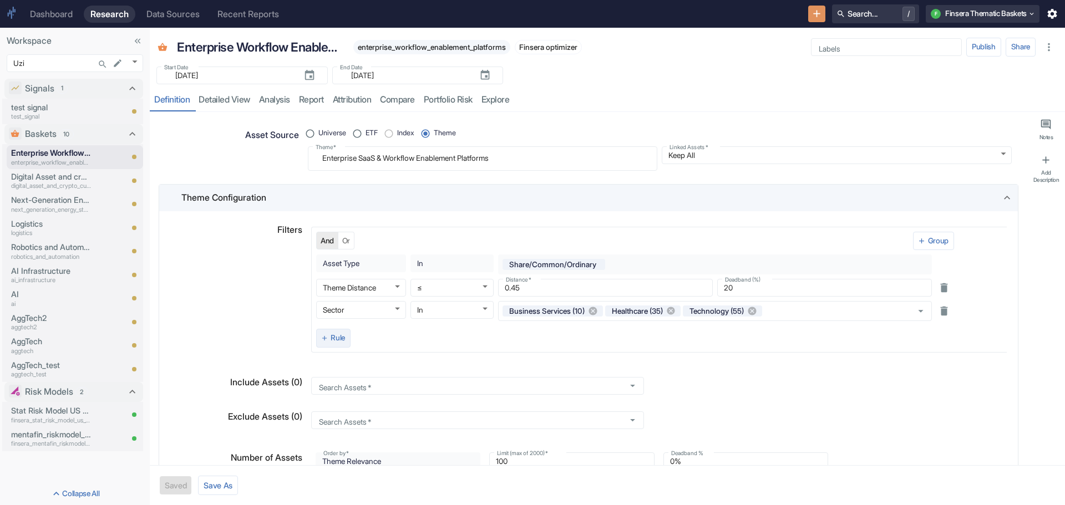
click at [341, 338] on button "Rule" at bounding box center [333, 338] width 34 height 19
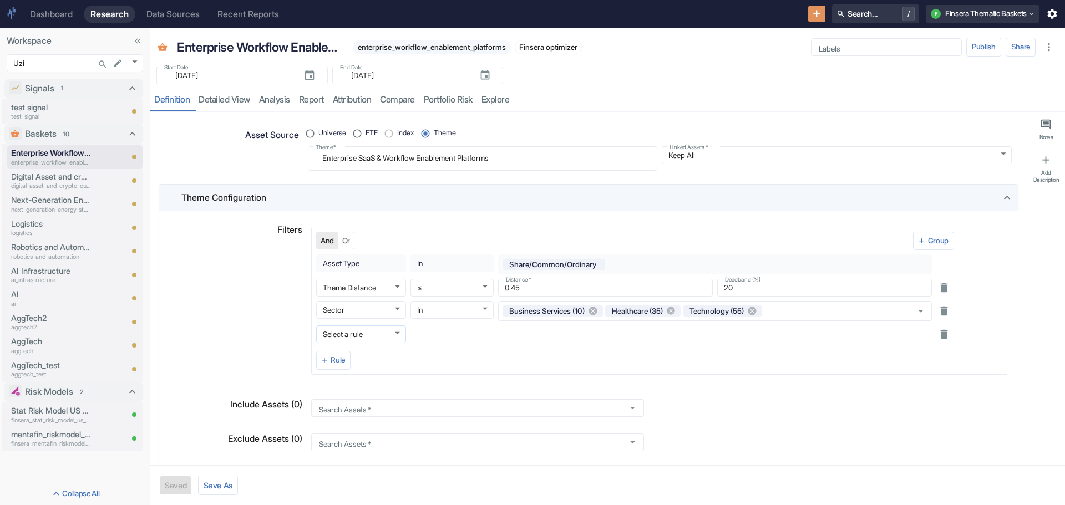
click at [397, 331] on body "Dashboard Research Data Sources Recent Reports Search... / F Finsera Thematic B…" at bounding box center [532, 252] width 1065 height 505
click at [350, 438] on li "Sub Sector" at bounding box center [360, 437] width 90 height 16
click at [482, 333] on body "Dashboard Research Data Sources Recent Reports Search... / F Finsera Thematic B…" at bounding box center [532, 252] width 1065 height 505
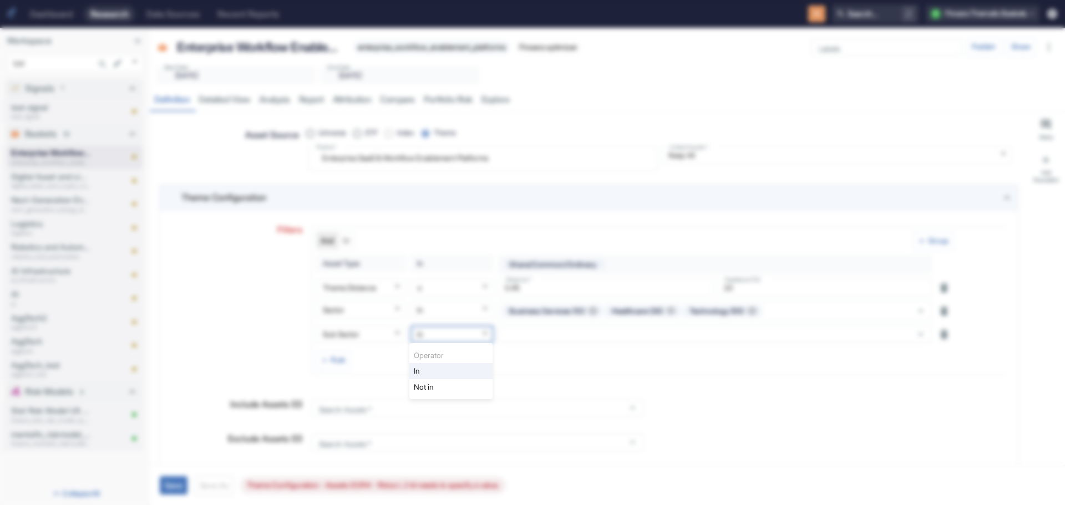
click at [449, 383] on li "Not in" at bounding box center [450, 387] width 83 height 16
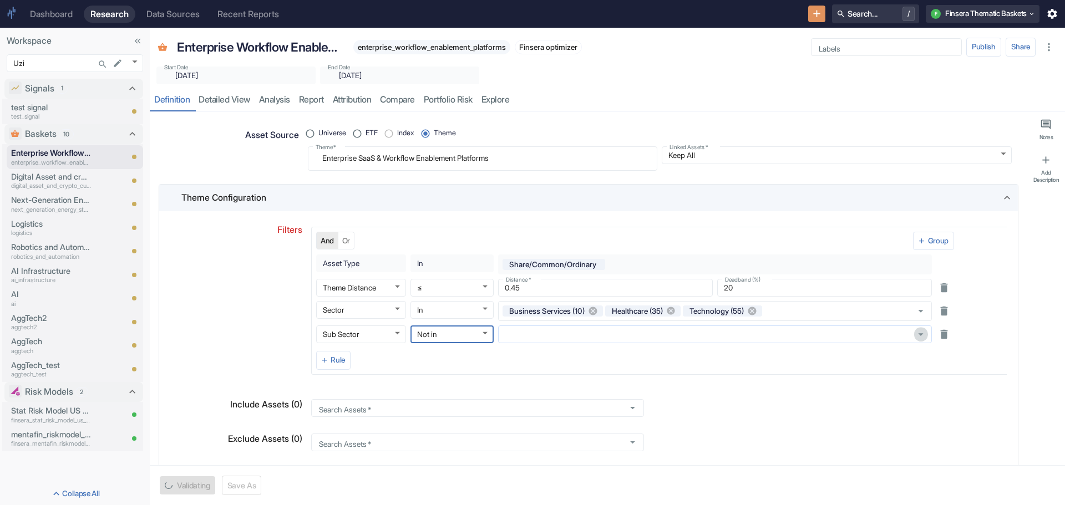
click at [919, 336] on icon "Open" at bounding box center [921, 334] width 5 height 2
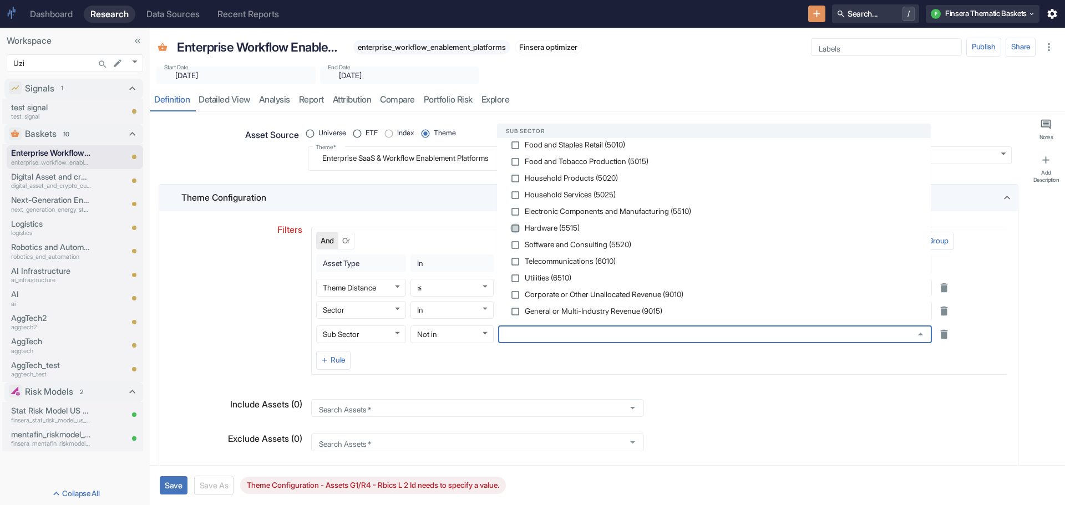
click at [515, 226] on input "checkbox" at bounding box center [515, 229] width 10 height 10
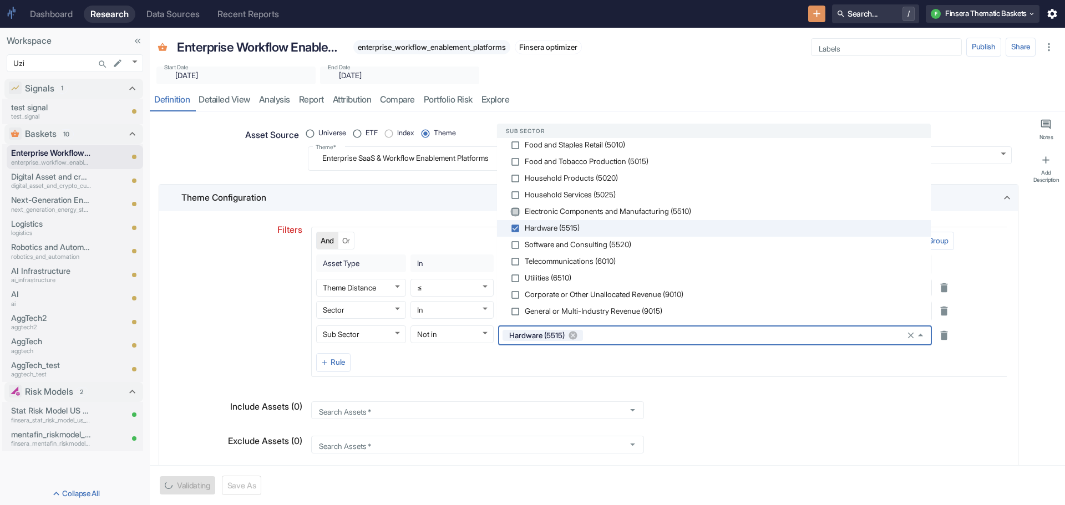
click at [518, 211] on input "checkbox" at bounding box center [515, 212] width 10 height 10
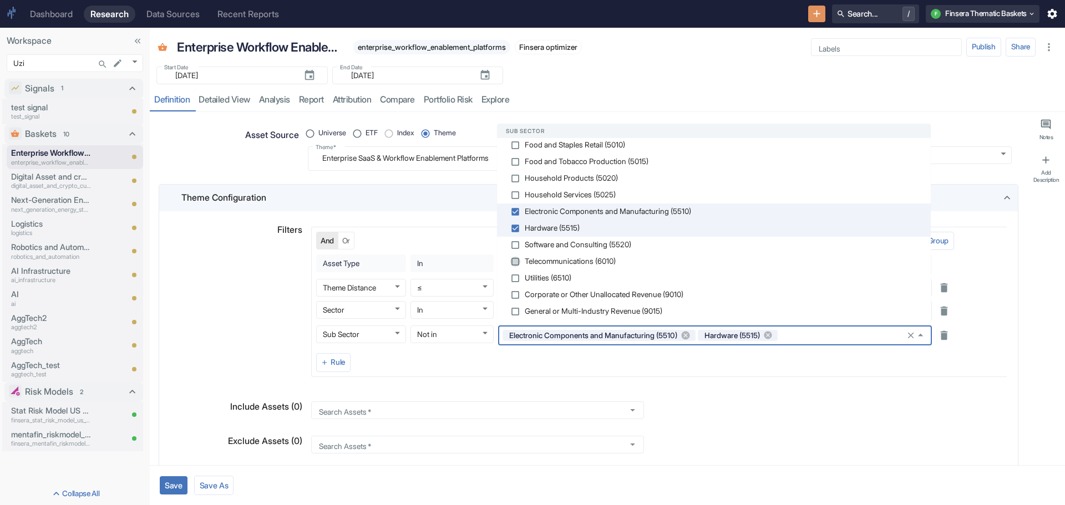
click at [518, 259] on input "checkbox" at bounding box center [515, 262] width 10 height 10
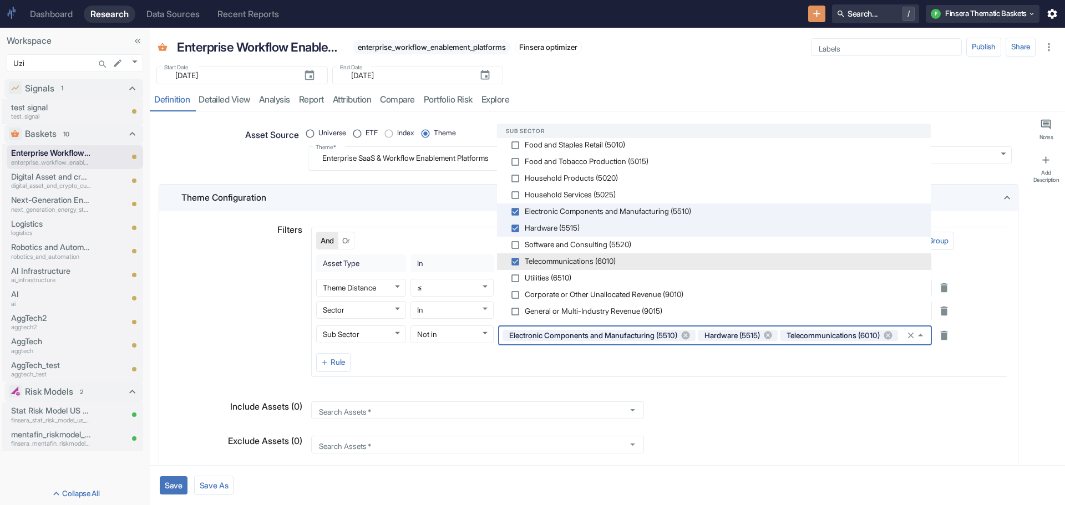
click at [517, 261] on input "checkbox" at bounding box center [515, 262] width 10 height 10
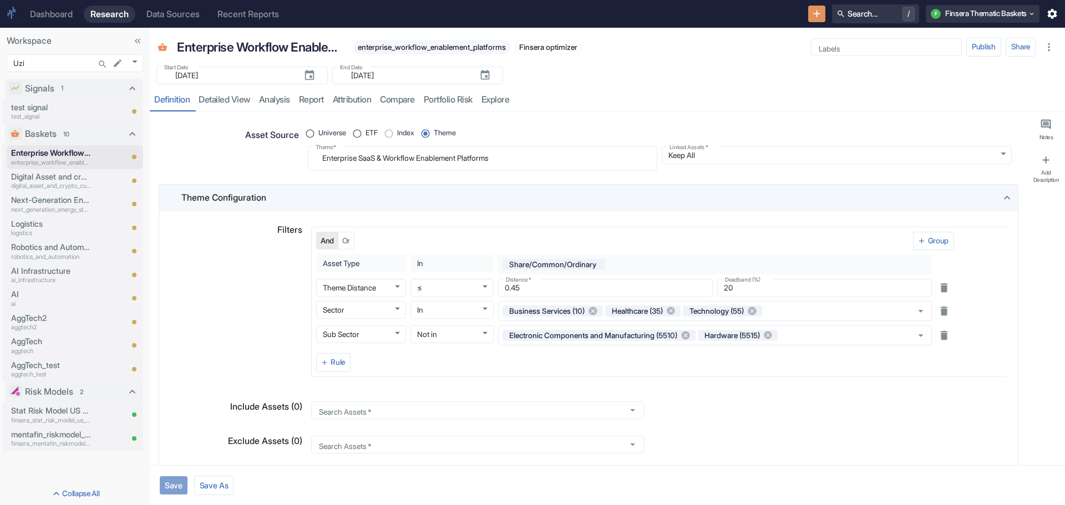
click at [174, 485] on button "Save" at bounding box center [174, 486] width 28 height 18
click at [222, 99] on link "detailed view" at bounding box center [224, 100] width 60 height 23
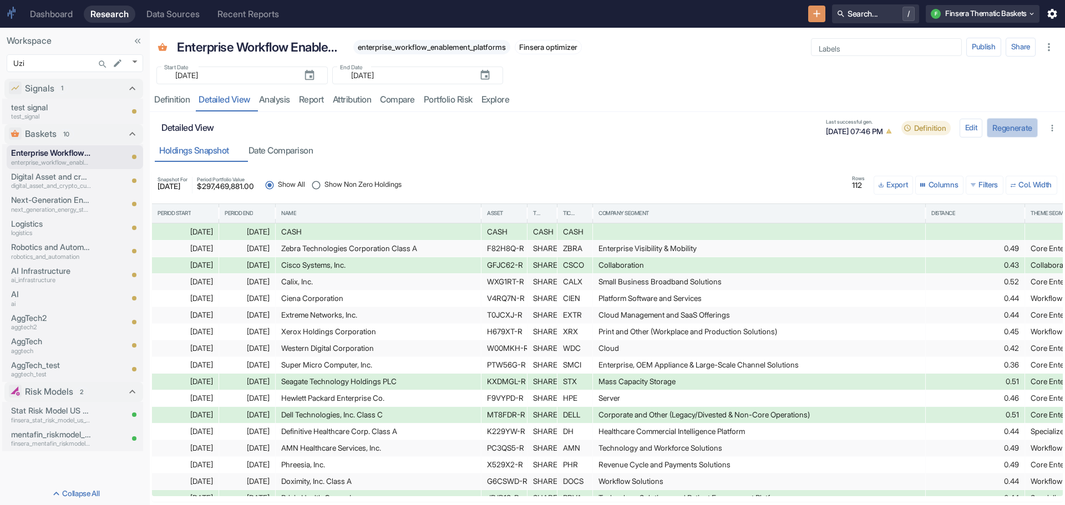
click at [1003, 131] on button "Regenerate" at bounding box center [1012, 127] width 51 height 19
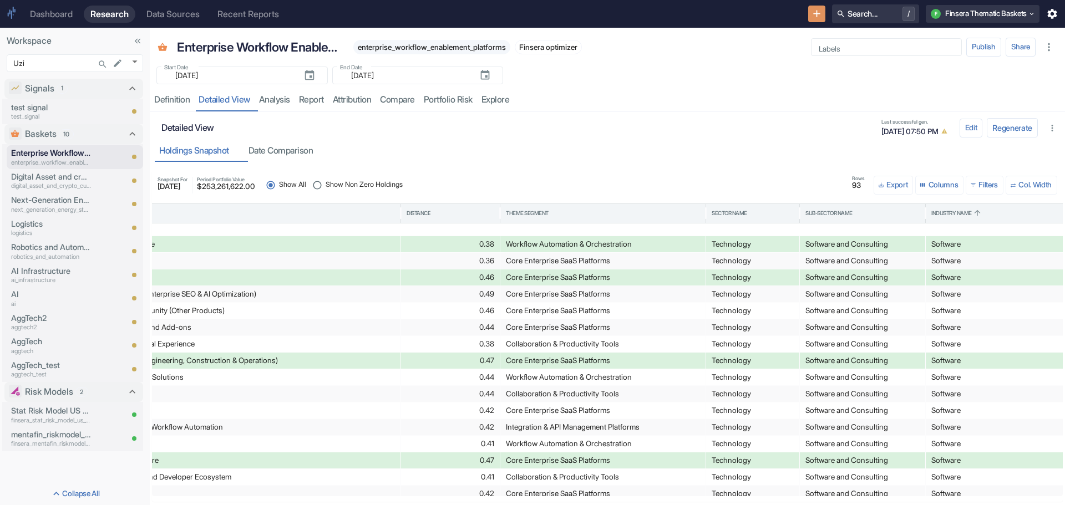
scroll to position [492, 0]
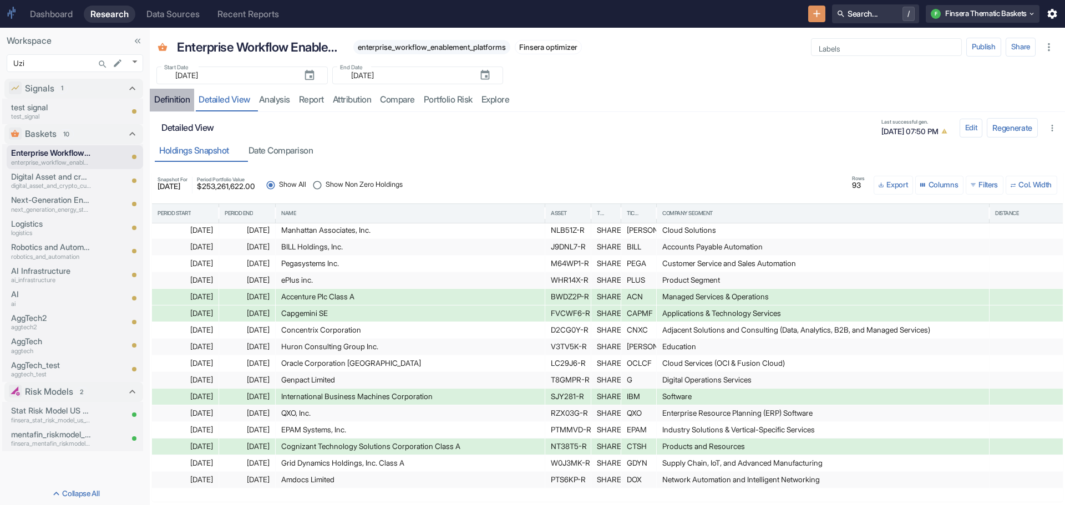
click at [173, 100] on div "Definition" at bounding box center [172, 99] width 36 height 11
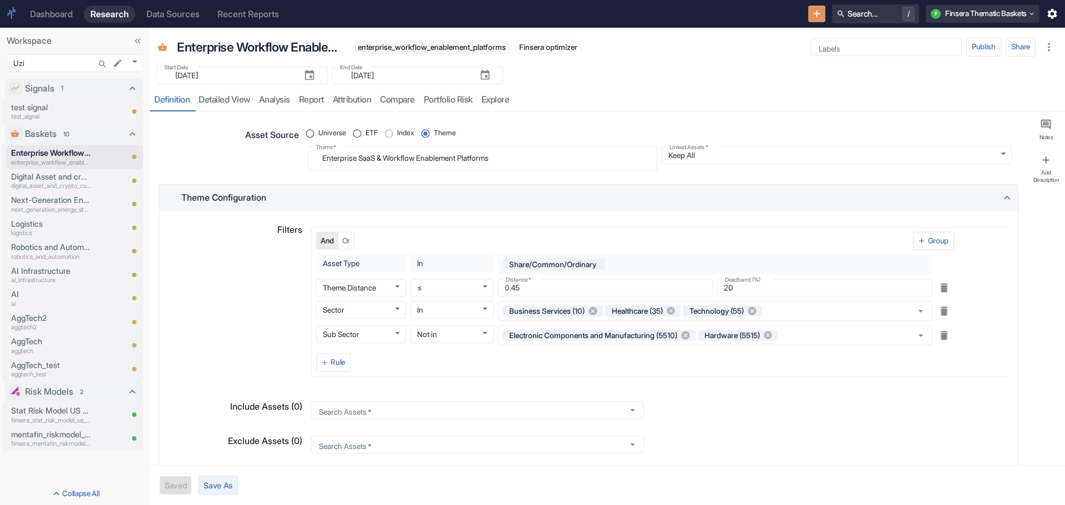
click at [227, 485] on button "Save As" at bounding box center [218, 485] width 40 height 19
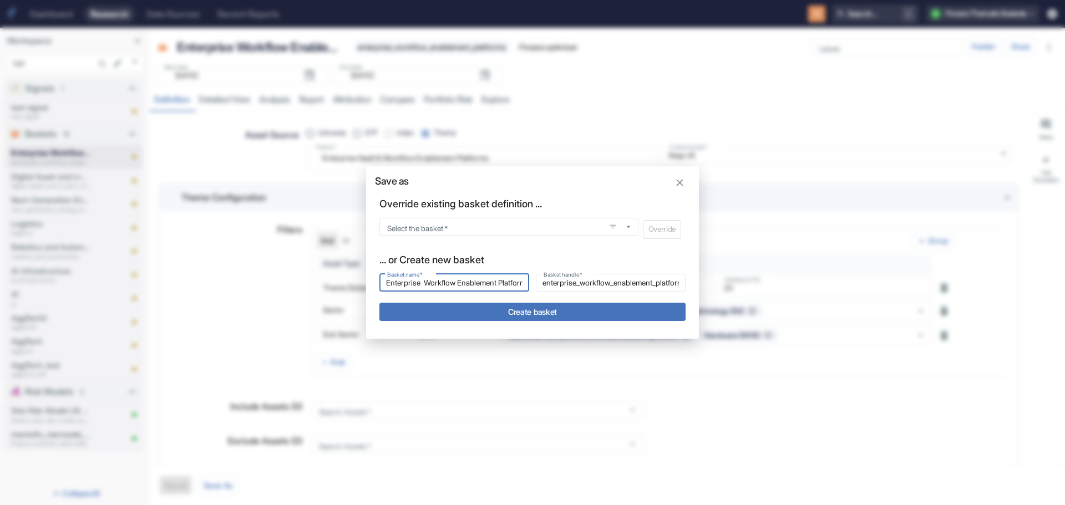
drag, startPoint x: 524, startPoint y: 281, endPoint x: 332, endPoint y: 264, distance: 192.7
click at [332, 264] on div "Save as Override existing basket definition ... Select the basket   * Select th…" at bounding box center [532, 252] width 1065 height 505
click at [387, 283] on input "Power Industry Services" at bounding box center [454, 282] width 150 height 13
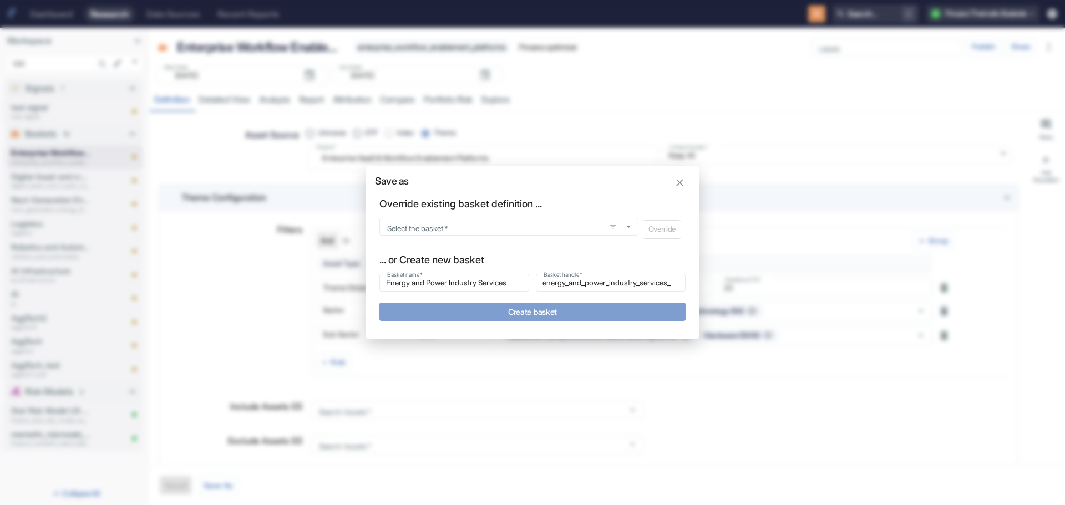
click at [524, 308] on button "Create basket" at bounding box center [532, 312] width 306 height 18
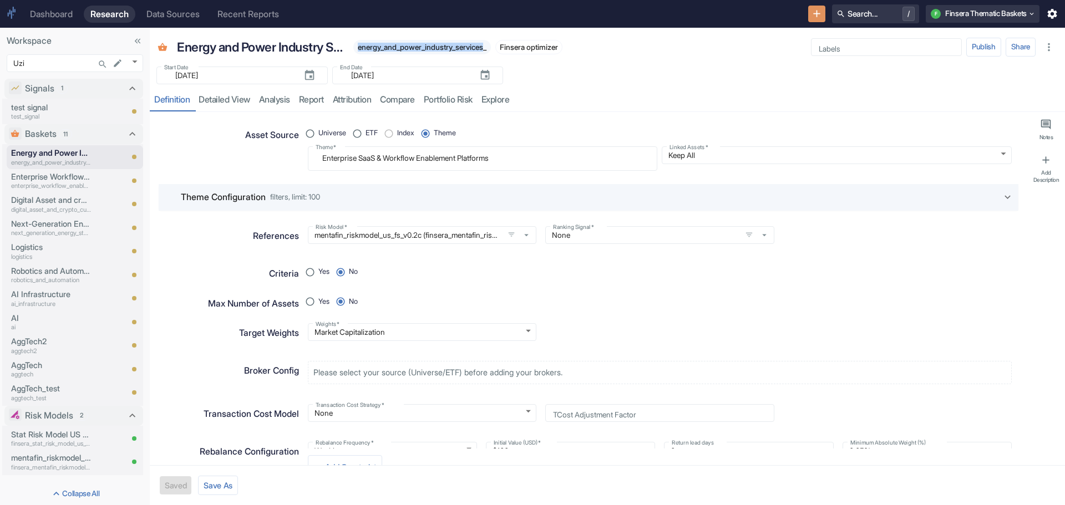
drag, startPoint x: 358, startPoint y: 48, endPoint x: 490, endPoint y: 49, distance: 132.0
click at [490, 49] on span "energy_and_power_industry_services_" at bounding box center [422, 47] width 138 height 9
copy span "energy_and_power_industry_services"
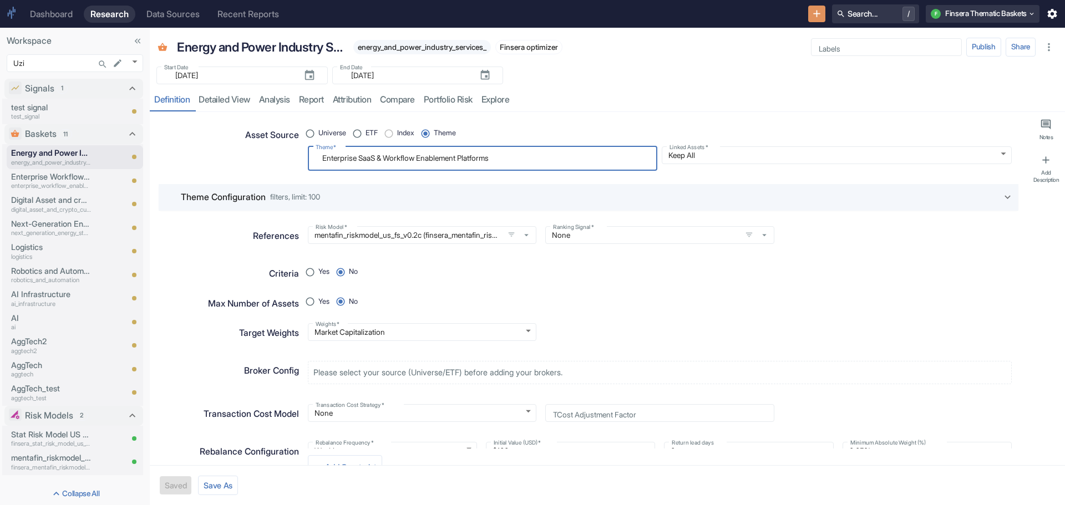
drag, startPoint x: 525, startPoint y: 163, endPoint x: 232, endPoint y: 156, distance: 293.0
click at [232, 156] on div "Asset Source Universe ETF Index Theme Theme   * Enterprise SaaS & Workflow Enab…" at bounding box center [583, 144] width 855 height 54
paste textarea "energy_and_power_industry_service"
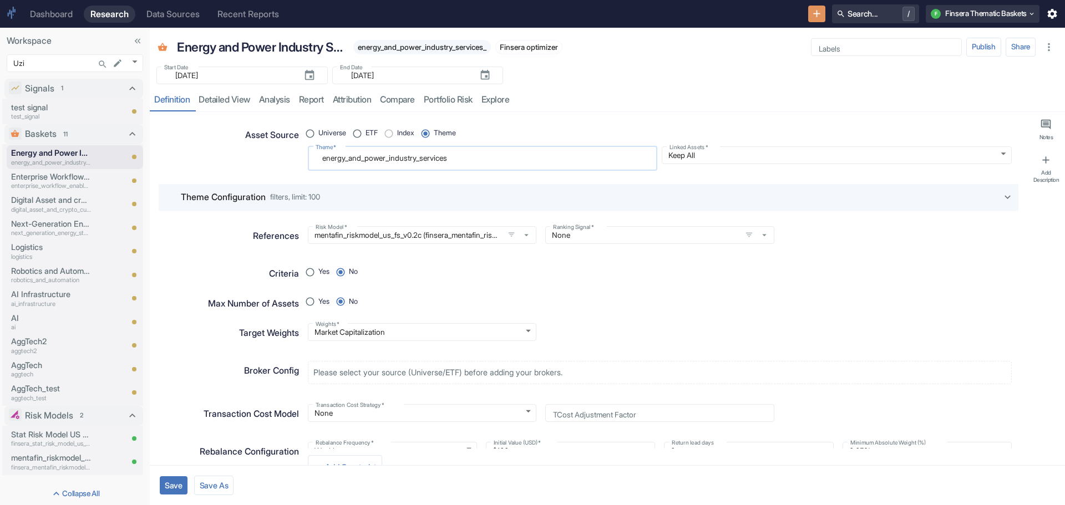
click at [348, 159] on textarea "energy_and_power_industry_services" at bounding box center [483, 158] width 334 height 15
click at [363, 159] on textarea "energy and_power_industry_services" at bounding box center [483, 158] width 334 height 15
click at [388, 159] on textarea "energy and power_industry_services" at bounding box center [483, 158] width 334 height 15
click at [418, 161] on textarea "energy and power industry_services" at bounding box center [483, 158] width 334 height 15
click at [173, 480] on button "Save" at bounding box center [174, 486] width 28 height 18
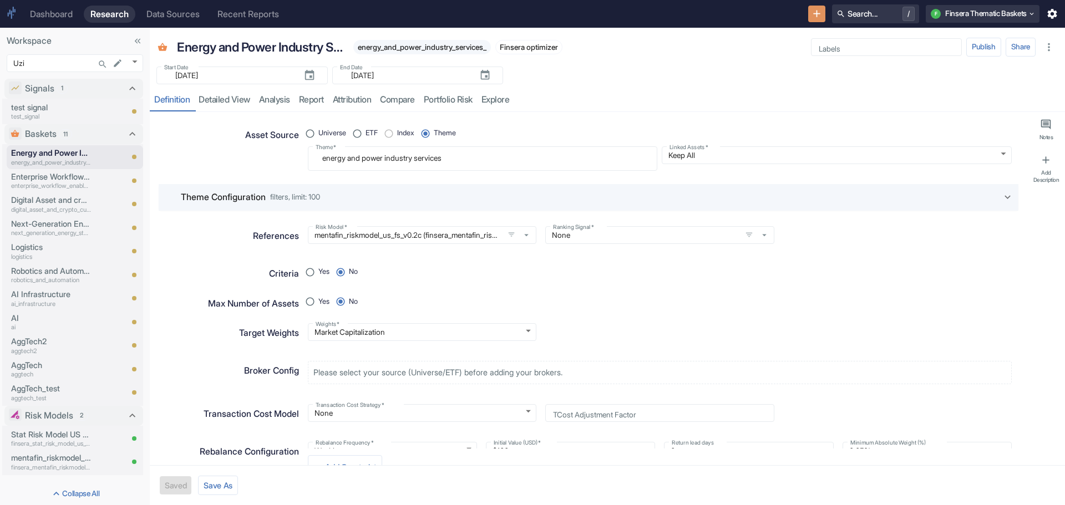
click at [1002, 195] on icon at bounding box center [1008, 197] width 12 height 12
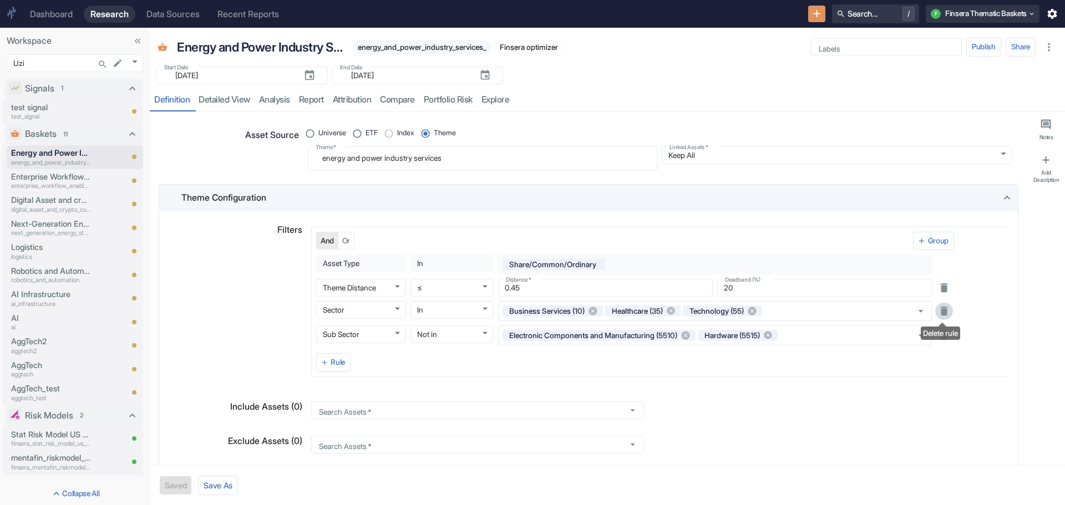
click at [941, 311] on icon "Delete rule" at bounding box center [943, 311] width 7 height 9
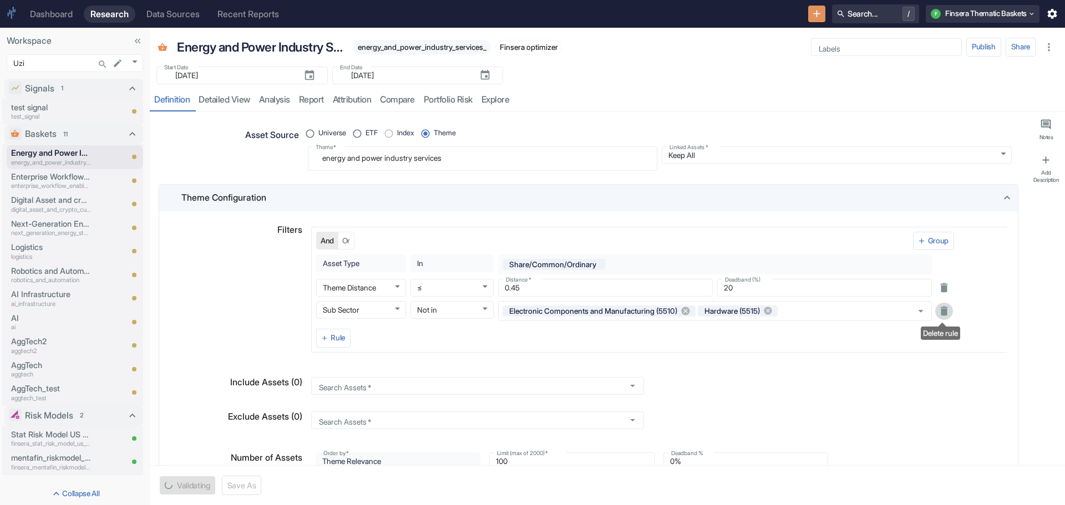
click at [942, 310] on icon "Delete rule" at bounding box center [943, 311] width 7 height 9
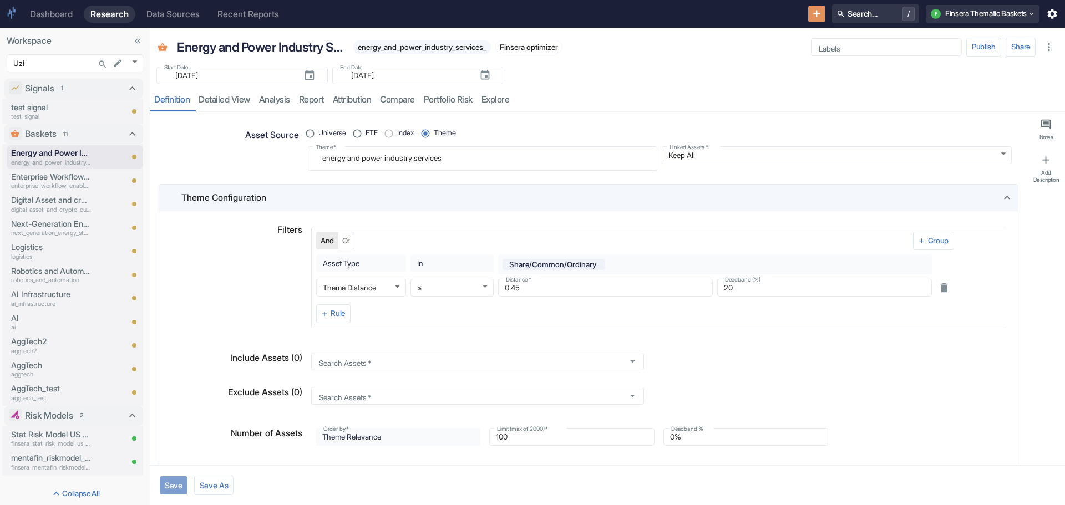
click at [178, 482] on button "Save" at bounding box center [174, 486] width 28 height 18
click at [235, 103] on link "detailed view" at bounding box center [224, 100] width 60 height 23
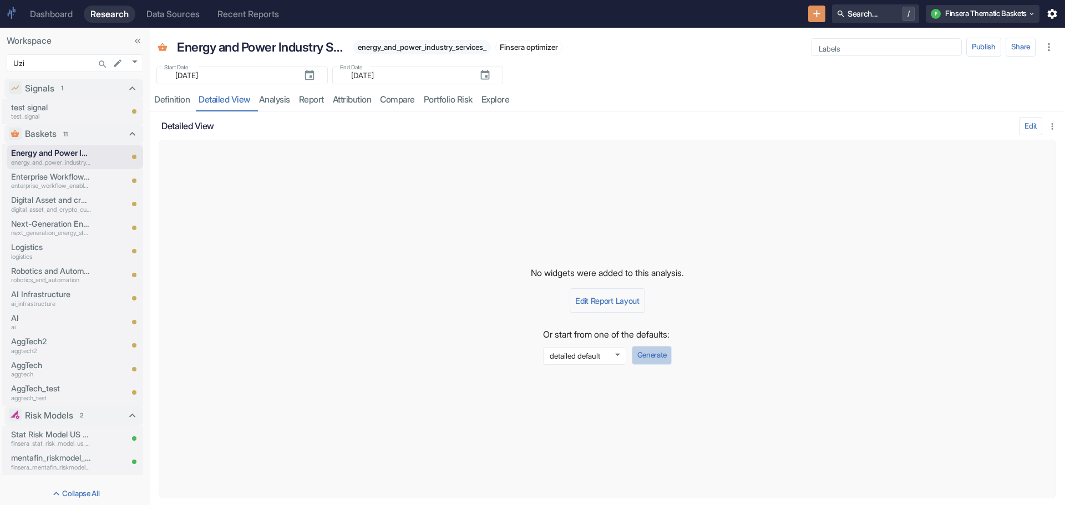
click at [660, 353] on button "Generate" at bounding box center [652, 355] width 40 height 19
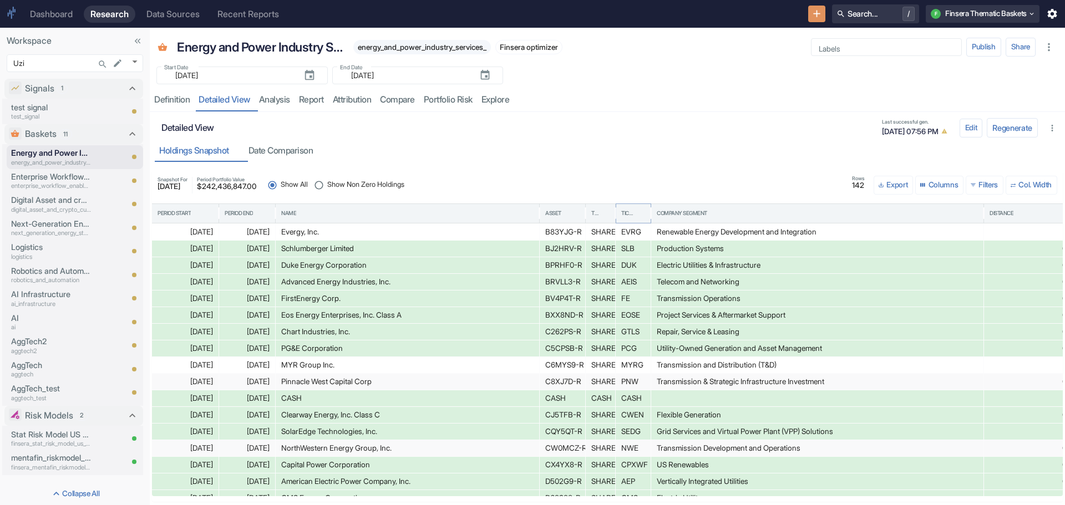
click at [636, 214] on icon "Sort" at bounding box center [640, 213] width 9 height 9
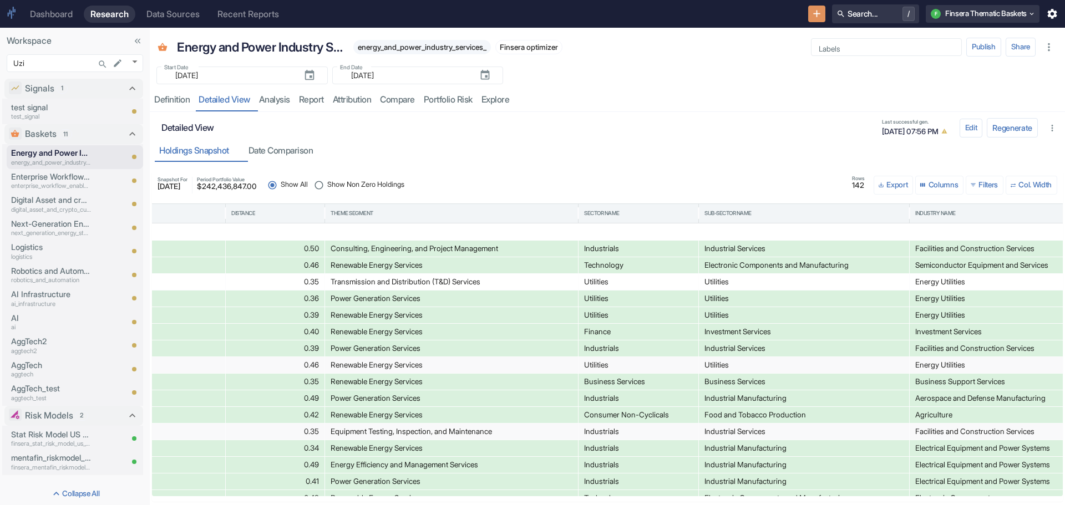
scroll to position [96, 0]
